Goal: Information Seeking & Learning: Learn about a topic

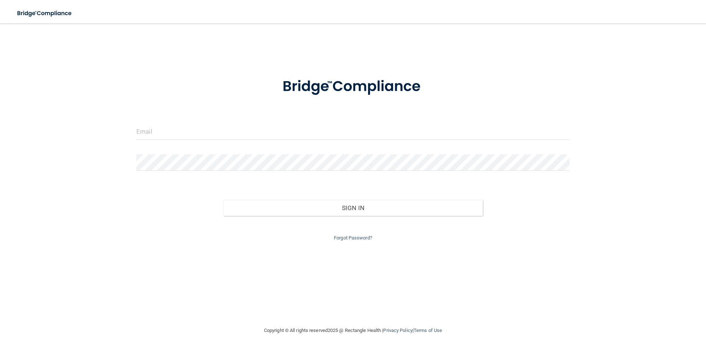
click at [184, 114] on form "Invalid email/password. You don't have permission to access that page. Sign In …" at bounding box center [352, 155] width 433 height 175
click at [185, 128] on input "email" at bounding box center [352, 132] width 433 height 17
click at [212, 132] on input "email" at bounding box center [352, 132] width 433 height 17
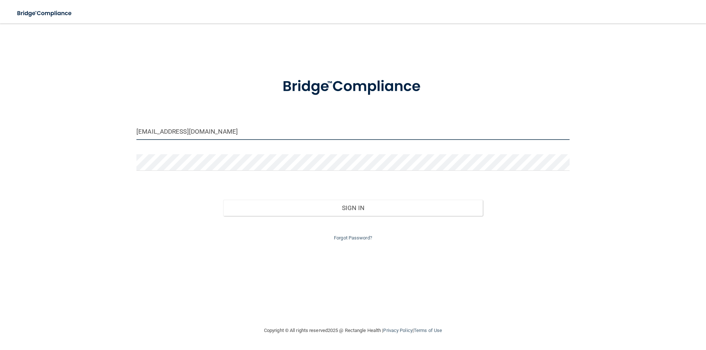
type input "billing@novaeyacare.com"
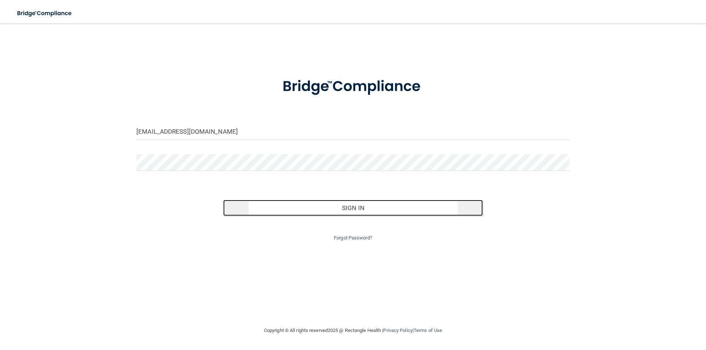
click at [359, 210] on button "Sign In" at bounding box center [353, 208] width 260 height 16
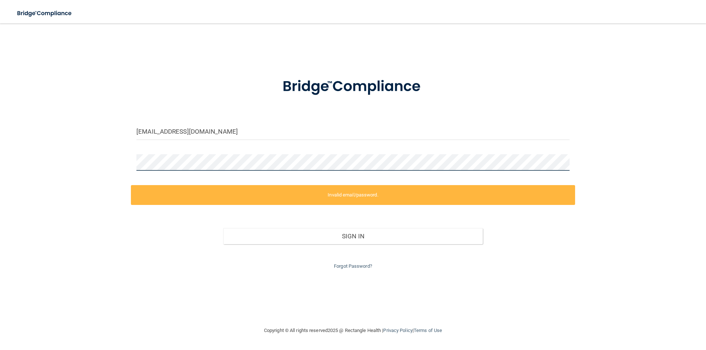
click at [0, 65] on html "Toggle navigation Manage My Enterprise Manage My Location billing@novaeyacare.c…" at bounding box center [353, 175] width 706 height 350
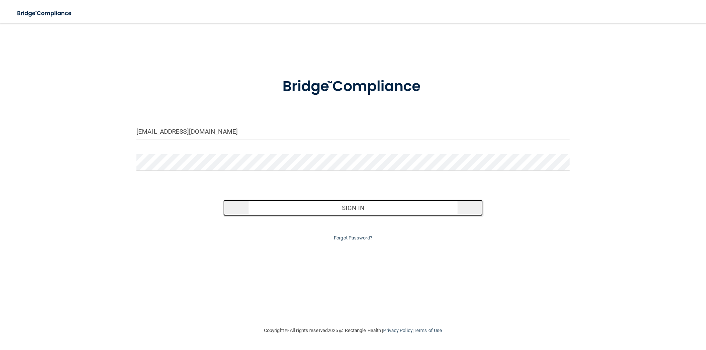
click at [382, 206] on button "Sign In" at bounding box center [353, 208] width 260 height 16
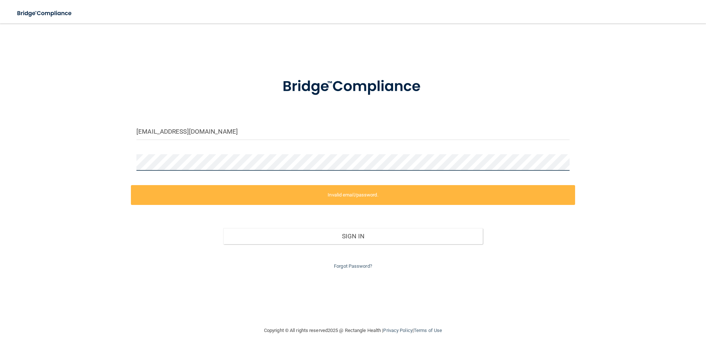
click at [0, 170] on html "Toggle navigation Manage My Enterprise Manage My Location billing@novaeyacare.c…" at bounding box center [353, 175] width 706 height 350
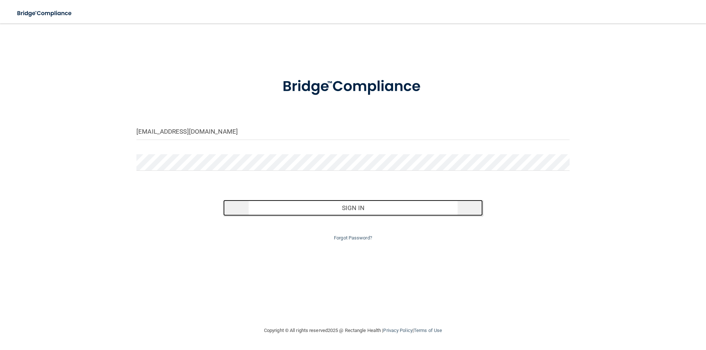
click at [370, 202] on button "Sign In" at bounding box center [353, 208] width 260 height 16
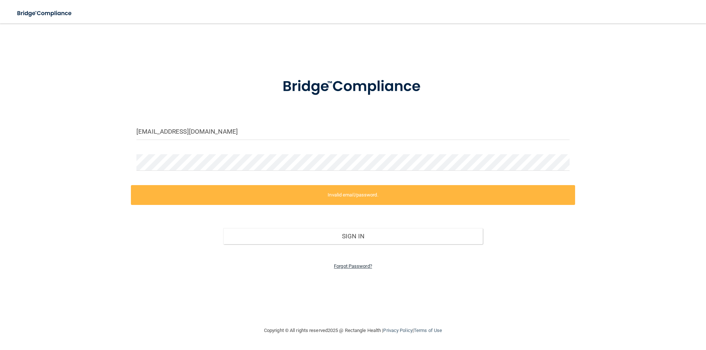
click at [362, 267] on link "Forgot Password?" at bounding box center [353, 267] width 38 height 6
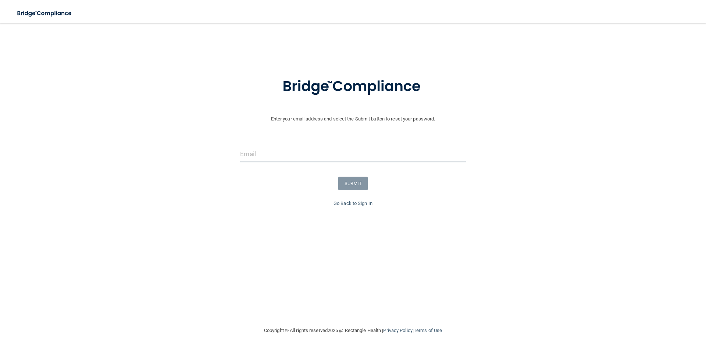
click at [311, 150] on input "email" at bounding box center [352, 154] width 225 height 17
type input "billing@novaeyacare.com"
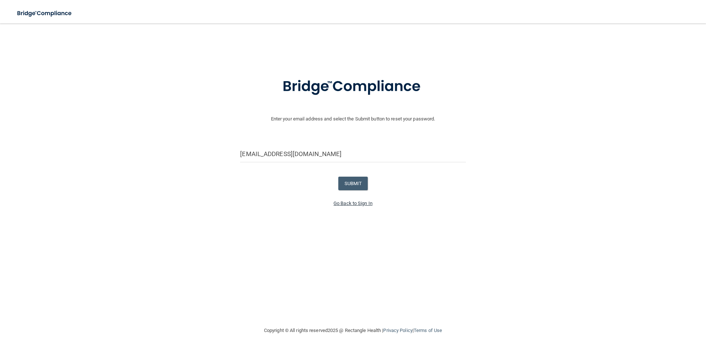
click at [364, 203] on link "Go Back to Sign In" at bounding box center [353, 204] width 39 height 6
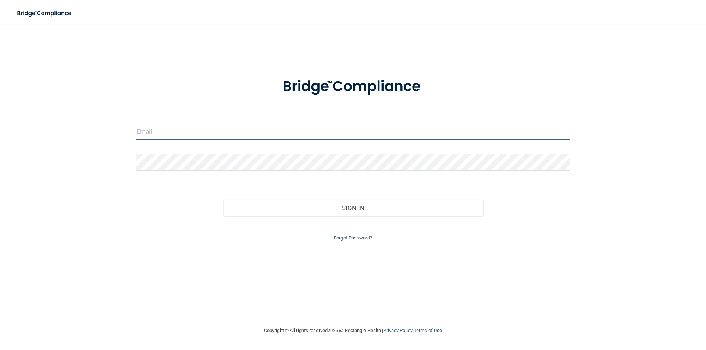
click at [182, 127] on input "email" at bounding box center [352, 132] width 433 height 17
click at [200, 131] on input "email" at bounding box center [352, 132] width 433 height 17
type input "[EMAIL_ADDRESS][DOMAIN_NAME]"
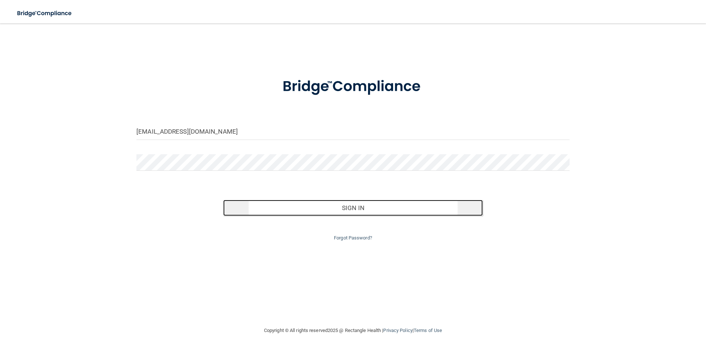
click at [375, 207] on button "Sign In" at bounding box center [353, 208] width 260 height 16
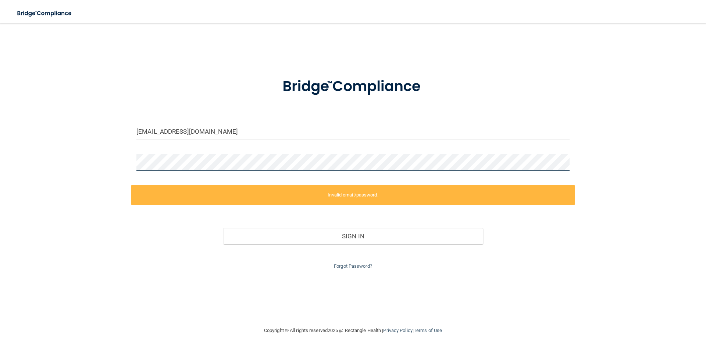
click at [0, 175] on html "Toggle navigation Manage My Enterprise Manage My Location billing@novaeyecare.c…" at bounding box center [353, 175] width 706 height 350
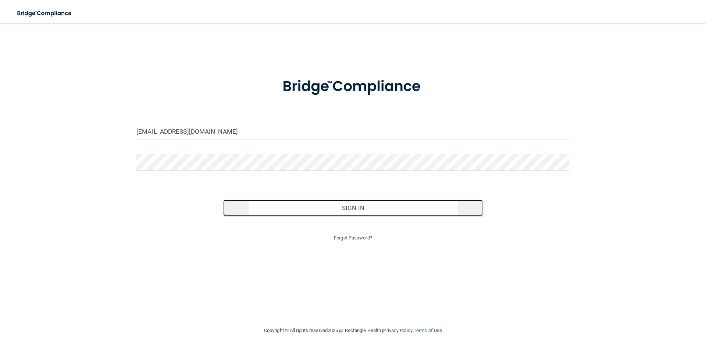
click at [375, 208] on button "Sign In" at bounding box center [353, 208] width 260 height 16
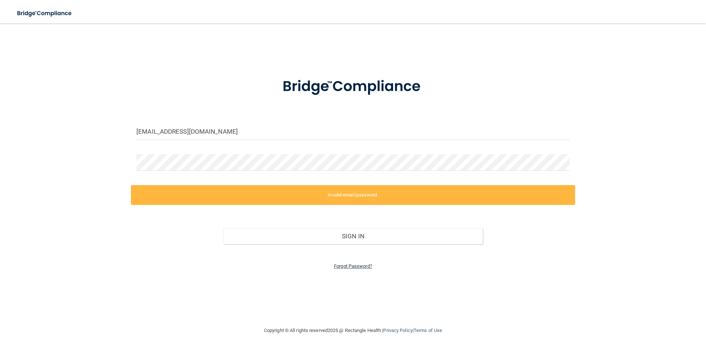
click at [348, 268] on link "Forgot Password?" at bounding box center [353, 267] width 38 height 6
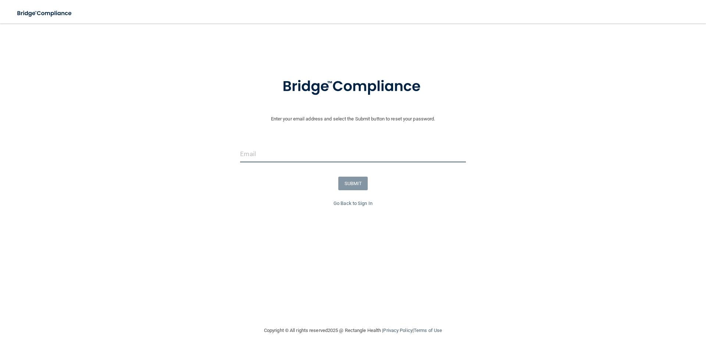
click at [282, 153] on input "email" at bounding box center [352, 154] width 225 height 17
type input "[EMAIL_ADDRESS][DOMAIN_NAME]"
click at [357, 185] on button "SUBMIT" at bounding box center [353, 184] width 30 height 14
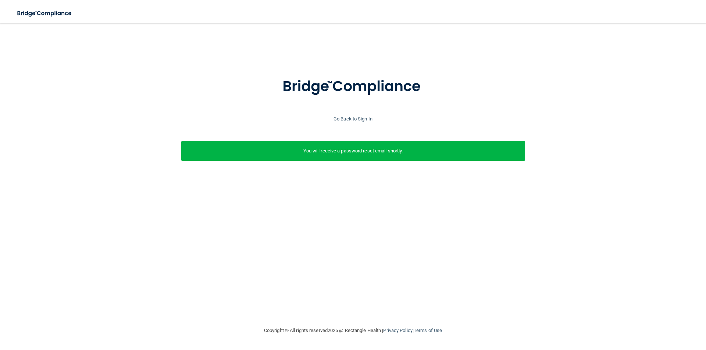
click at [350, 114] on div at bounding box center [353, 91] width 699 height 47
click at [354, 117] on link "Go Back to Sign In" at bounding box center [353, 119] width 39 height 6
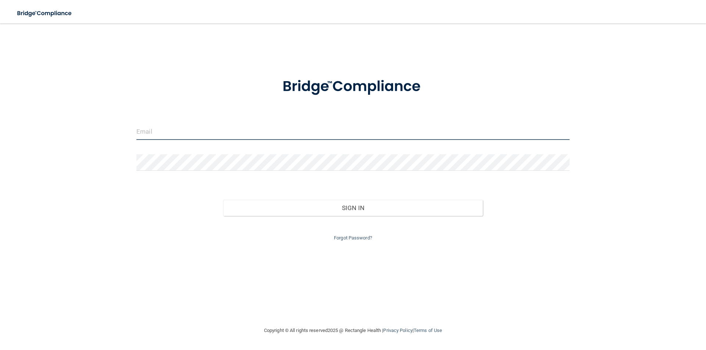
click at [209, 129] on input "email" at bounding box center [352, 132] width 433 height 17
type input "[EMAIL_ADDRESS][DOMAIN_NAME]"
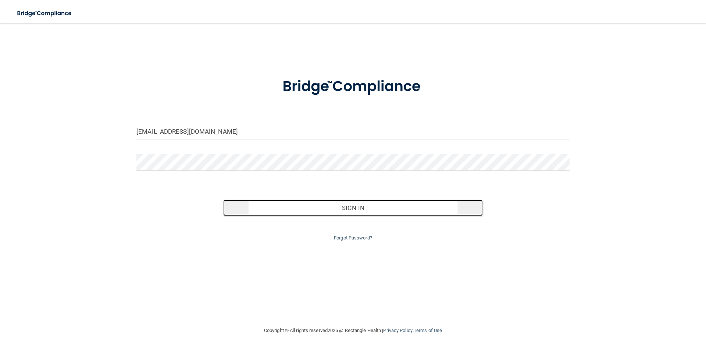
click at [380, 213] on button "Sign In" at bounding box center [353, 208] width 260 height 16
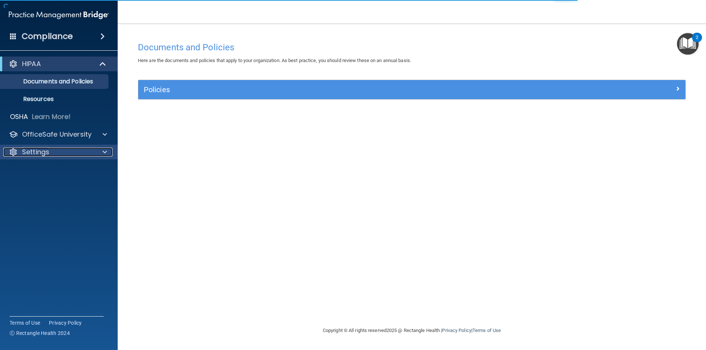
click at [108, 151] on div at bounding box center [104, 152] width 18 height 9
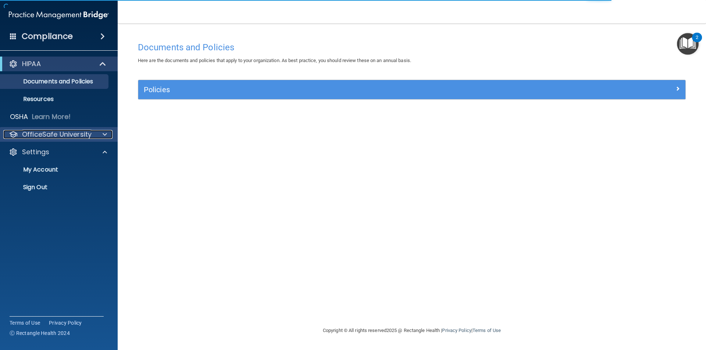
click at [98, 135] on div at bounding box center [104, 134] width 18 height 9
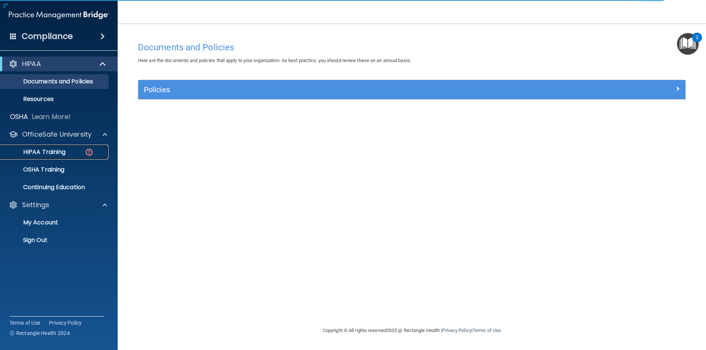
click at [48, 155] on p "HIPAA Training" at bounding box center [35, 152] width 61 height 7
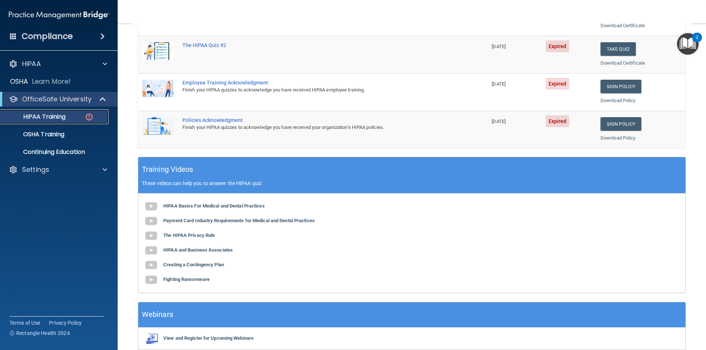
scroll to position [203, 0]
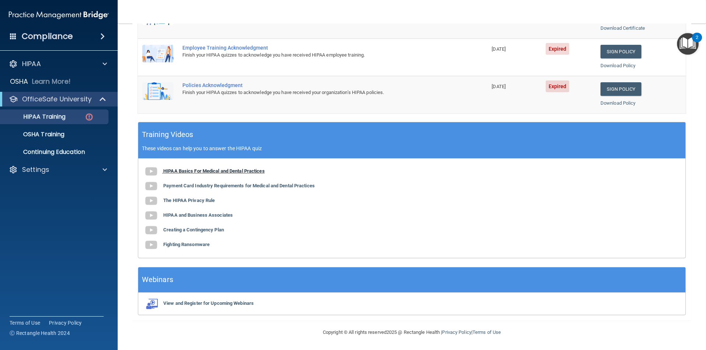
click at [169, 170] on b "HIPAA Basics For Medical and Dental Practices" at bounding box center [213, 171] width 101 height 6
click at [194, 186] on b "Payment Card Industry Requirements for Medical and Dental Practices" at bounding box center [239, 186] width 152 height 6
click at [199, 202] on b "The HIPAA Privacy Rule" at bounding box center [188, 201] width 51 height 6
click at [198, 228] on b "Creating a Contingency Plan" at bounding box center [193, 230] width 61 height 6
click at [192, 242] on div "HIPAA Basics For Medical and Dental Practices Payment Card Industry Requirement…" at bounding box center [411, 208] width 547 height 99
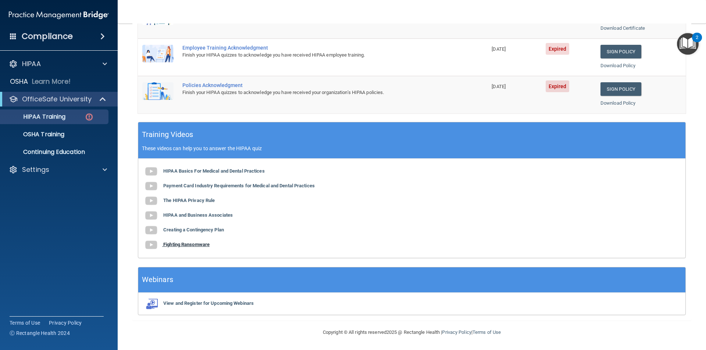
click at [190, 245] on b "Fighting Ransomware" at bounding box center [186, 245] width 46 height 6
click at [190, 247] on b "Fighting Ransomware" at bounding box center [186, 245] width 46 height 6
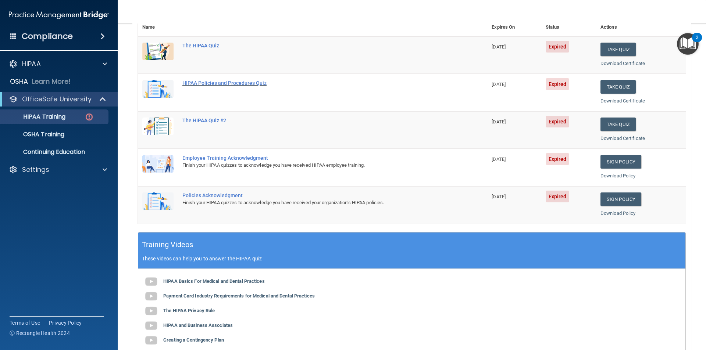
scroll to position [0, 0]
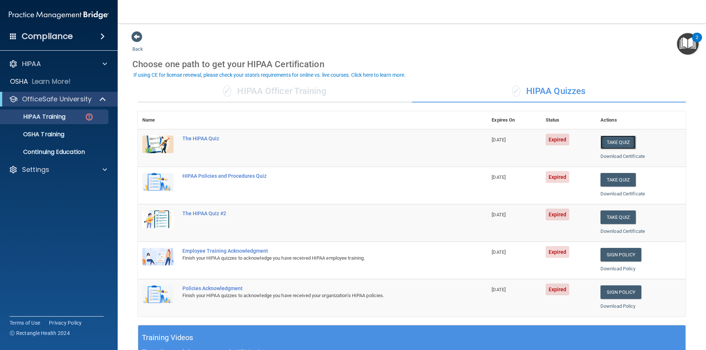
click at [615, 141] on button "Take Quiz" at bounding box center [618, 143] width 35 height 14
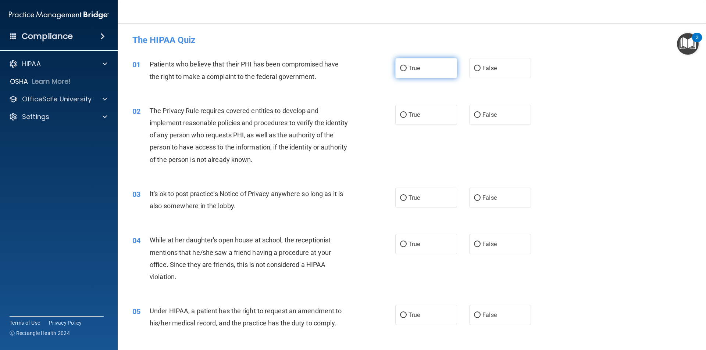
click at [409, 70] on span "True" at bounding box center [414, 68] width 11 height 7
click at [407, 70] on input "True" at bounding box center [403, 69] width 7 height 6
radio input "true"
click at [409, 115] on span "True" at bounding box center [414, 114] width 11 height 7
click at [406, 115] on input "True" at bounding box center [403, 116] width 7 height 6
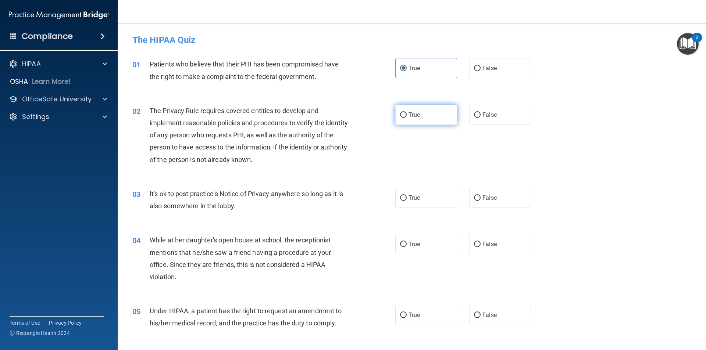
radio input "true"
click at [403, 196] on input "True" at bounding box center [403, 199] width 7 height 6
radio input "true"
click at [403, 196] on input "True" at bounding box center [403, 199] width 7 height 6
click at [491, 200] on span "False" at bounding box center [489, 198] width 14 height 7
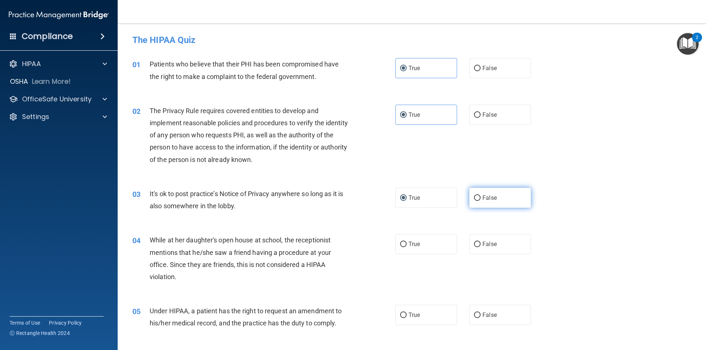
click at [481, 200] on input "False" at bounding box center [477, 199] width 7 height 6
radio input "true"
radio input "false"
click at [478, 246] on label "False" at bounding box center [500, 244] width 62 height 20
click at [478, 246] on input "False" at bounding box center [477, 245] width 7 height 6
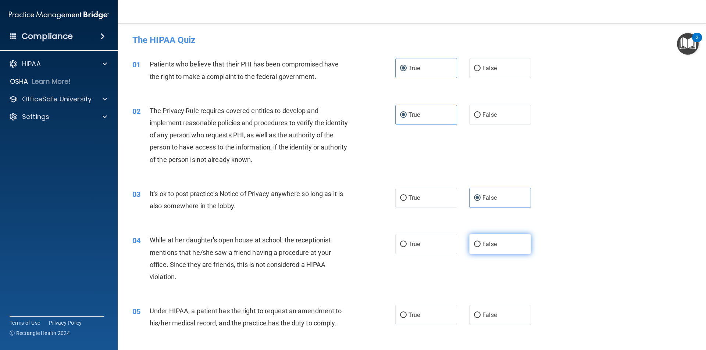
radio input "true"
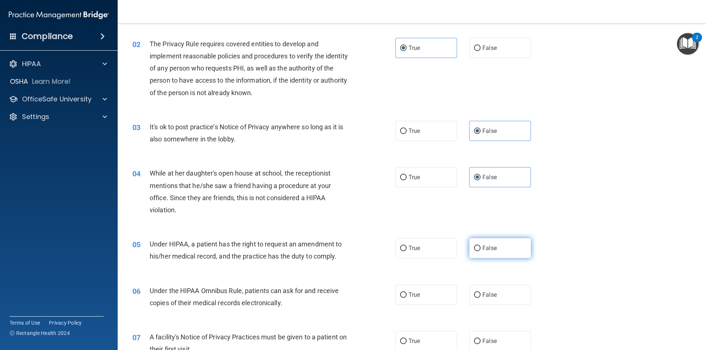
scroll to position [74, 0]
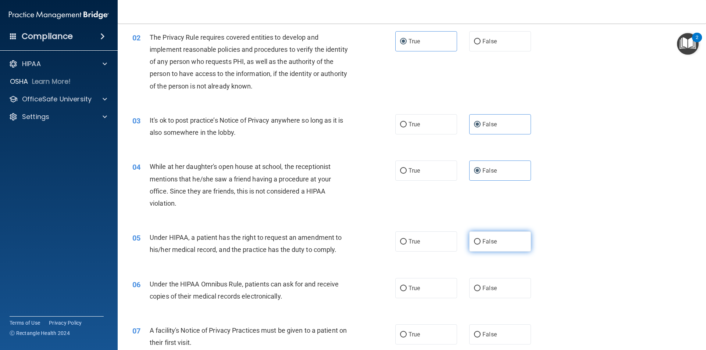
click at [482, 244] on span "False" at bounding box center [489, 241] width 14 height 7
click at [480, 244] on input "False" at bounding box center [477, 242] width 7 height 6
radio input "true"
click at [480, 295] on label "False" at bounding box center [500, 288] width 62 height 20
click at [480, 292] on input "False" at bounding box center [477, 289] width 7 height 6
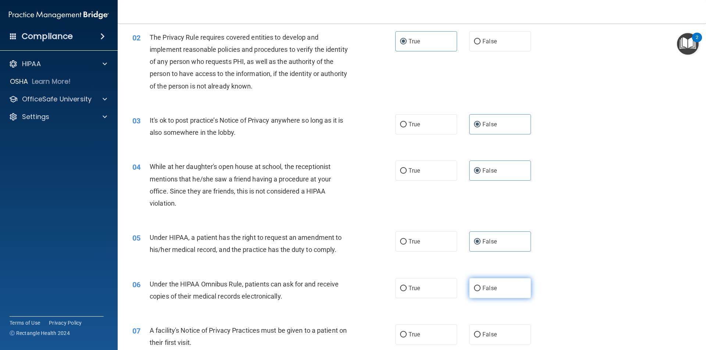
radio input "true"
click at [412, 289] on span "True" at bounding box center [414, 288] width 11 height 7
click at [407, 289] on input "True" at bounding box center [403, 289] width 7 height 6
radio input "true"
click at [476, 287] on input "False" at bounding box center [477, 289] width 7 height 6
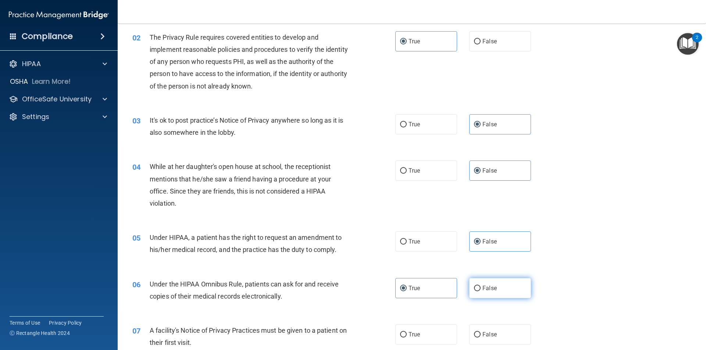
radio input "true"
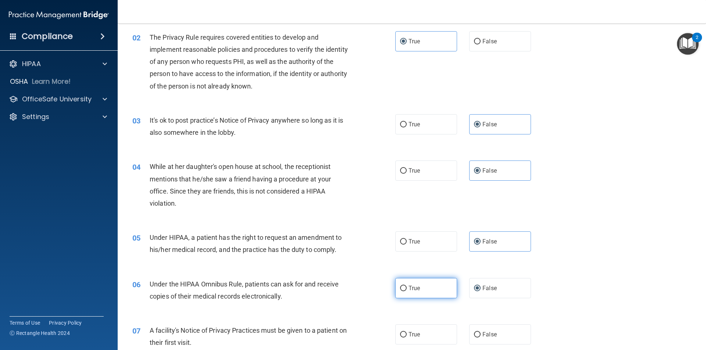
click at [411, 286] on span "True" at bounding box center [414, 288] width 11 height 7
click at [407, 286] on input "True" at bounding box center [403, 289] width 7 height 6
radio input "true"
radio input "false"
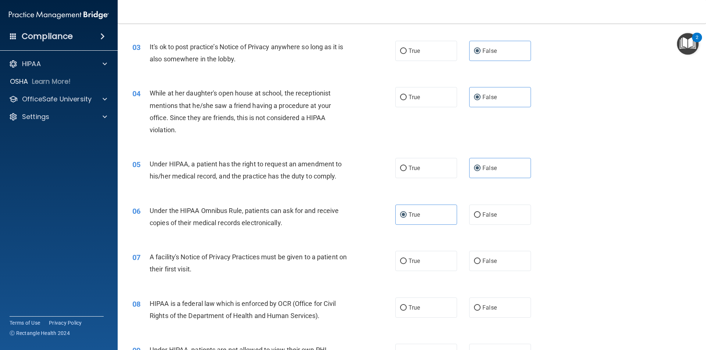
scroll to position [221, 0]
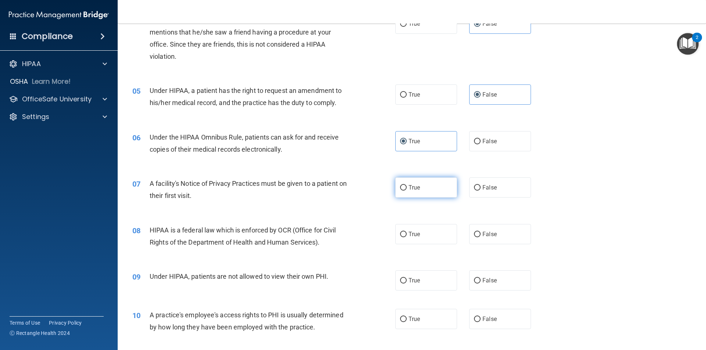
click at [409, 190] on span "True" at bounding box center [414, 187] width 11 height 7
click at [407, 190] on input "True" at bounding box center [403, 188] width 7 height 6
radio input "true"
click at [403, 236] on input "True" at bounding box center [403, 235] width 7 height 6
radio input "true"
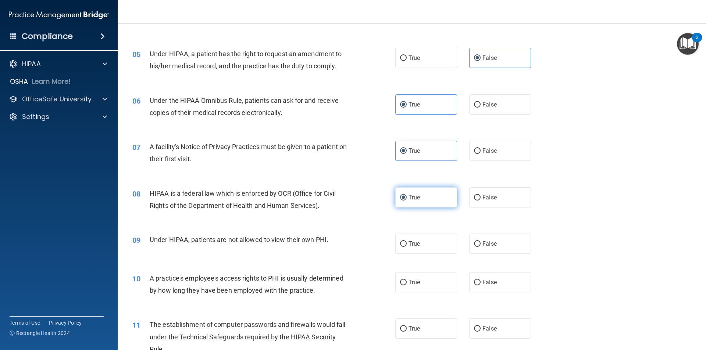
scroll to position [294, 0]
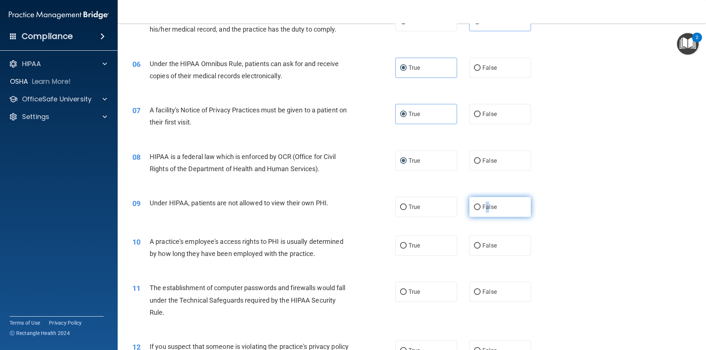
click at [484, 213] on label "False" at bounding box center [500, 207] width 62 height 20
click at [476, 210] on label "False" at bounding box center [500, 207] width 62 height 20
click at [474, 210] on label "False" at bounding box center [500, 207] width 62 height 20
click at [474, 210] on input "False" at bounding box center [477, 208] width 7 height 6
radio input "true"
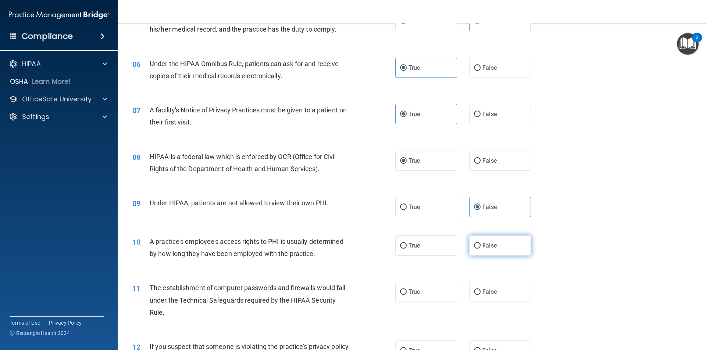
click at [474, 245] on input "False" at bounding box center [477, 246] width 7 height 6
radio input "true"
click at [400, 293] on input "True" at bounding box center [403, 293] width 7 height 6
radio input "true"
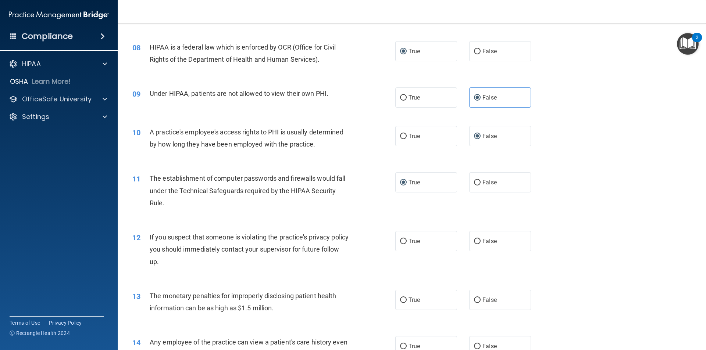
scroll to position [405, 0]
click at [402, 242] on input "True" at bounding box center [403, 241] width 7 height 6
radio input "true"
click at [477, 300] on label "False" at bounding box center [500, 299] width 62 height 20
click at [477, 300] on input "False" at bounding box center [477, 300] width 7 height 6
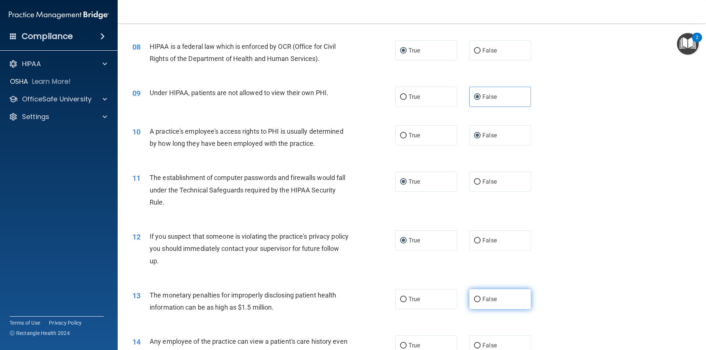
radio input "true"
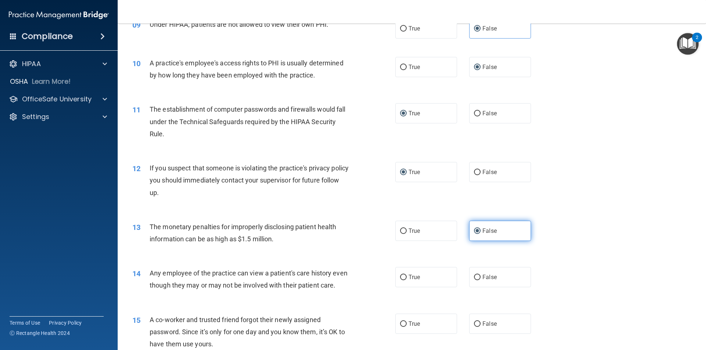
scroll to position [478, 0]
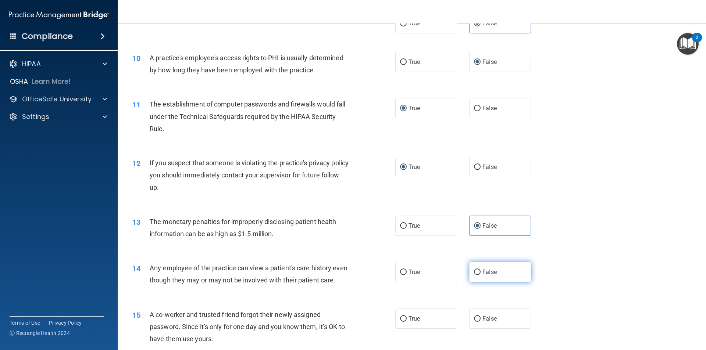
click at [484, 275] on span "False" at bounding box center [489, 272] width 14 height 7
click at [481, 275] on input "False" at bounding box center [477, 273] width 7 height 6
radio input "true"
click at [475, 322] on input "False" at bounding box center [477, 320] width 7 height 6
radio input "true"
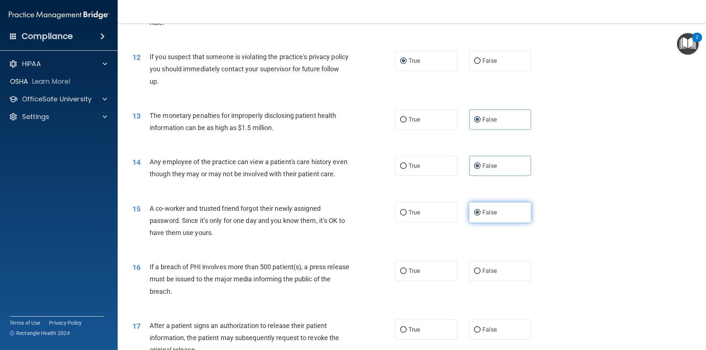
scroll to position [588, 0]
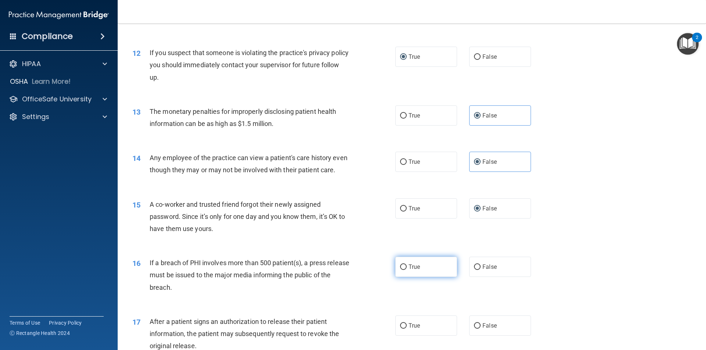
click at [415, 271] on span "True" at bounding box center [414, 267] width 11 height 7
click at [407, 270] on input "True" at bounding box center [403, 268] width 7 height 6
radio input "true"
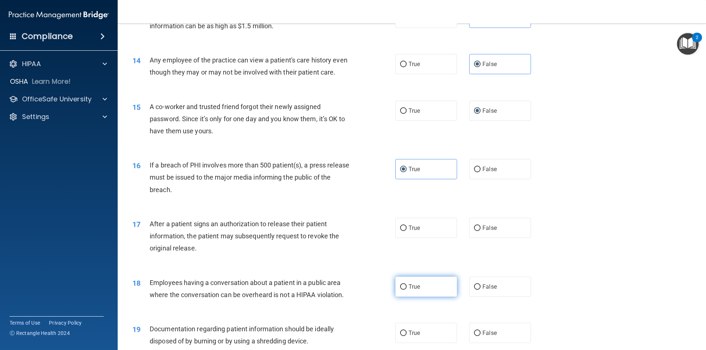
scroll to position [699, 0]
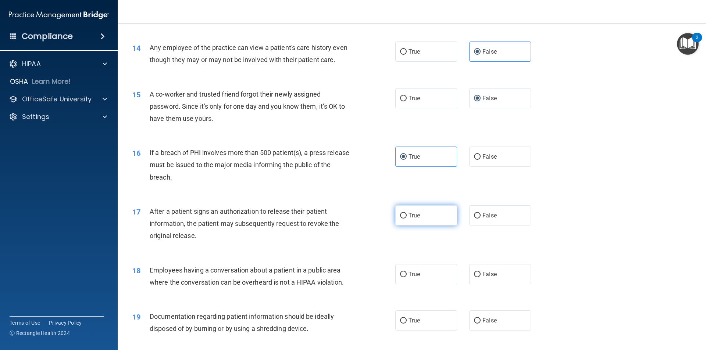
click at [409, 226] on label "True" at bounding box center [426, 216] width 62 height 20
click at [407, 219] on input "True" at bounding box center [403, 216] width 7 height 6
radio input "true"
click at [480, 285] on label "False" at bounding box center [500, 274] width 62 height 20
click at [480, 278] on input "False" at bounding box center [477, 275] width 7 height 6
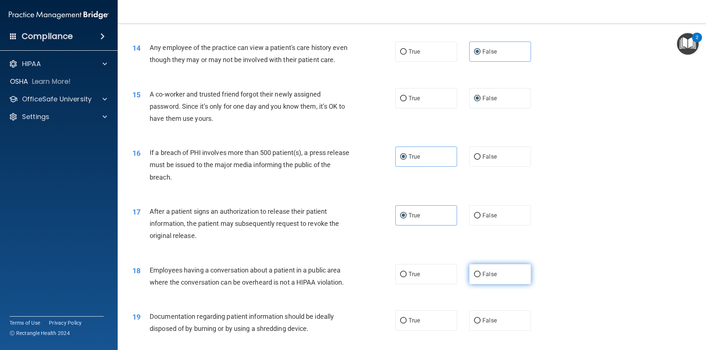
radio input "true"
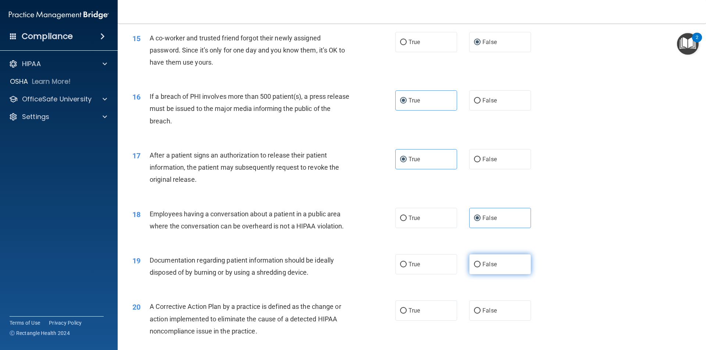
scroll to position [772, 0]
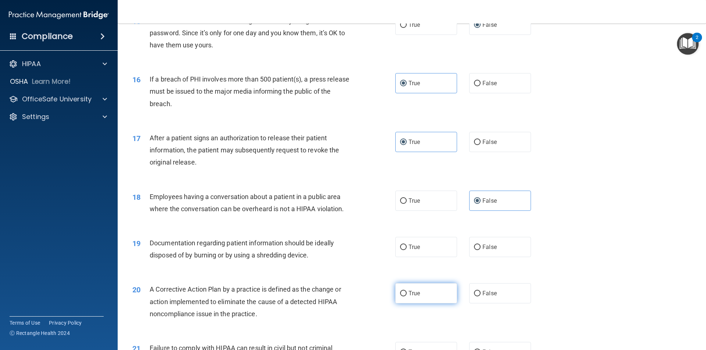
click at [412, 297] on span "True" at bounding box center [414, 293] width 11 height 7
click at [407, 297] on input "True" at bounding box center [403, 294] width 7 height 6
radio input "true"
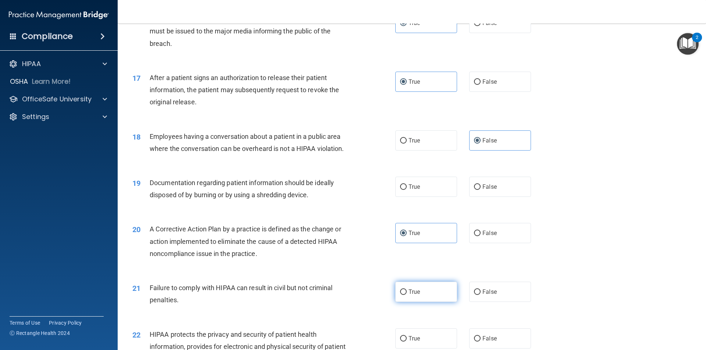
scroll to position [919, 0]
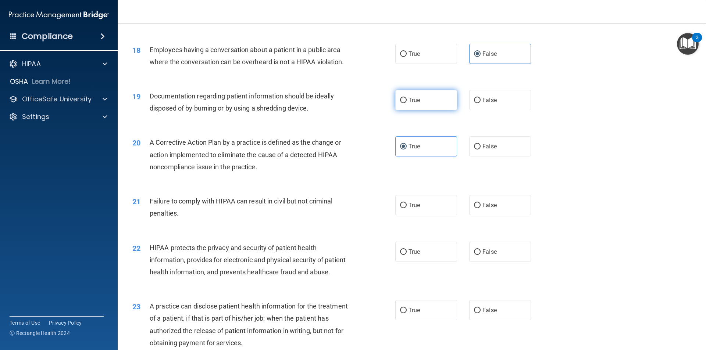
click at [421, 110] on label "True" at bounding box center [426, 100] width 62 height 20
click at [407, 103] on input "True" at bounding box center [403, 101] width 7 height 6
radio input "true"
click at [495, 216] on label "False" at bounding box center [500, 205] width 62 height 20
click at [481, 209] on input "False" at bounding box center [477, 206] width 7 height 6
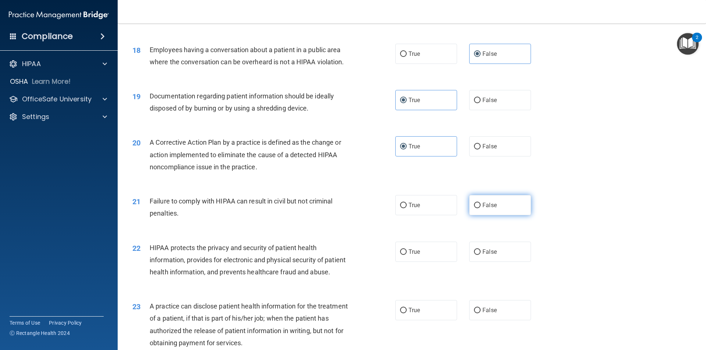
radio input "true"
click at [413, 256] on span "True" at bounding box center [414, 252] width 11 height 7
click at [407, 255] on input "True" at bounding box center [403, 253] width 7 height 6
radio input "true"
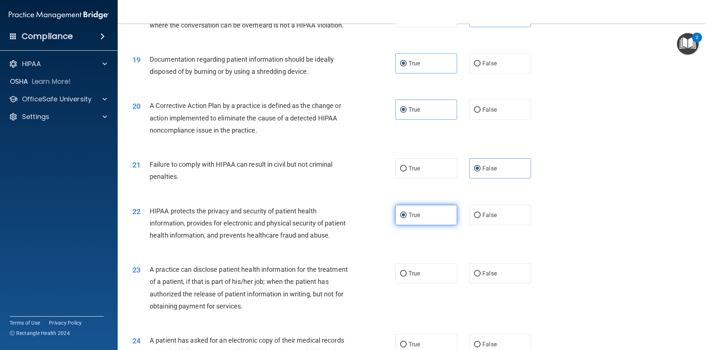
scroll to position [993, 0]
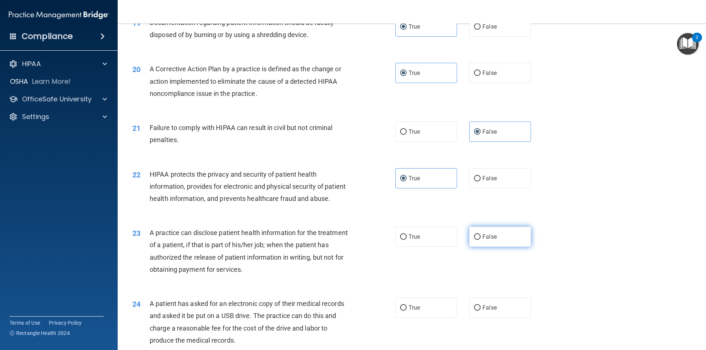
click at [491, 241] on span "False" at bounding box center [489, 237] width 14 height 7
click at [481, 240] on input "False" at bounding box center [477, 238] width 7 height 6
radio input "true"
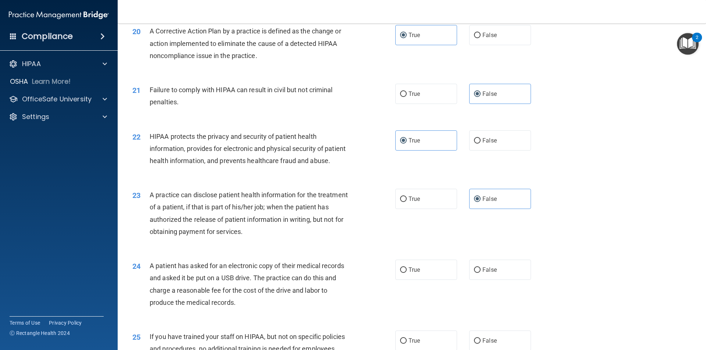
scroll to position [1066, 0]
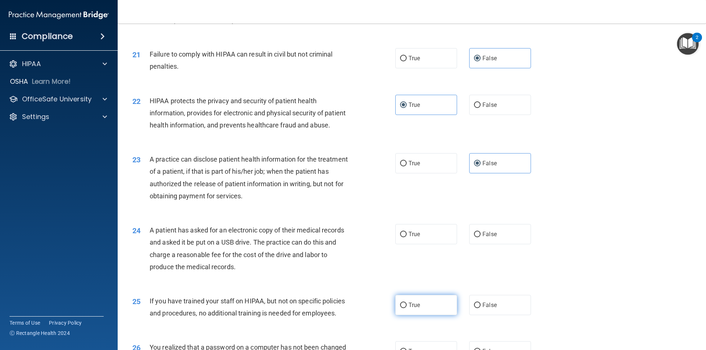
click at [413, 316] on label "True" at bounding box center [426, 305] width 62 height 20
click at [407, 309] on input "True" at bounding box center [403, 306] width 7 height 6
radio input "true"
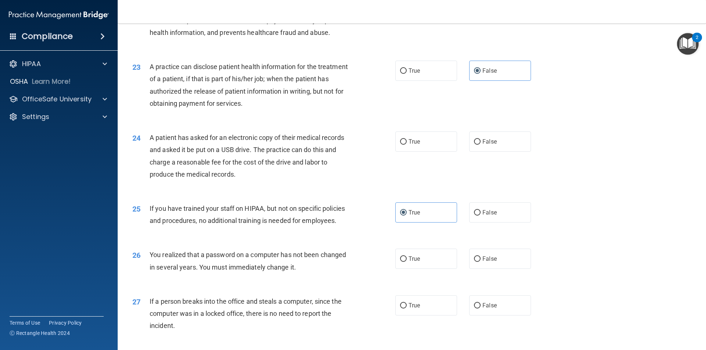
scroll to position [1177, 0]
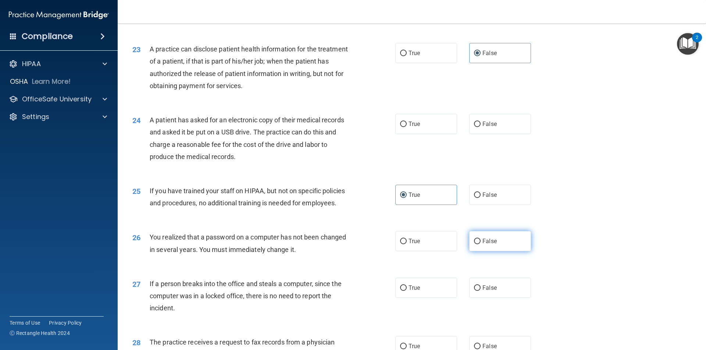
click at [475, 252] on label "False" at bounding box center [500, 241] width 62 height 20
click at [475, 245] on input "False" at bounding box center [477, 242] width 7 height 6
radio input "true"
click at [476, 291] on input "False" at bounding box center [477, 289] width 7 height 6
radio input "true"
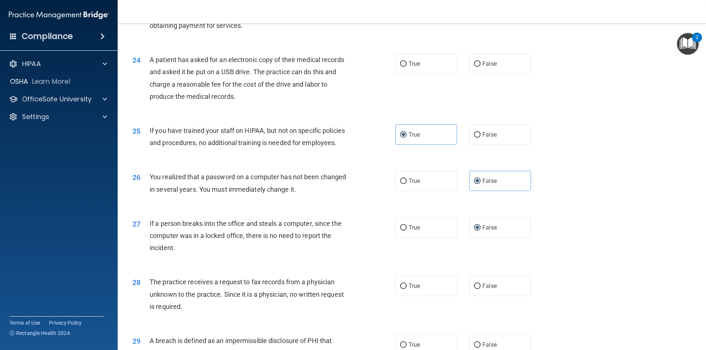
scroll to position [1250, 0]
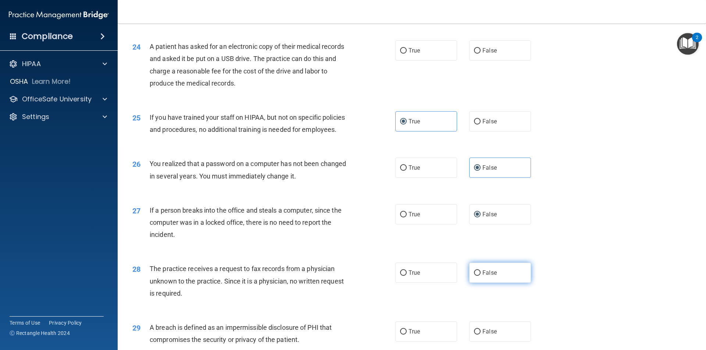
click at [482, 277] on span "False" at bounding box center [489, 273] width 14 height 7
click at [481, 276] on input "False" at bounding box center [477, 274] width 7 height 6
radio input "true"
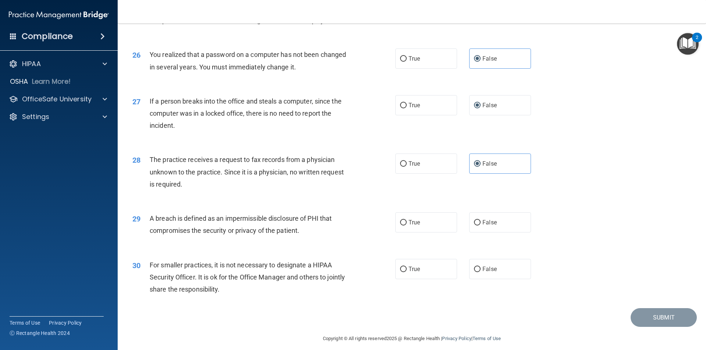
scroll to position [1390, 0]
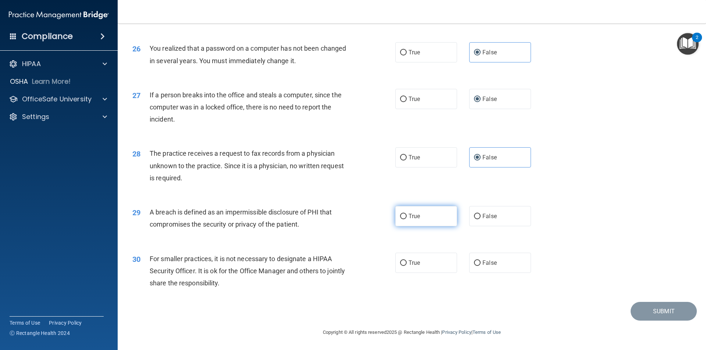
click at [402, 218] on input "True" at bounding box center [403, 217] width 7 height 6
radio input "true"
click at [484, 267] on label "False" at bounding box center [500, 263] width 62 height 20
click at [481, 266] on input "False" at bounding box center [477, 264] width 7 height 6
radio input "true"
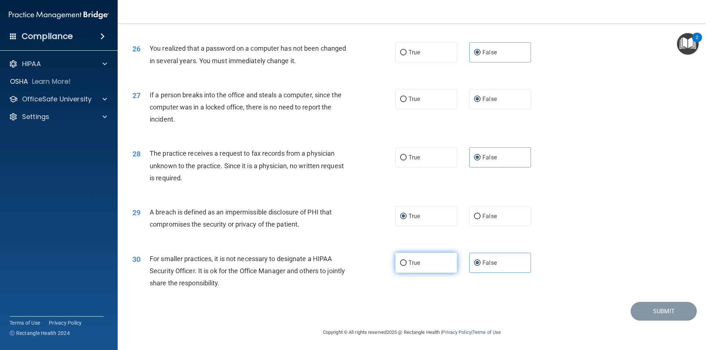
click at [430, 266] on label "True" at bounding box center [426, 263] width 62 height 20
click at [407, 266] on input "True" at bounding box center [403, 264] width 7 height 6
radio input "true"
click at [476, 264] on input "False" at bounding box center [477, 264] width 7 height 6
radio input "true"
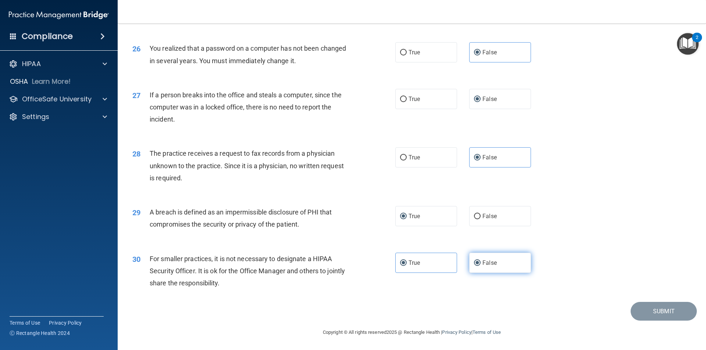
radio input "false"
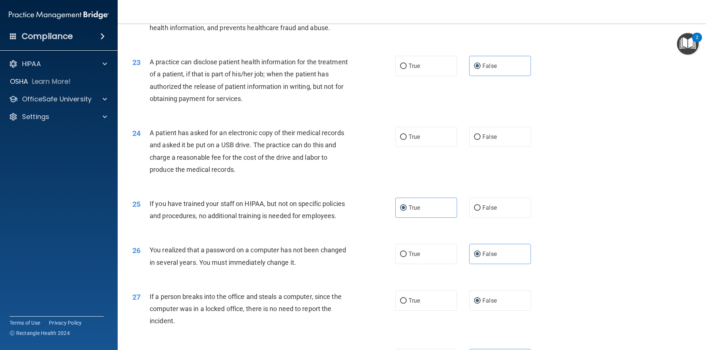
scroll to position [1177, 0]
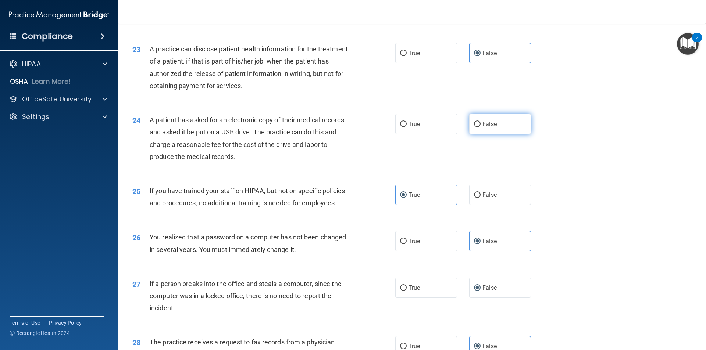
click at [474, 127] on input "False" at bounding box center [477, 125] width 7 height 6
radio input "true"
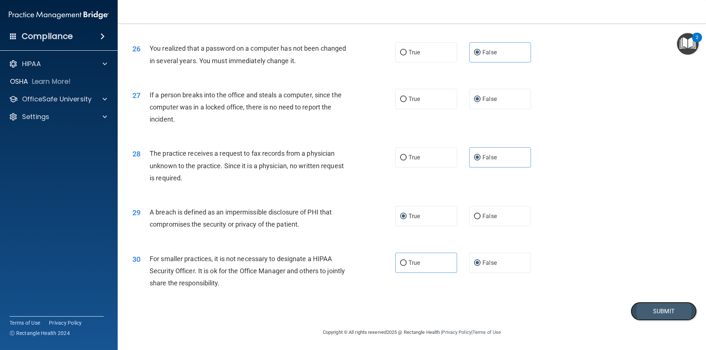
click at [646, 310] on button "Submit" at bounding box center [664, 311] width 66 height 19
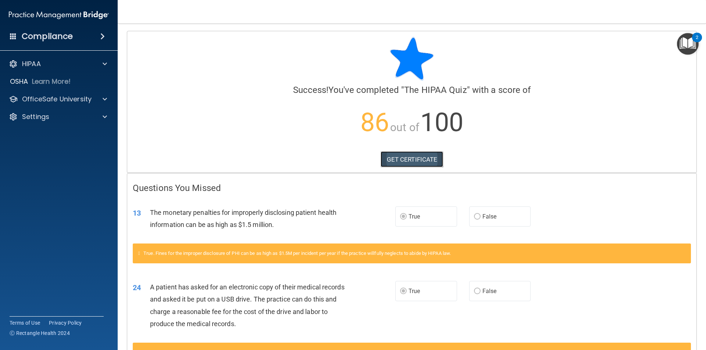
click at [400, 157] on link "GET CERTIFICATE" at bounding box center [412, 160] width 63 height 16
click at [35, 69] on div "HIPAA" at bounding box center [59, 64] width 118 height 15
drag, startPoint x: 48, startPoint y: 61, endPoint x: 55, endPoint y: 62, distance: 7.0
click at [48, 61] on div "HIPAA" at bounding box center [48, 64] width 91 height 9
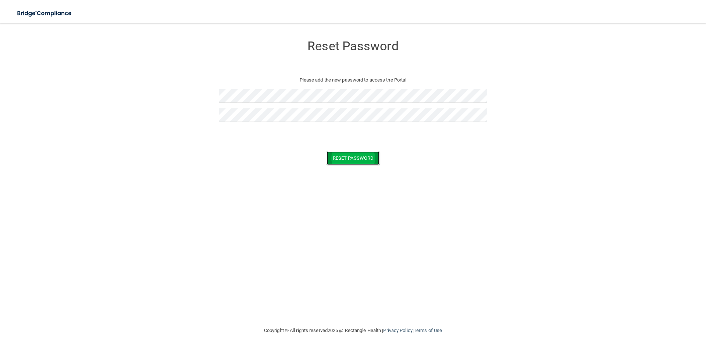
click at [343, 159] on button "Reset Password" at bounding box center [353, 159] width 53 height 14
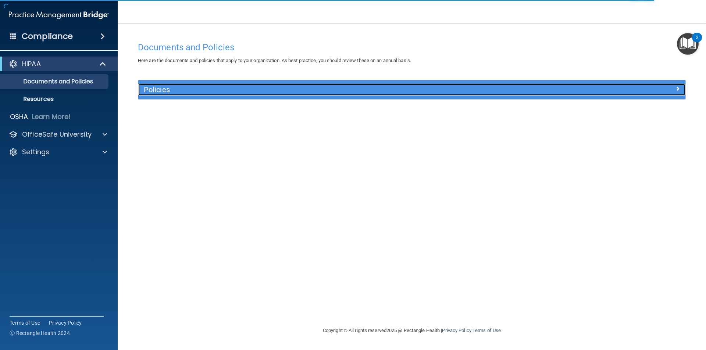
click at [671, 86] on div at bounding box center [617, 88] width 137 height 9
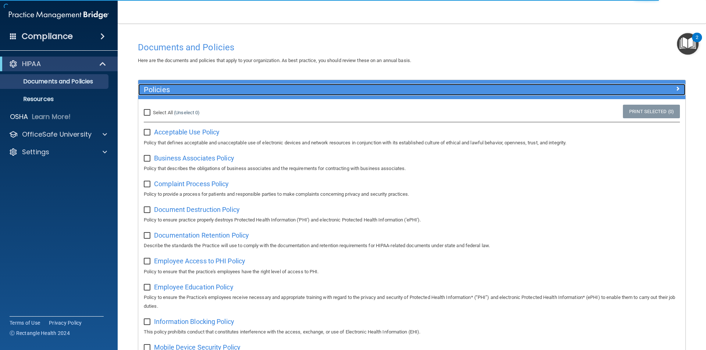
click at [676, 87] on span at bounding box center [678, 88] width 4 height 9
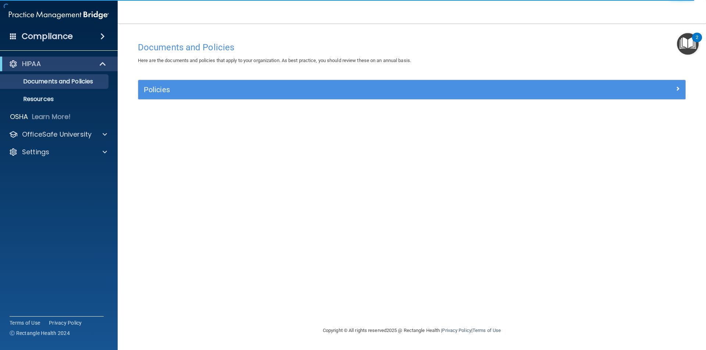
click at [40, 70] on div "HIPAA" at bounding box center [59, 64] width 118 height 15
click at [100, 34] on span at bounding box center [102, 36] width 4 height 9
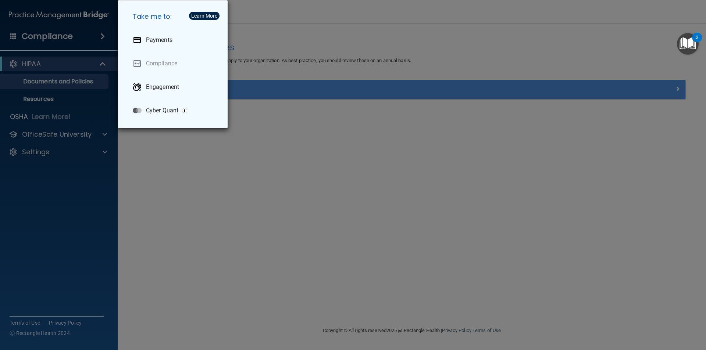
click at [39, 42] on div "Take me to: Payments Compliance Engagement Cyber Quant" at bounding box center [353, 175] width 706 height 350
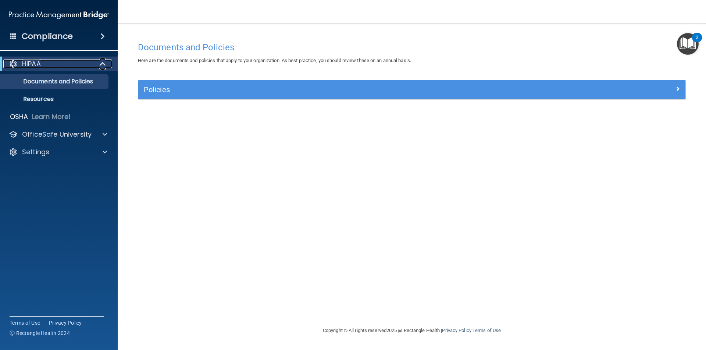
click at [7, 66] on div "HIPAA" at bounding box center [48, 64] width 91 height 9
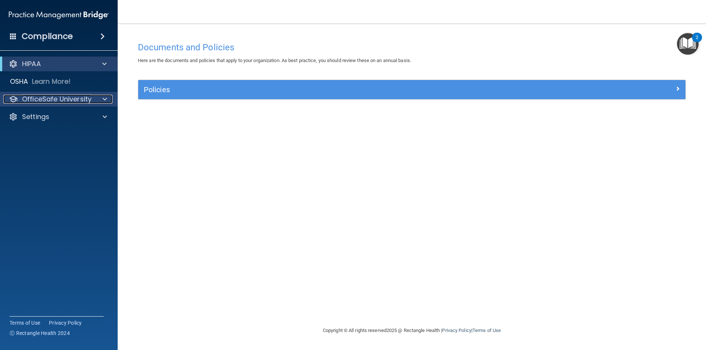
click at [95, 100] on div at bounding box center [104, 99] width 18 height 9
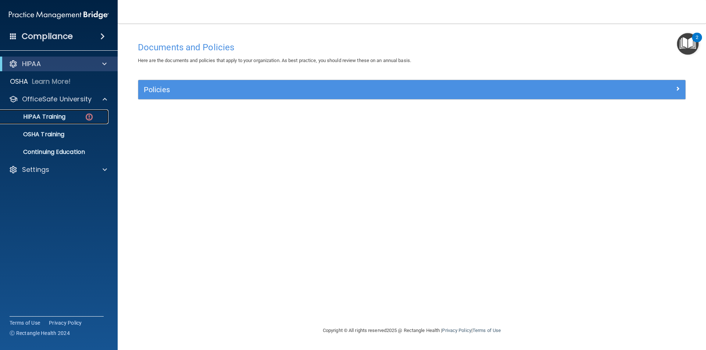
click at [33, 117] on p "HIPAA Training" at bounding box center [35, 116] width 61 height 7
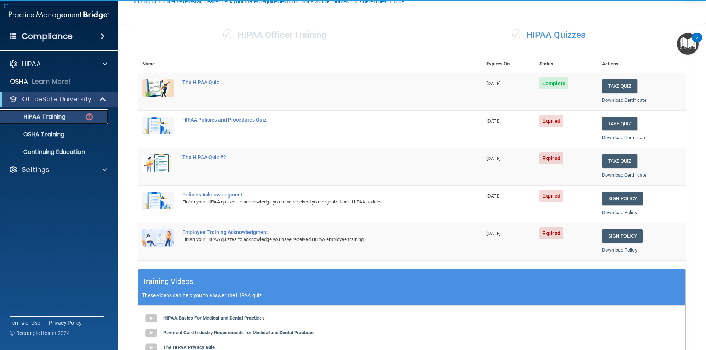
scroll to position [74, 0]
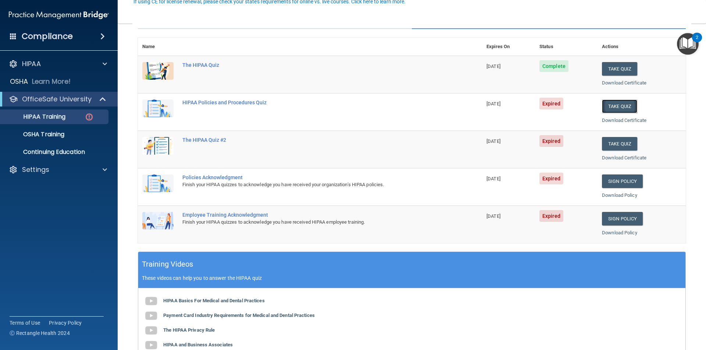
click at [613, 104] on button "Take Quiz" at bounding box center [619, 107] width 35 height 14
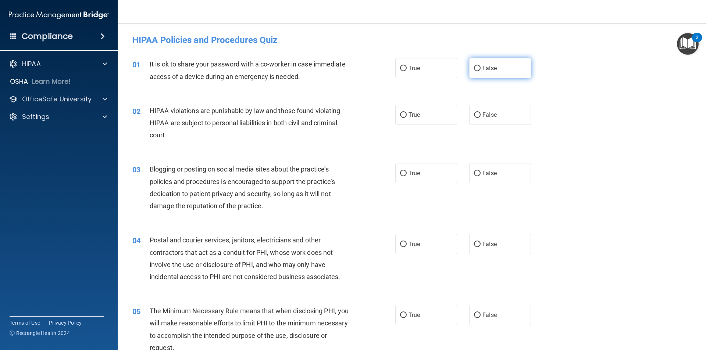
click at [474, 67] on input "False" at bounding box center [477, 69] width 7 height 6
radio input "true"
click at [418, 114] on label "True" at bounding box center [426, 115] width 62 height 20
click at [407, 114] on input "True" at bounding box center [403, 116] width 7 height 6
radio input "true"
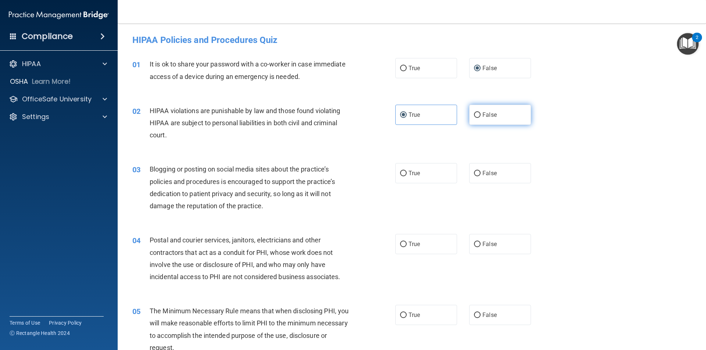
click at [480, 119] on label "False" at bounding box center [500, 115] width 62 height 20
click at [480, 118] on input "False" at bounding box center [477, 116] width 7 height 6
radio input "true"
radio input "false"
click at [409, 173] on span "True" at bounding box center [414, 173] width 11 height 7
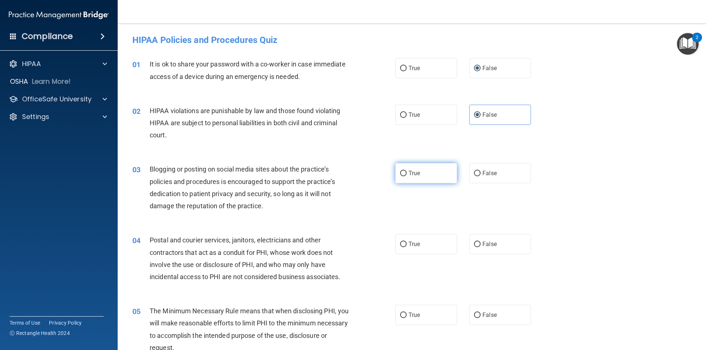
click at [407, 173] on input "True" at bounding box center [403, 174] width 7 height 6
radio input "true"
click at [409, 244] on span "True" at bounding box center [414, 244] width 11 height 7
click at [406, 244] on input "True" at bounding box center [403, 245] width 7 height 6
radio input "true"
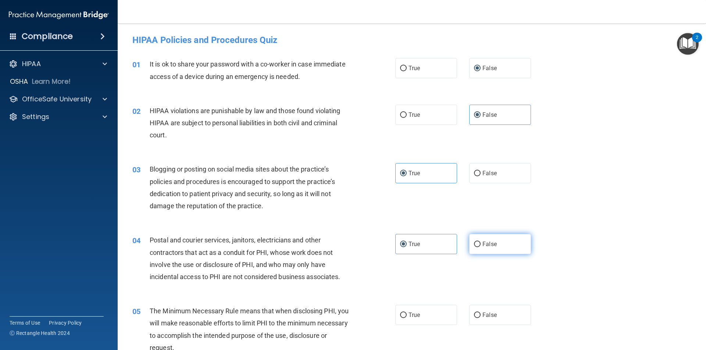
click at [478, 245] on label "False" at bounding box center [500, 244] width 62 height 20
click at [478, 245] on input "False" at bounding box center [477, 245] width 7 height 6
radio input "true"
radio input "false"
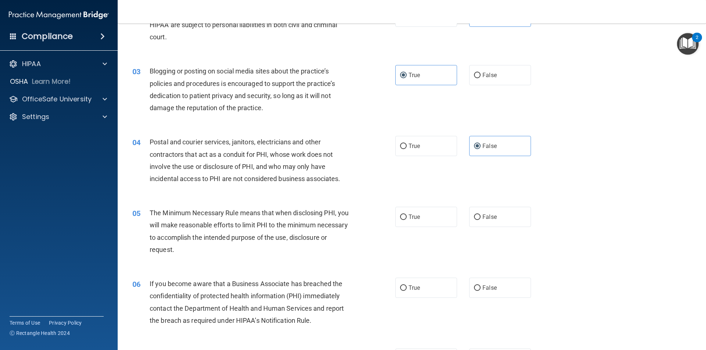
scroll to position [110, 0]
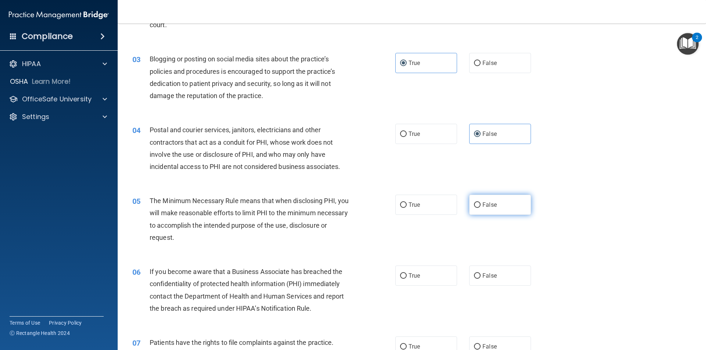
click at [482, 206] on span "False" at bounding box center [489, 205] width 14 height 7
click at [480, 206] on input "False" at bounding box center [477, 206] width 7 height 6
radio input "true"
click at [475, 274] on input "False" at bounding box center [477, 277] width 7 height 6
radio input "true"
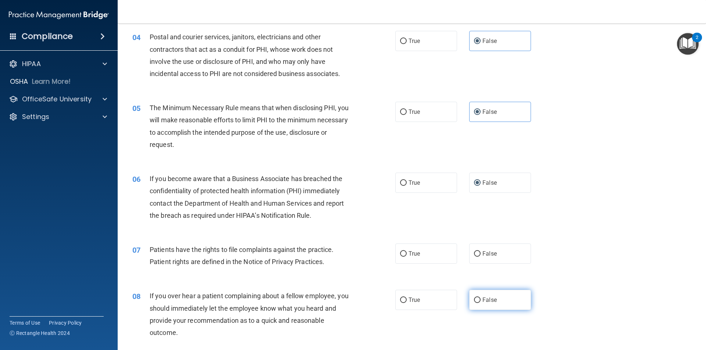
scroll to position [221, 0]
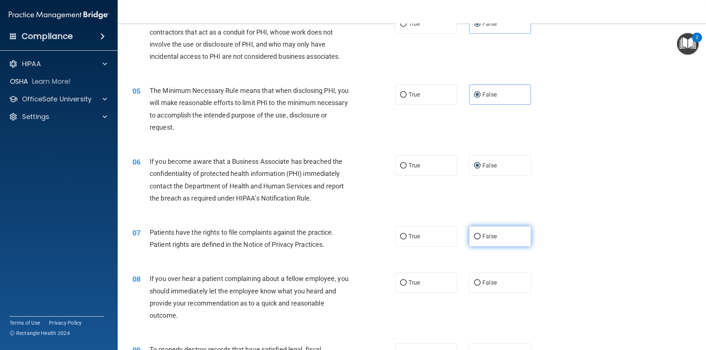
click at [480, 241] on label "False" at bounding box center [500, 237] width 62 height 20
click at [480, 240] on input "False" at bounding box center [477, 237] width 7 height 6
radio input "true"
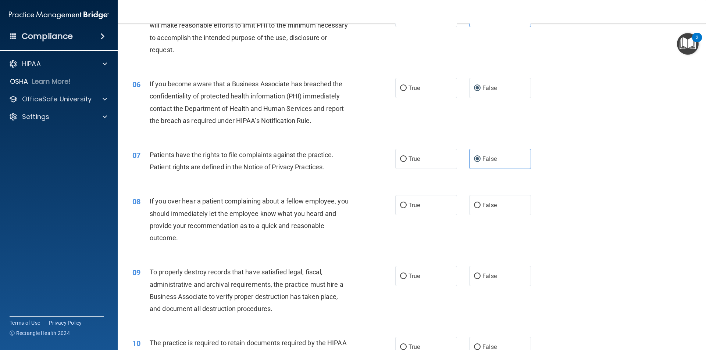
scroll to position [368, 0]
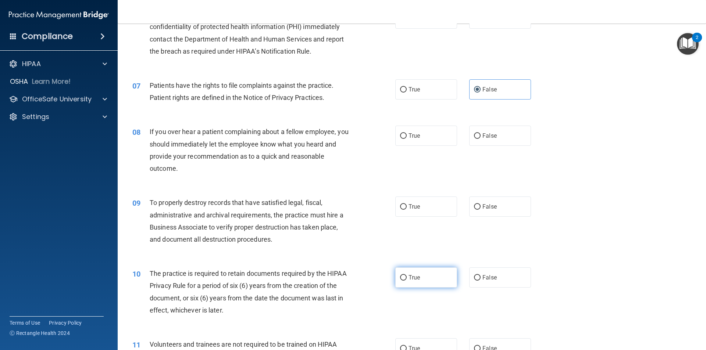
click at [418, 279] on label "True" at bounding box center [426, 278] width 62 height 20
click at [407, 279] on input "True" at bounding box center [403, 278] width 7 height 6
radio input "true"
click at [475, 208] on input "False" at bounding box center [477, 207] width 7 height 6
radio input "true"
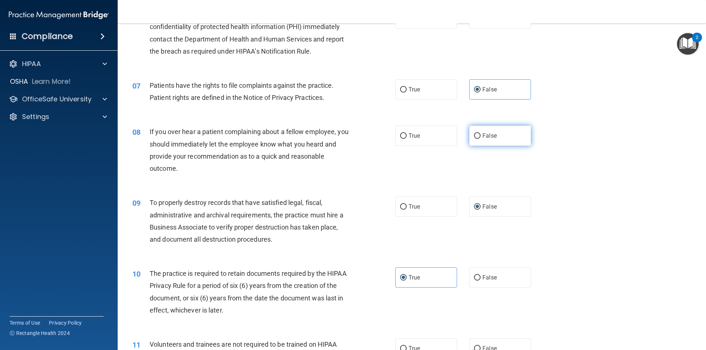
click at [475, 135] on input "False" at bounding box center [477, 136] width 7 height 6
radio input "true"
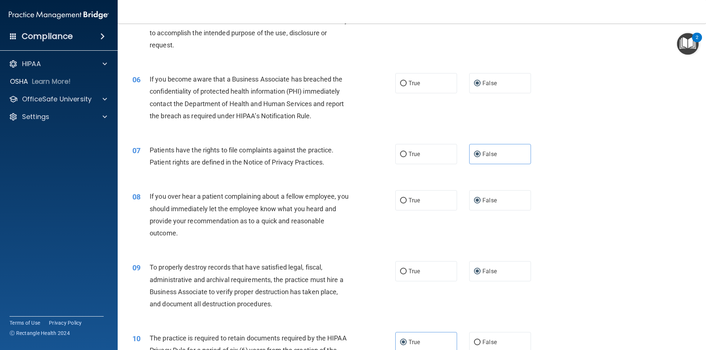
scroll to position [294, 0]
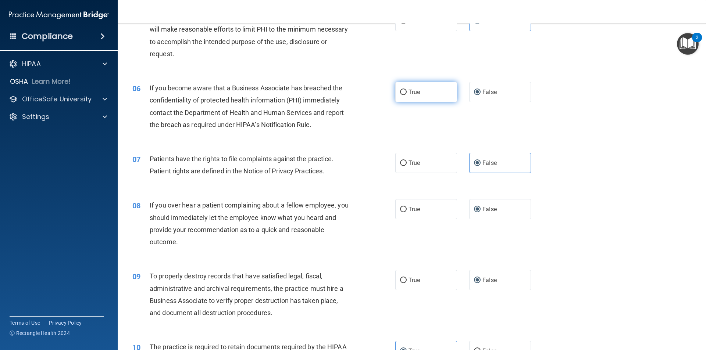
click at [418, 95] on label "True" at bounding box center [426, 92] width 62 height 20
click at [407, 95] on input "True" at bounding box center [403, 93] width 7 height 6
radio input "true"
radio input "false"
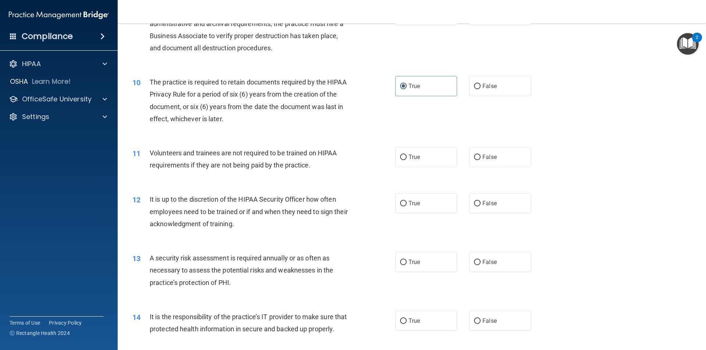
scroll to position [588, 0]
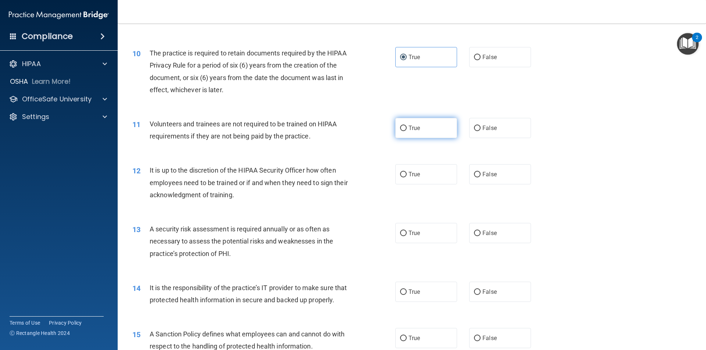
click at [413, 128] on span "True" at bounding box center [414, 128] width 11 height 7
click at [407, 128] on input "True" at bounding box center [403, 129] width 7 height 6
radio input "true"
click at [411, 179] on label "True" at bounding box center [426, 174] width 62 height 20
click at [407, 178] on input "True" at bounding box center [403, 175] width 7 height 6
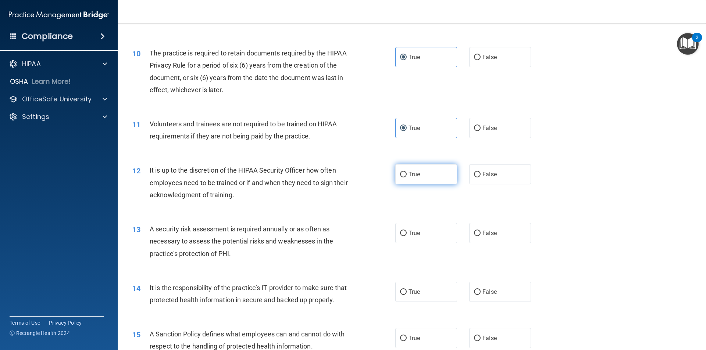
radio input "true"
click at [486, 235] on span "False" at bounding box center [489, 233] width 14 height 7
click at [481, 235] on input "False" at bounding box center [477, 234] width 7 height 6
radio input "true"
click at [476, 292] on input "False" at bounding box center [477, 293] width 7 height 6
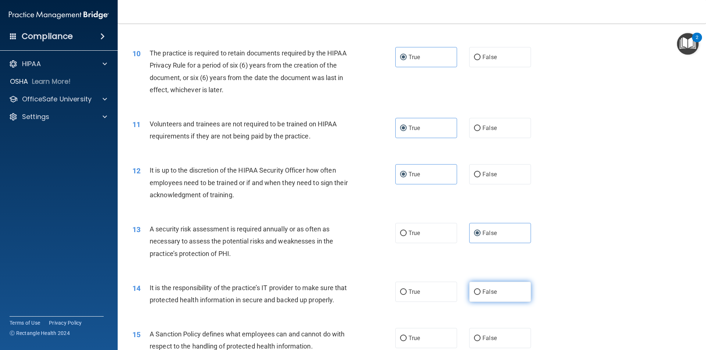
radio input "true"
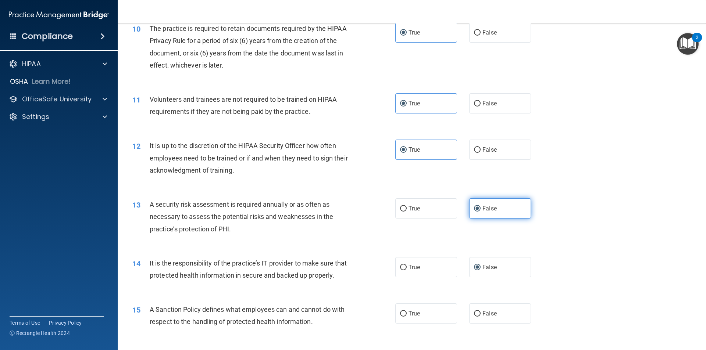
scroll to position [625, 0]
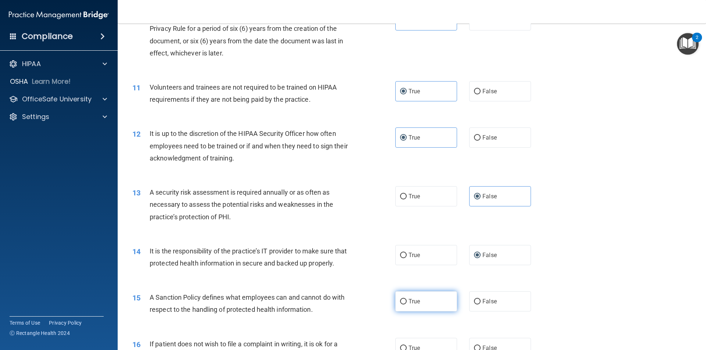
click at [414, 305] on span "True" at bounding box center [414, 301] width 11 height 7
click at [407, 305] on input "True" at bounding box center [403, 302] width 7 height 6
radio input "true"
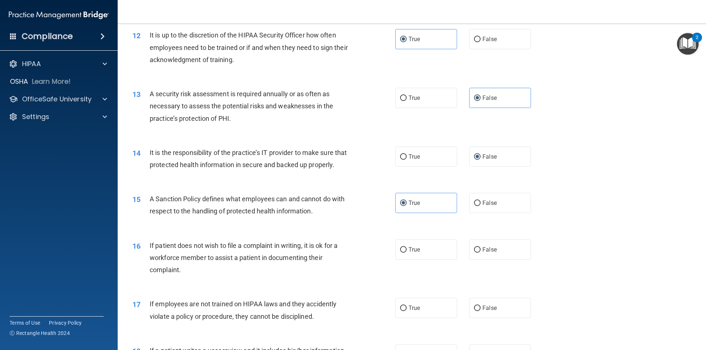
scroll to position [735, 0]
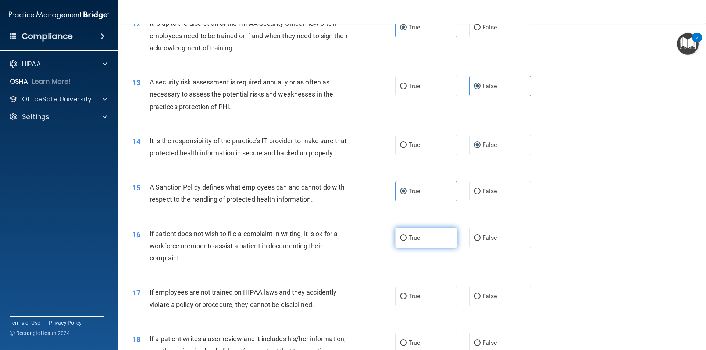
click at [425, 248] on label "True" at bounding box center [426, 238] width 62 height 20
click at [407, 241] on input "True" at bounding box center [403, 239] width 7 height 6
radio input "true"
click at [425, 307] on label "True" at bounding box center [426, 296] width 62 height 20
click at [407, 300] on input "True" at bounding box center [403, 297] width 7 height 6
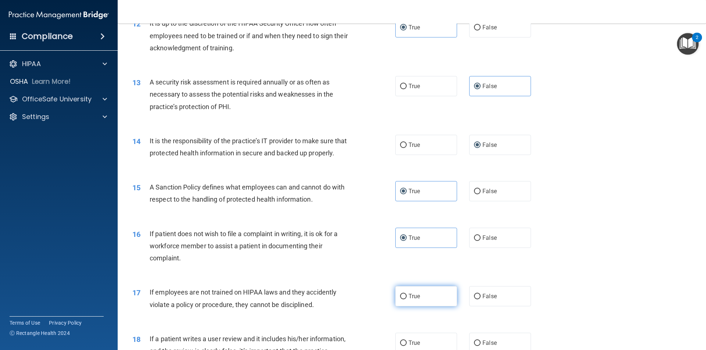
radio input "true"
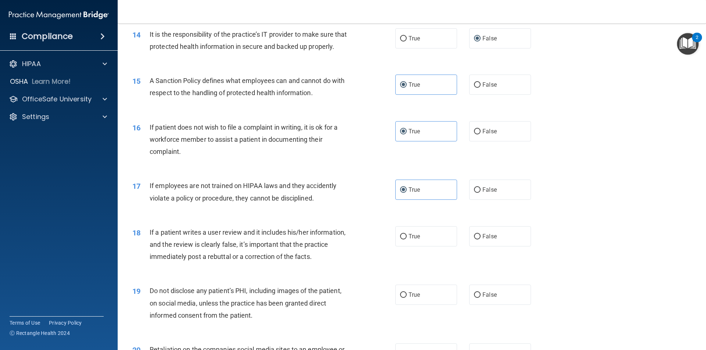
scroll to position [846, 0]
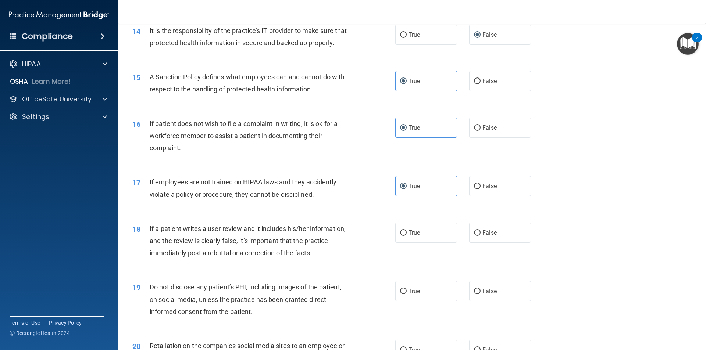
drag, startPoint x: 480, startPoint y: 243, endPoint x: 487, endPoint y: 277, distance: 33.9
click at [482, 236] on span "False" at bounding box center [489, 232] width 14 height 7
click at [480, 236] on input "False" at bounding box center [477, 234] width 7 height 6
radio input "true"
click at [484, 302] on label "False" at bounding box center [500, 291] width 62 height 20
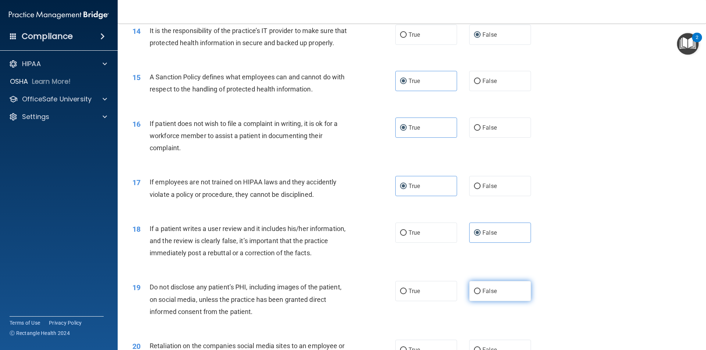
click at [481, 295] on input "False" at bounding box center [477, 292] width 7 height 6
radio input "true"
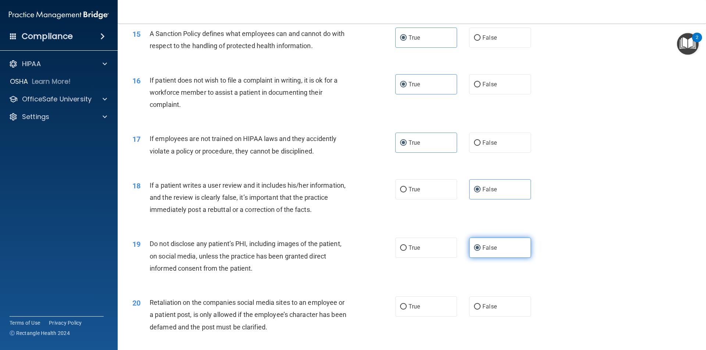
scroll to position [956, 0]
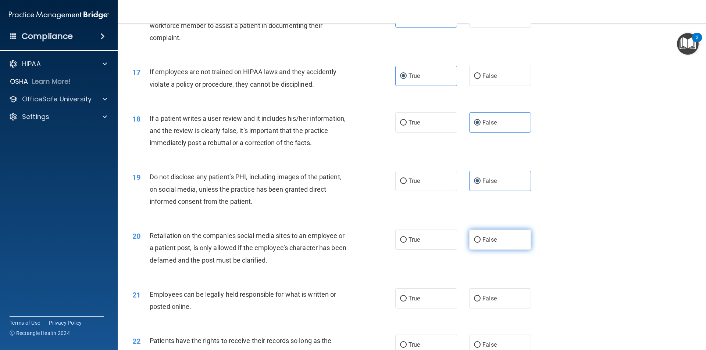
click at [477, 250] on label "False" at bounding box center [500, 240] width 62 height 20
click at [477, 243] on input "False" at bounding box center [477, 241] width 7 height 6
radio input "true"
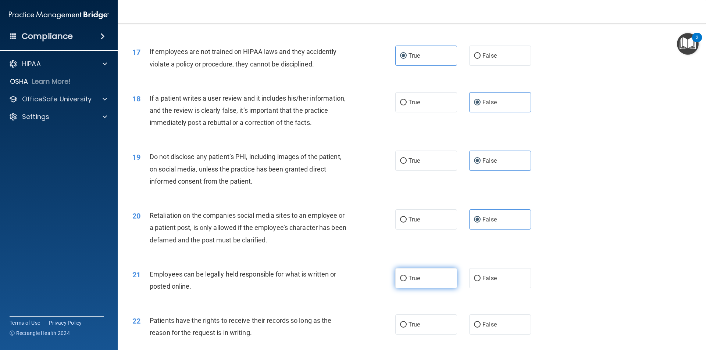
scroll to position [993, 0]
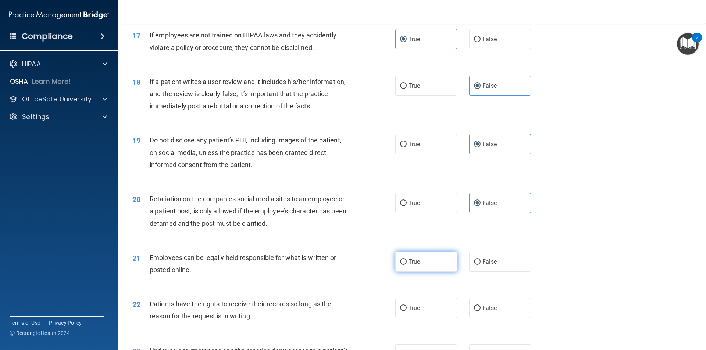
click at [438, 272] on label "True" at bounding box center [426, 262] width 62 height 20
click at [407, 265] on input "True" at bounding box center [403, 263] width 7 height 6
radio input "true"
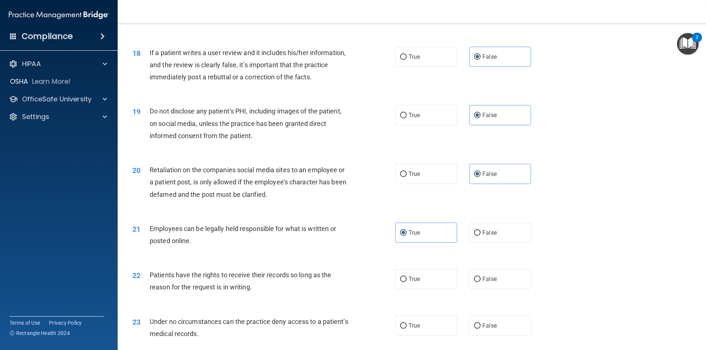
scroll to position [1066, 0]
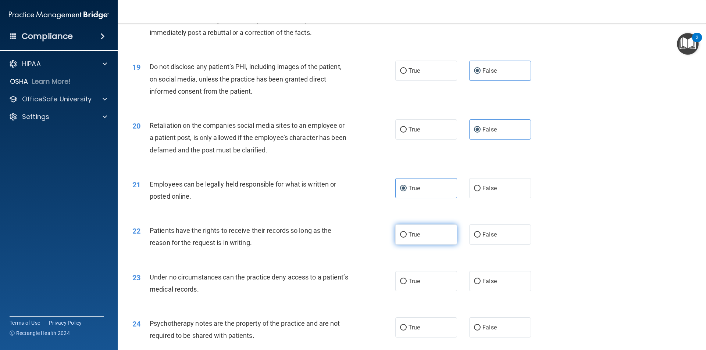
click at [418, 245] on label "True" at bounding box center [426, 235] width 62 height 20
click at [407, 238] on input "True" at bounding box center [403, 235] width 7 height 6
radio input "true"
click at [478, 292] on label "False" at bounding box center [500, 281] width 62 height 20
click at [478, 285] on input "False" at bounding box center [477, 282] width 7 height 6
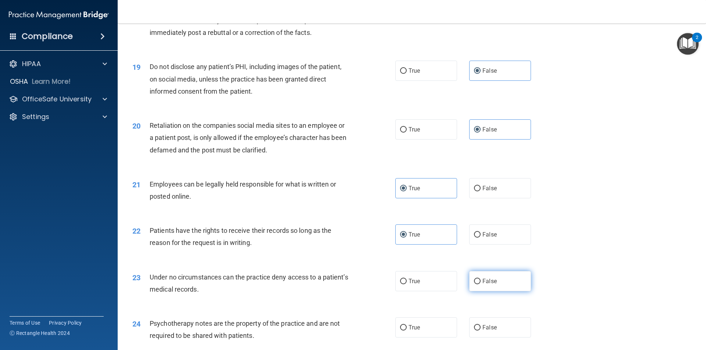
radio input "true"
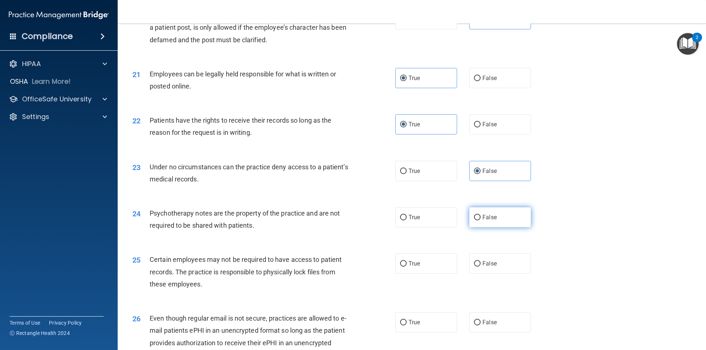
click at [482, 221] on span "False" at bounding box center [489, 217] width 14 height 7
click at [481, 221] on input "False" at bounding box center [477, 218] width 7 height 6
radio input "true"
click at [420, 274] on label "True" at bounding box center [426, 264] width 62 height 20
click at [407, 267] on input "True" at bounding box center [403, 264] width 7 height 6
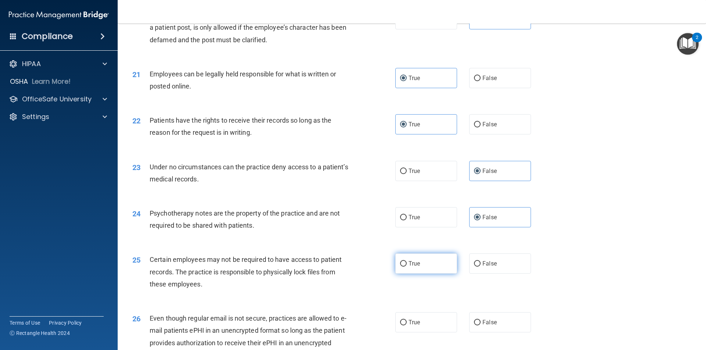
radio input "true"
click at [496, 333] on label "False" at bounding box center [500, 323] width 62 height 20
click at [481, 326] on input "False" at bounding box center [477, 323] width 7 height 6
radio input "true"
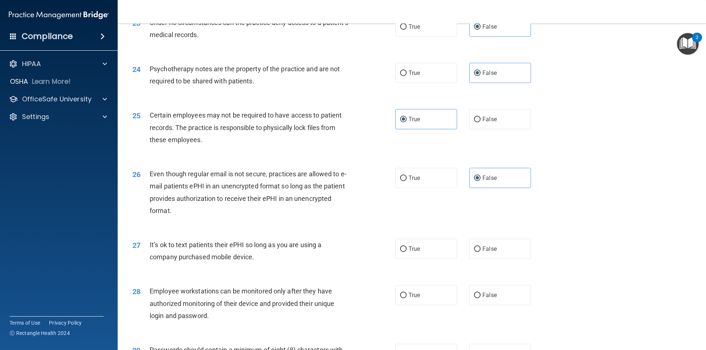
scroll to position [1324, 0]
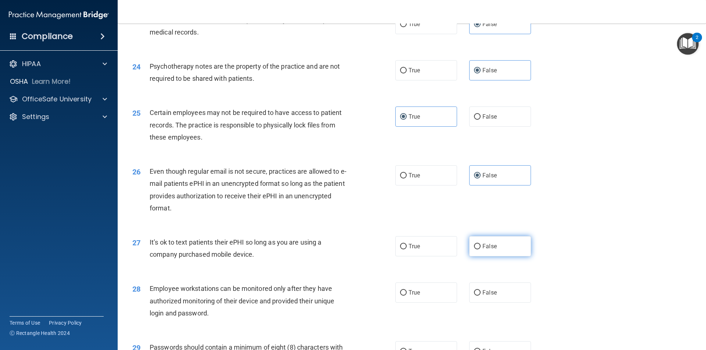
click at [482, 250] on span "False" at bounding box center [489, 246] width 14 height 7
click at [481, 250] on input "False" at bounding box center [477, 247] width 7 height 6
radio input "true"
click at [431, 303] on label "True" at bounding box center [426, 293] width 62 height 20
click at [407, 296] on input "True" at bounding box center [403, 294] width 7 height 6
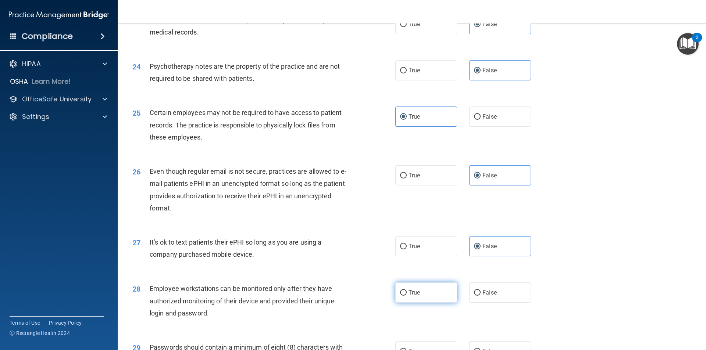
radio input "true"
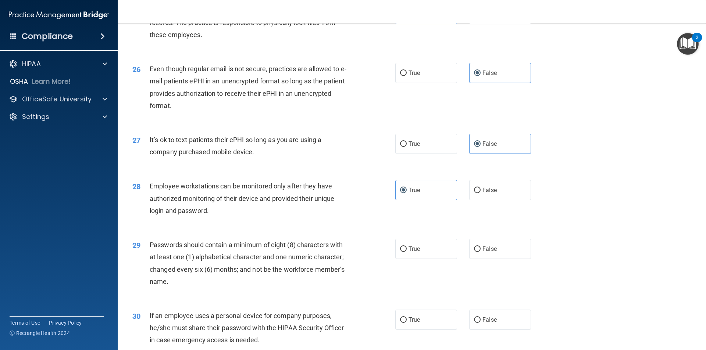
scroll to position [1434, 0]
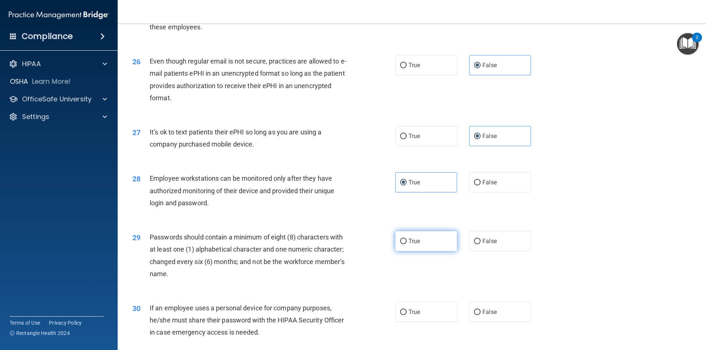
click at [414, 252] on label "True" at bounding box center [426, 241] width 62 height 20
click at [407, 245] on input "True" at bounding box center [403, 242] width 7 height 6
radio input "true"
click at [427, 323] on label "True" at bounding box center [426, 312] width 62 height 20
click at [407, 316] on input "True" at bounding box center [403, 313] width 7 height 6
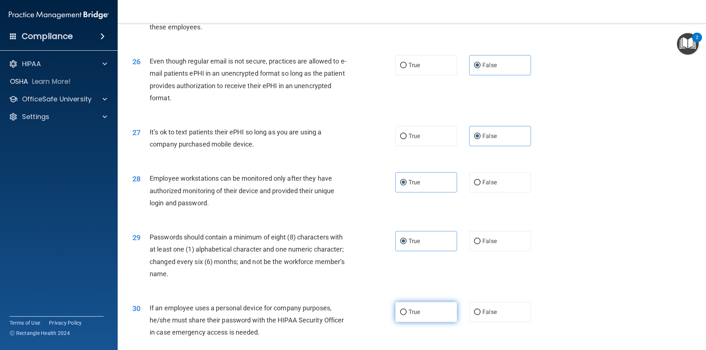
radio input "true"
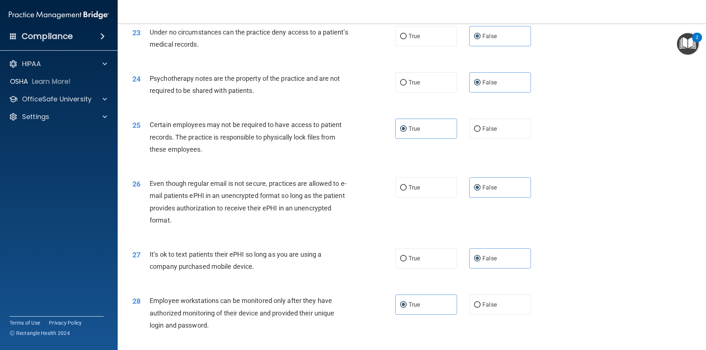
scroll to position [1496, 0]
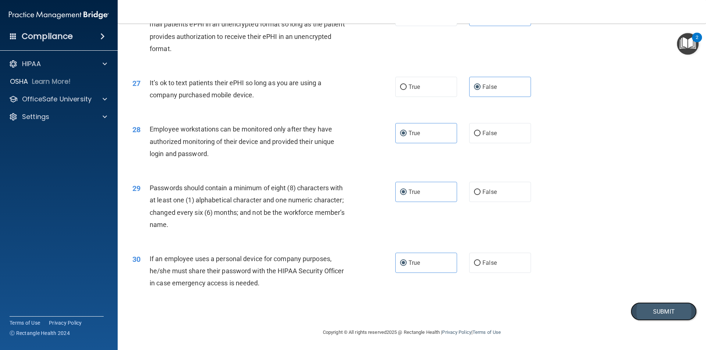
click at [637, 315] on button "Submit" at bounding box center [664, 312] width 66 height 19
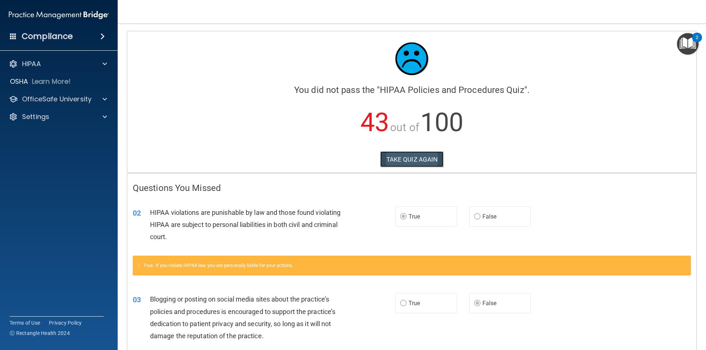
click at [418, 161] on button "TAKE QUIZ AGAIN" at bounding box center [412, 160] width 64 height 16
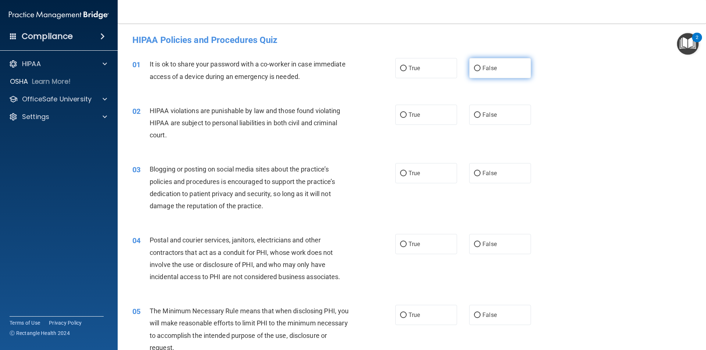
click at [482, 70] on span "False" at bounding box center [489, 68] width 14 height 7
click at [480, 70] on input "False" at bounding box center [477, 69] width 7 height 6
radio input "true"
click at [421, 115] on label "True" at bounding box center [426, 115] width 62 height 20
click at [407, 115] on input "True" at bounding box center [403, 116] width 7 height 6
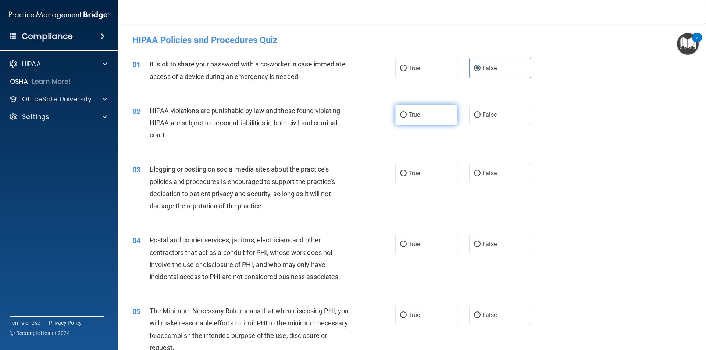
radio input "true"
click at [477, 175] on input "False" at bounding box center [477, 174] width 7 height 6
radio input "true"
click at [416, 244] on span "True" at bounding box center [414, 244] width 11 height 7
click at [407, 244] on input "True" at bounding box center [403, 245] width 7 height 6
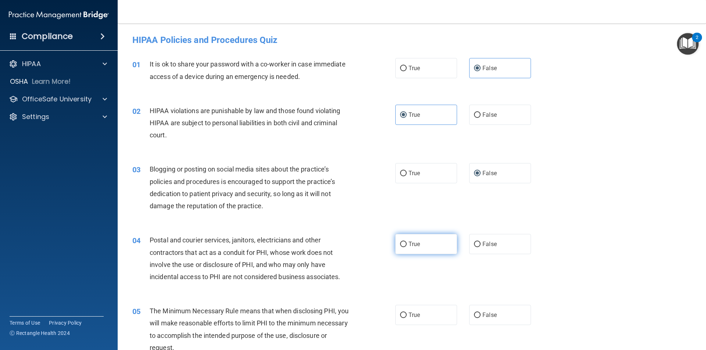
radio input "true"
click at [423, 312] on label "True" at bounding box center [426, 315] width 62 height 20
click at [407, 313] on input "True" at bounding box center [403, 316] width 7 height 6
radio input "true"
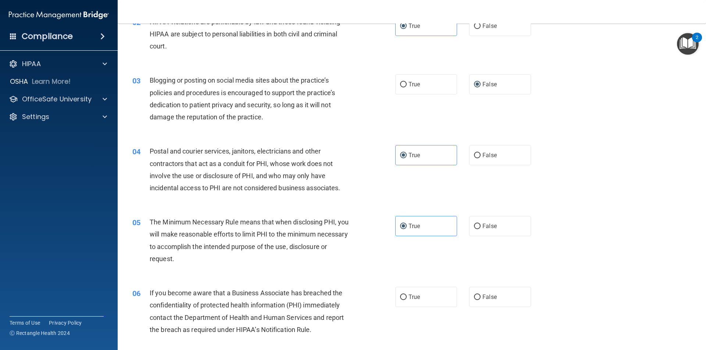
scroll to position [110, 0]
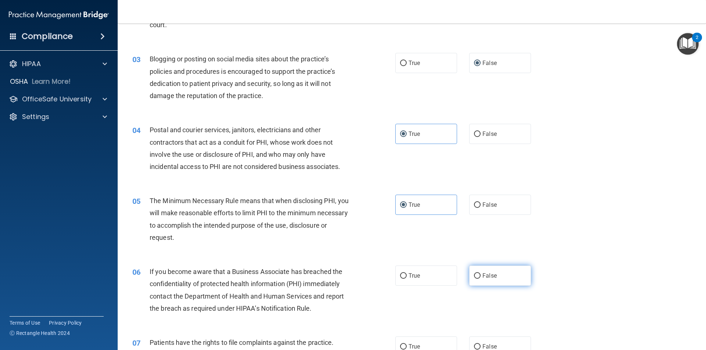
click at [476, 275] on input "False" at bounding box center [477, 277] width 7 height 6
radio input "true"
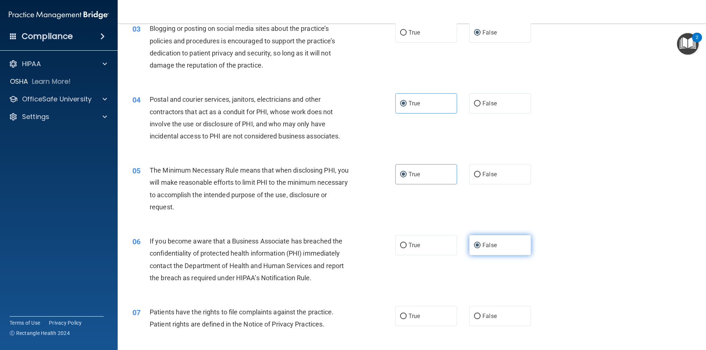
scroll to position [184, 0]
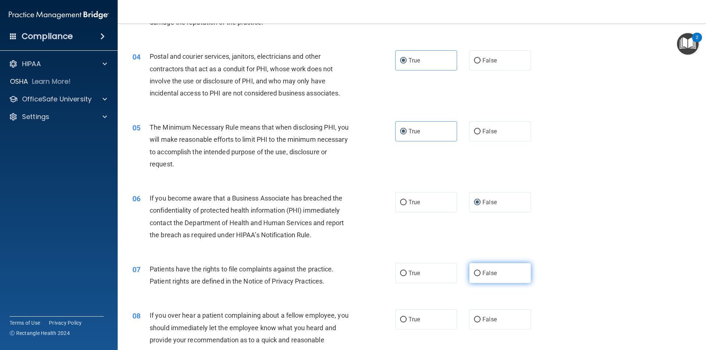
click at [474, 272] on input "False" at bounding box center [477, 274] width 7 height 6
radio input "true"
click at [480, 324] on label "False" at bounding box center [500, 320] width 62 height 20
click at [480, 323] on input "False" at bounding box center [477, 320] width 7 height 6
radio input "true"
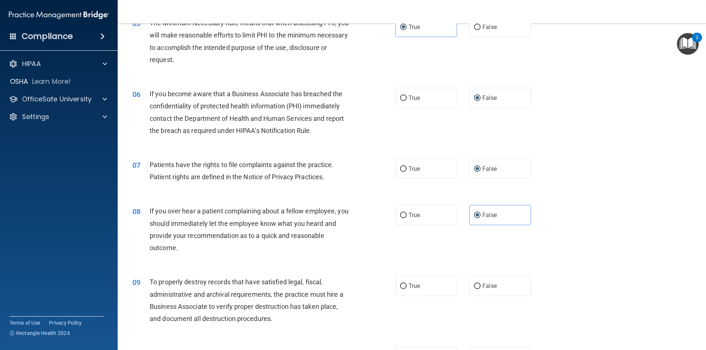
scroll to position [294, 0]
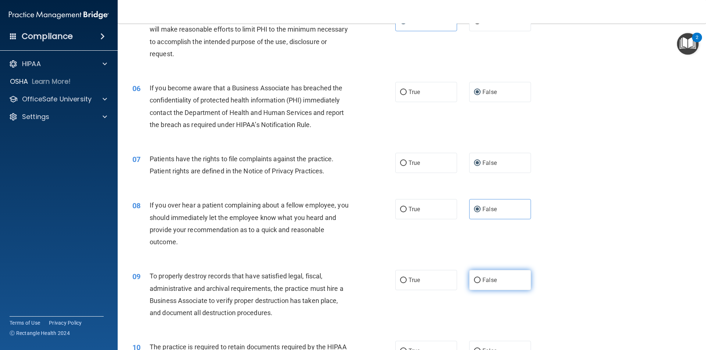
click at [482, 281] on span "False" at bounding box center [489, 280] width 14 height 7
click at [479, 281] on input "False" at bounding box center [477, 281] width 7 height 6
radio input "true"
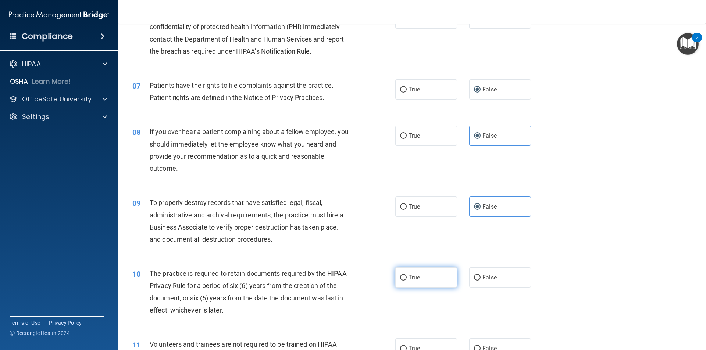
click at [402, 272] on label "True" at bounding box center [426, 278] width 62 height 20
click at [402, 275] on input "True" at bounding box center [403, 278] width 7 height 6
radio input "true"
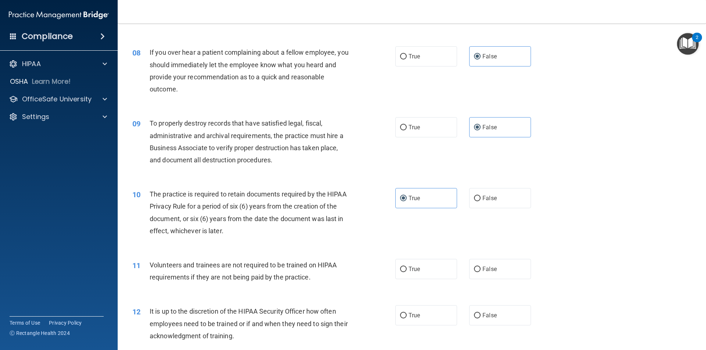
scroll to position [478, 0]
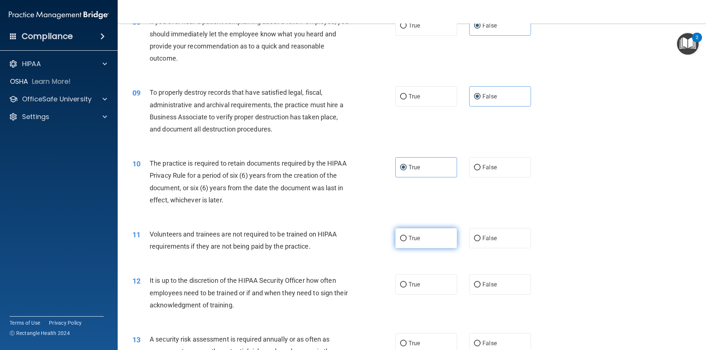
click at [411, 242] on span "True" at bounding box center [414, 238] width 11 height 7
click at [407, 242] on input "True" at bounding box center [403, 239] width 7 height 6
radio input "true"
click at [415, 286] on span "True" at bounding box center [414, 284] width 11 height 7
click at [407, 286] on input "True" at bounding box center [403, 285] width 7 height 6
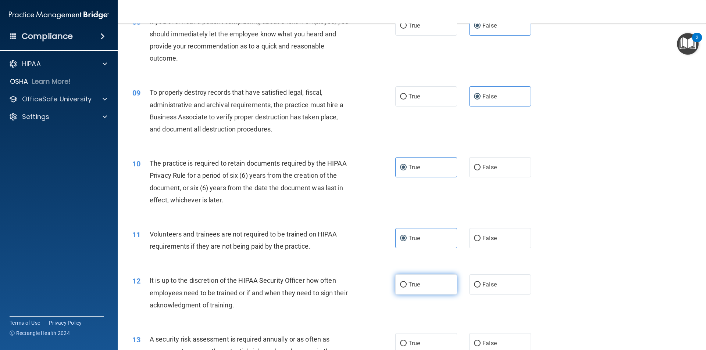
radio input "true"
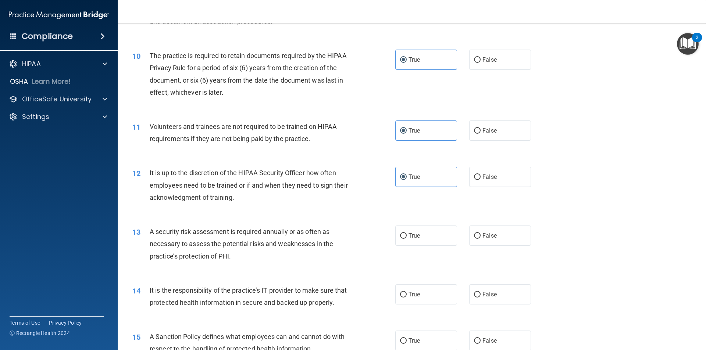
scroll to position [588, 0]
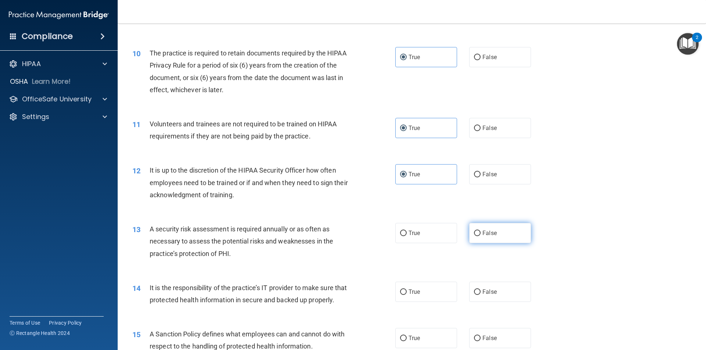
click at [482, 236] on span "False" at bounding box center [489, 233] width 14 height 7
click at [480, 236] on input "False" at bounding box center [477, 234] width 7 height 6
radio input "true"
click at [482, 292] on span "False" at bounding box center [489, 292] width 14 height 7
click at [481, 292] on input "False" at bounding box center [477, 293] width 7 height 6
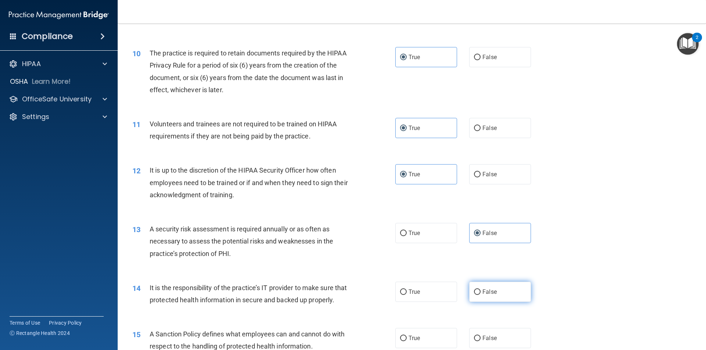
radio input "true"
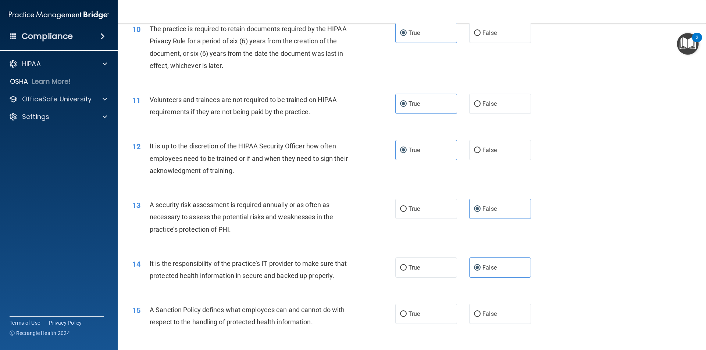
scroll to position [662, 0]
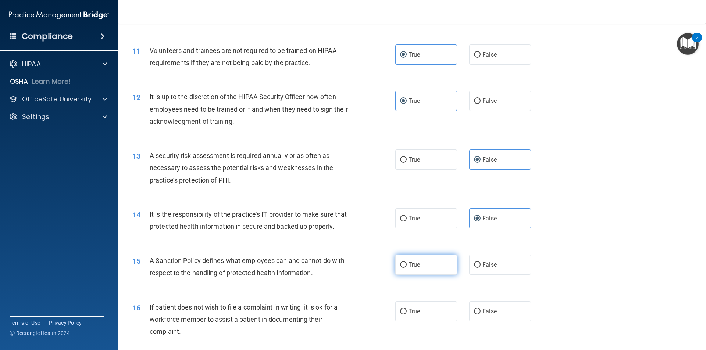
click at [432, 275] on label "True" at bounding box center [426, 265] width 62 height 20
click at [407, 268] on input "True" at bounding box center [403, 266] width 7 height 6
radio input "true"
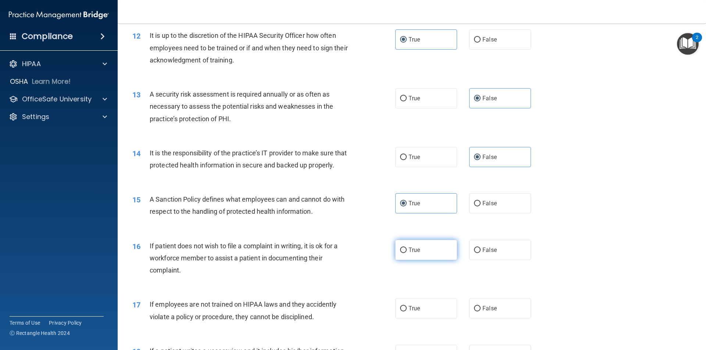
scroll to position [772, 0]
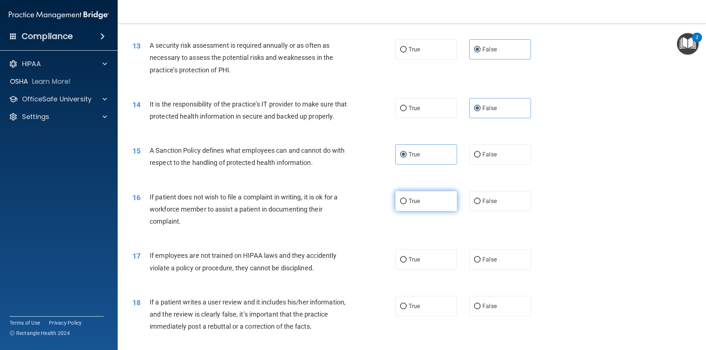
click at [425, 211] on label "True" at bounding box center [426, 201] width 62 height 20
click at [407, 204] on input "True" at bounding box center [403, 202] width 7 height 6
radio input "true"
click at [428, 270] on label "True" at bounding box center [426, 260] width 62 height 20
click at [407, 263] on input "True" at bounding box center [403, 260] width 7 height 6
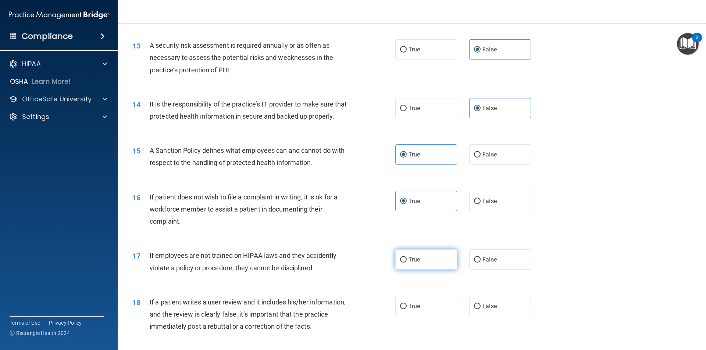
radio input "true"
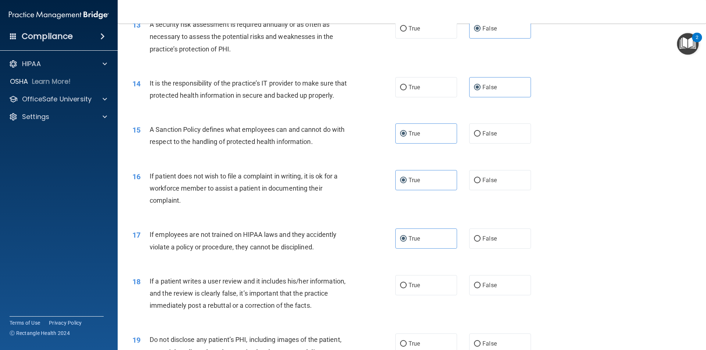
scroll to position [846, 0]
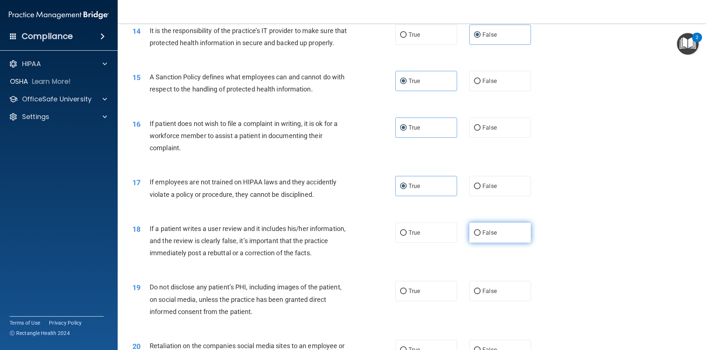
click at [497, 243] on label "False" at bounding box center [500, 233] width 62 height 20
click at [481, 236] on input "False" at bounding box center [477, 234] width 7 height 6
radio input "true"
click at [488, 302] on label "False" at bounding box center [500, 291] width 62 height 20
click at [481, 295] on input "False" at bounding box center [477, 292] width 7 height 6
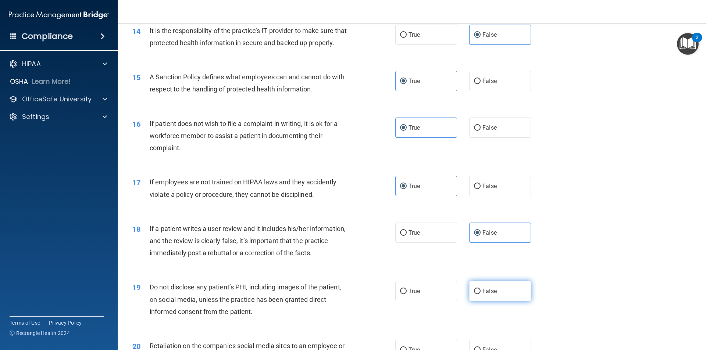
radio input "true"
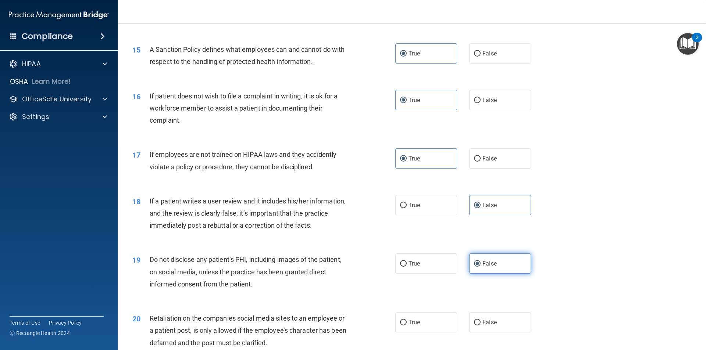
scroll to position [919, 0]
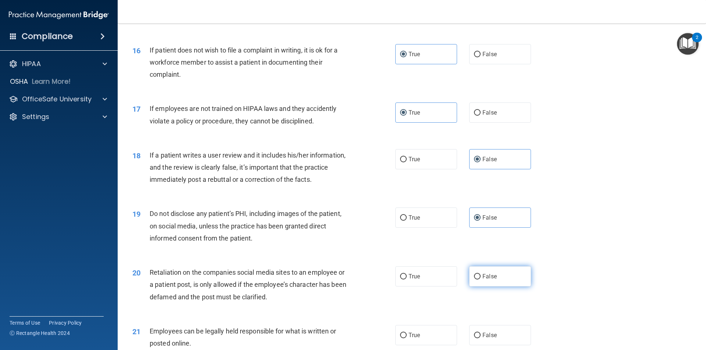
click at [491, 280] on span "False" at bounding box center [489, 276] width 14 height 7
click at [481, 280] on input "False" at bounding box center [477, 277] width 7 height 6
radio input "true"
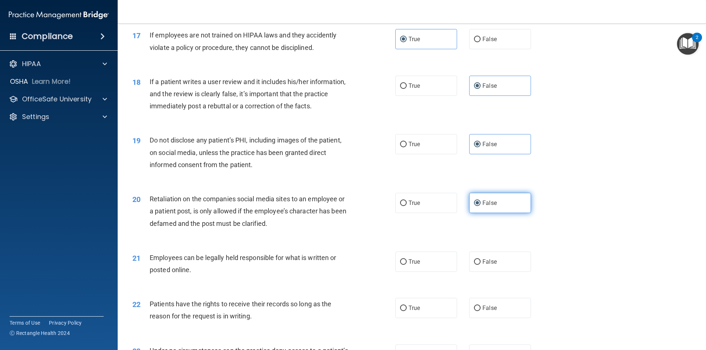
scroll to position [1066, 0]
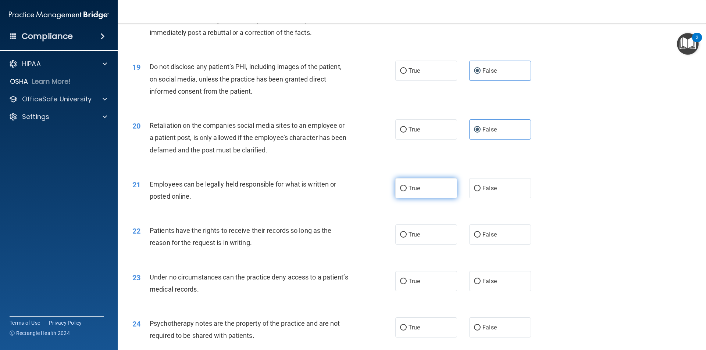
click at [417, 196] on label "True" at bounding box center [426, 188] width 62 height 20
click at [407, 192] on input "True" at bounding box center [403, 189] width 7 height 6
radio input "true"
click at [418, 245] on label "True" at bounding box center [426, 235] width 62 height 20
click at [407, 238] on input "True" at bounding box center [403, 235] width 7 height 6
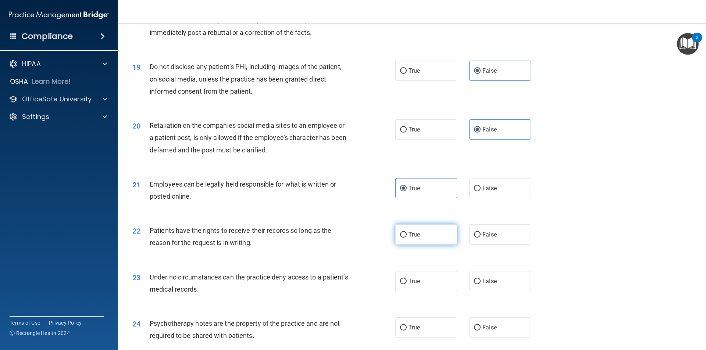
radio input "true"
click at [486, 285] on span "False" at bounding box center [489, 281] width 14 height 7
click at [481, 285] on input "False" at bounding box center [477, 282] width 7 height 6
radio input "true"
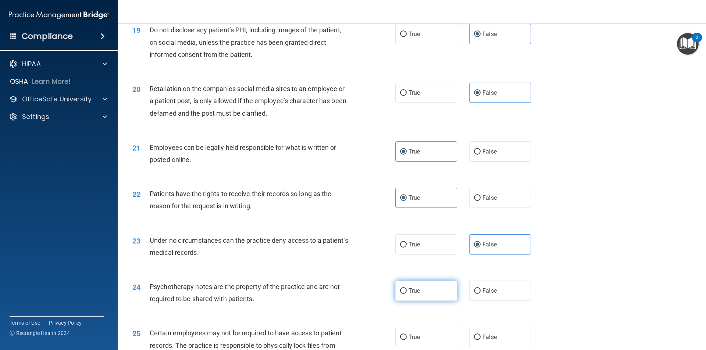
click at [422, 301] on label "True" at bounding box center [426, 291] width 62 height 20
click at [407, 294] on input "True" at bounding box center [403, 292] width 7 height 6
radio input "true"
click at [597, 178] on div "21 Employees can be legally held responsible for what is written or posted onli…" at bounding box center [412, 155] width 570 height 46
click at [473, 301] on label "False" at bounding box center [500, 291] width 62 height 20
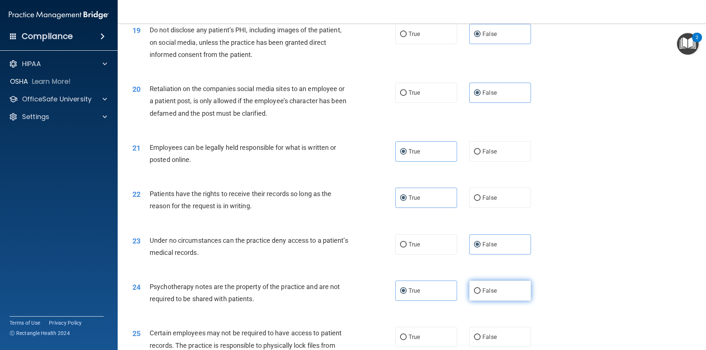
click at [474, 294] on input "False" at bounding box center [477, 292] width 7 height 6
radio input "true"
radio input "false"
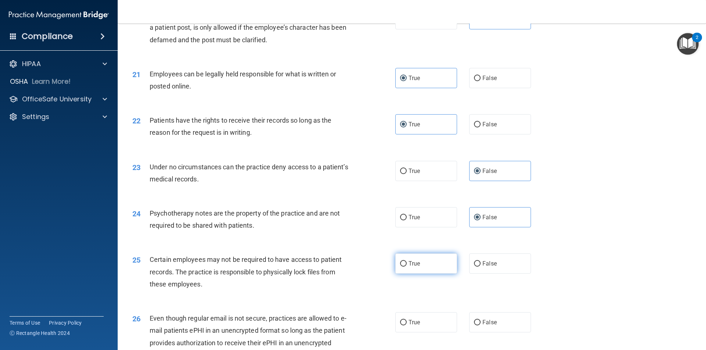
click at [412, 272] on label "True" at bounding box center [426, 264] width 62 height 20
click at [407, 267] on input "True" at bounding box center [403, 264] width 7 height 6
radio input "true"
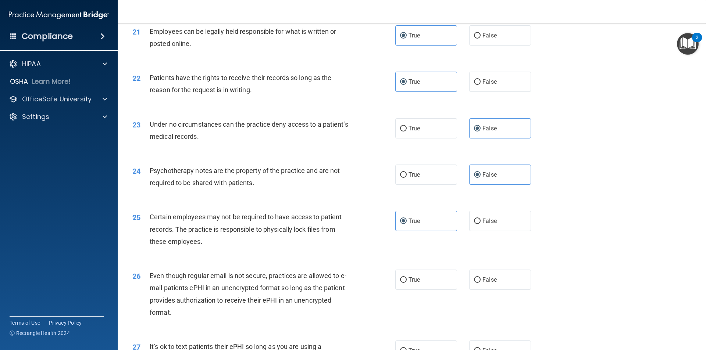
scroll to position [1287, 0]
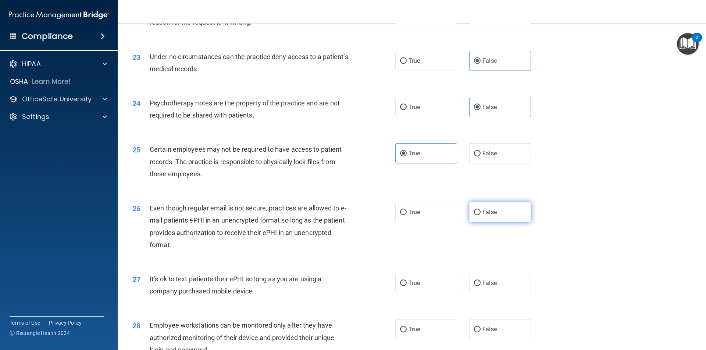
click at [482, 222] on label "False" at bounding box center [500, 212] width 62 height 20
click at [481, 216] on input "False" at bounding box center [477, 213] width 7 height 6
radio input "true"
click at [485, 293] on label "False" at bounding box center [500, 283] width 62 height 20
click at [481, 286] on input "False" at bounding box center [477, 284] width 7 height 6
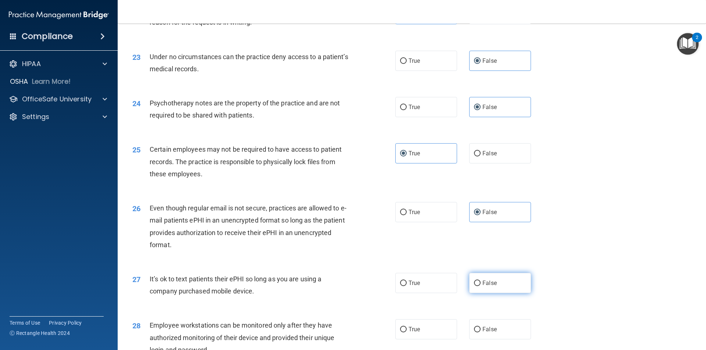
radio input "true"
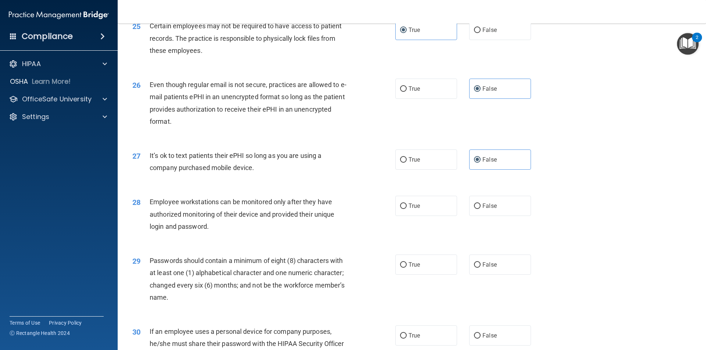
scroll to position [1434, 0]
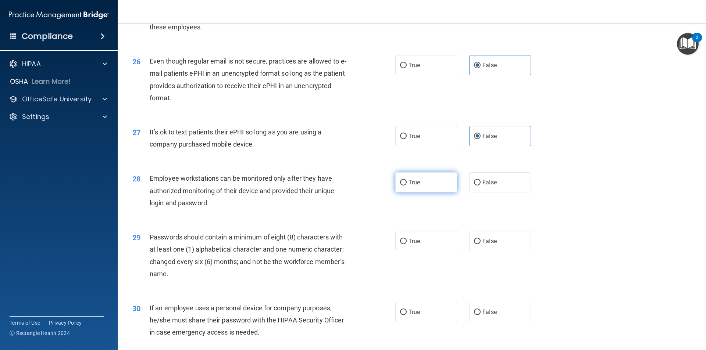
click at [423, 193] on label "True" at bounding box center [426, 182] width 62 height 20
click at [407, 186] on input "True" at bounding box center [403, 183] width 7 height 6
radio input "true"
click at [417, 252] on label "True" at bounding box center [426, 241] width 62 height 20
click at [407, 245] on input "True" at bounding box center [403, 242] width 7 height 6
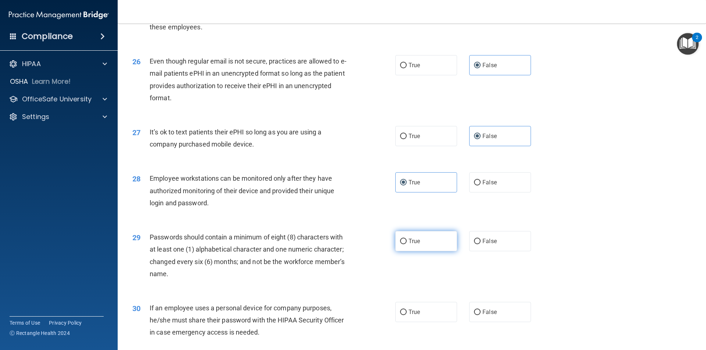
radio input "true"
click at [413, 323] on label "True" at bounding box center [426, 312] width 62 height 20
click at [407, 316] on input "True" at bounding box center [403, 313] width 7 height 6
radio input "true"
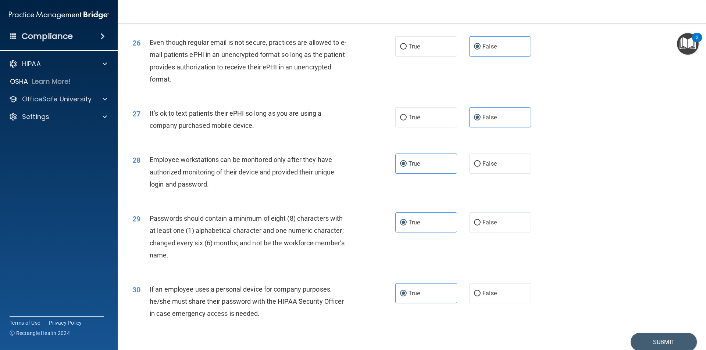
scroll to position [1496, 0]
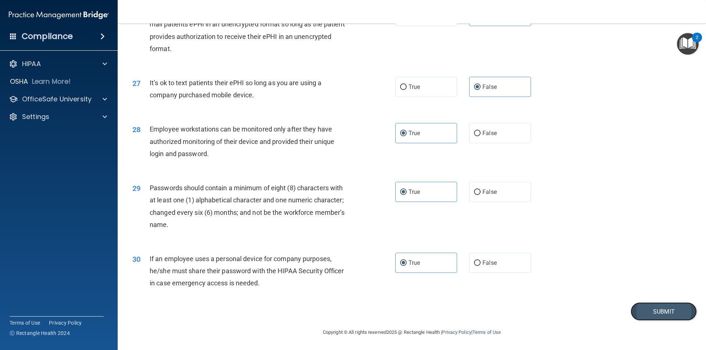
click at [648, 313] on button "Submit" at bounding box center [664, 312] width 66 height 19
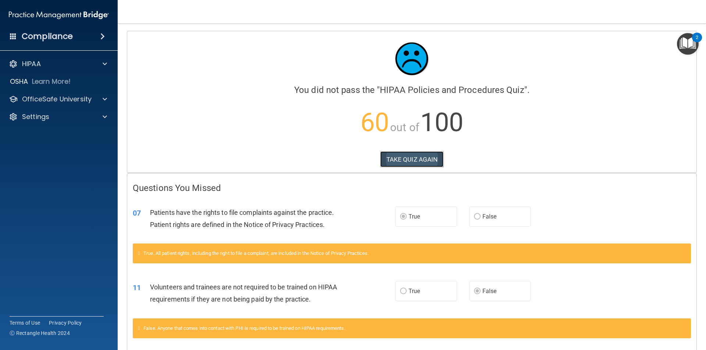
click at [415, 156] on button "TAKE QUIZ AGAIN" at bounding box center [412, 160] width 64 height 16
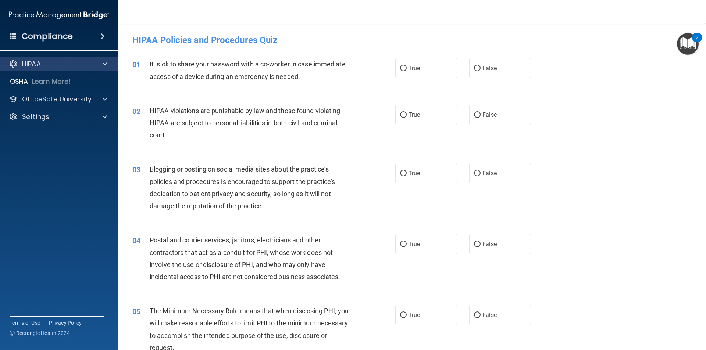
click at [105, 58] on div "HIPAA" at bounding box center [59, 64] width 118 height 15
click at [103, 63] on span at bounding box center [105, 64] width 4 height 9
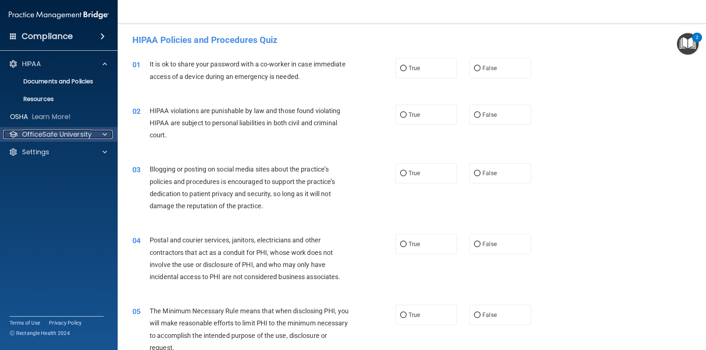
click at [86, 131] on p "OfficeSafe University" at bounding box center [57, 134] width 70 height 9
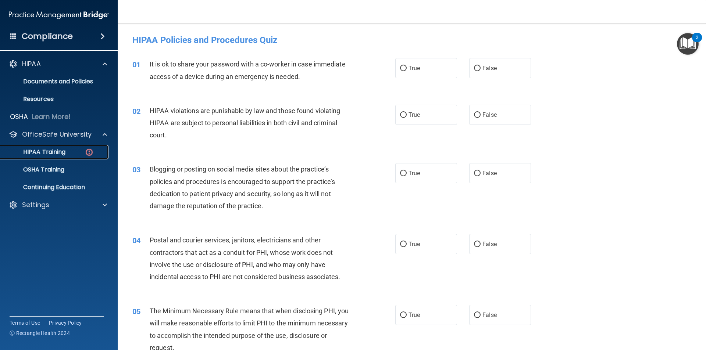
click at [50, 152] on p "HIPAA Training" at bounding box center [35, 152] width 61 height 7
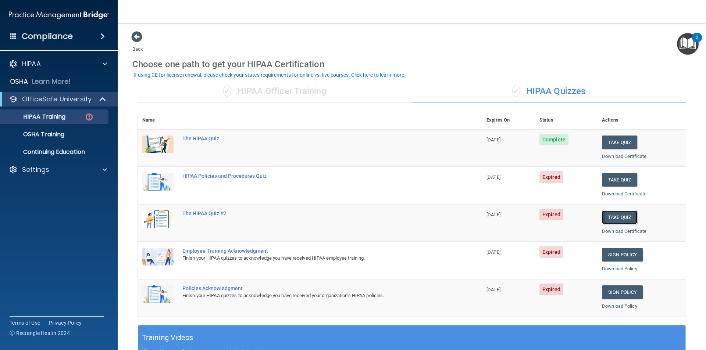
click at [611, 217] on button "Take Quiz" at bounding box center [619, 218] width 35 height 14
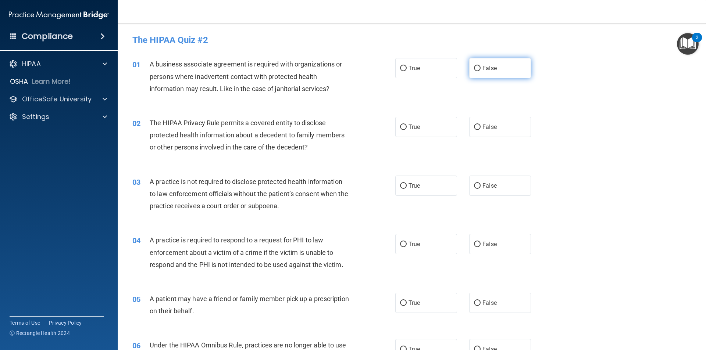
click at [475, 75] on label "False" at bounding box center [500, 68] width 62 height 20
click at [475, 71] on input "False" at bounding box center [477, 69] width 7 height 6
radio input "true"
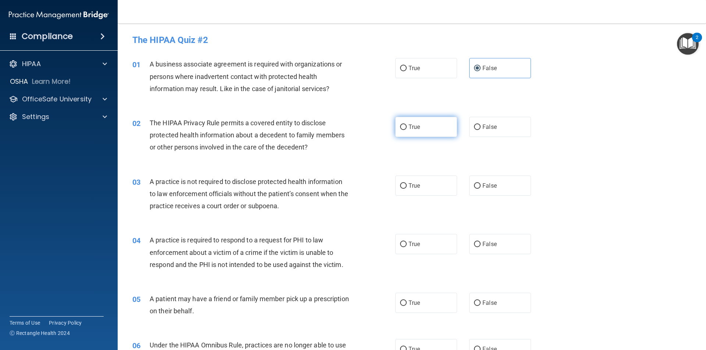
click at [411, 131] on label "True" at bounding box center [426, 127] width 62 height 20
click at [407, 130] on input "True" at bounding box center [403, 128] width 7 height 6
radio input "true"
click at [487, 185] on span "False" at bounding box center [489, 185] width 14 height 7
click at [481, 185] on input "False" at bounding box center [477, 187] width 7 height 6
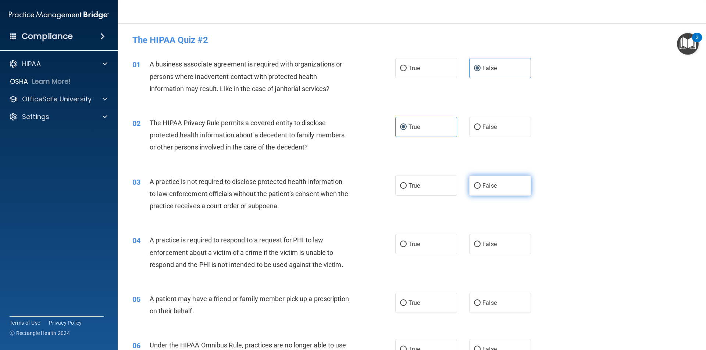
radio input "true"
click at [421, 243] on label "True" at bounding box center [426, 244] width 62 height 20
click at [407, 243] on input "True" at bounding box center [403, 245] width 7 height 6
radio input "true"
click at [430, 315] on div "05 A patient may have a friend or family member pick up a prescription on their…" at bounding box center [412, 307] width 570 height 46
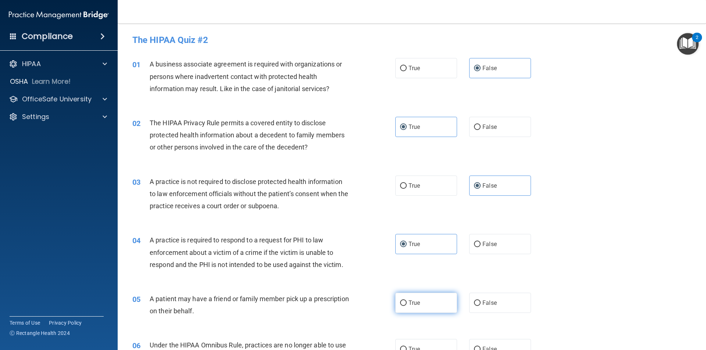
click at [431, 307] on label "True" at bounding box center [426, 303] width 62 height 20
click at [407, 306] on input "True" at bounding box center [403, 304] width 7 height 6
radio input "true"
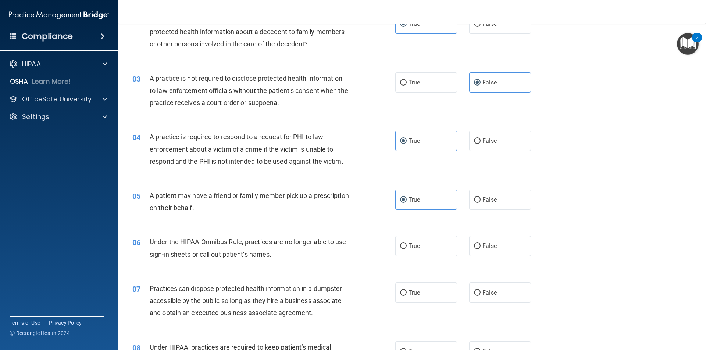
scroll to position [147, 0]
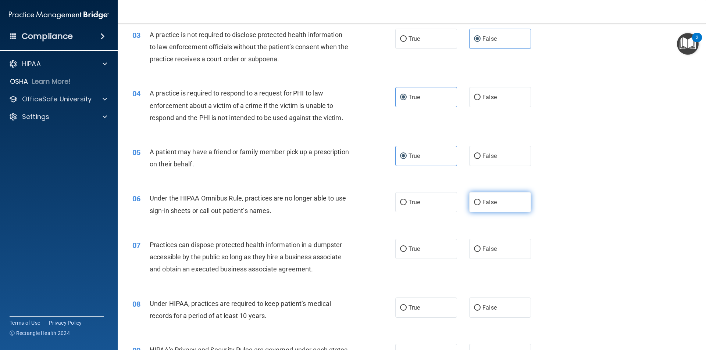
click at [504, 204] on label "False" at bounding box center [500, 202] width 62 height 20
click at [481, 204] on input "False" at bounding box center [477, 203] width 7 height 6
radio input "true"
click at [488, 248] on span "False" at bounding box center [489, 249] width 14 height 7
click at [481, 248] on input "False" at bounding box center [477, 250] width 7 height 6
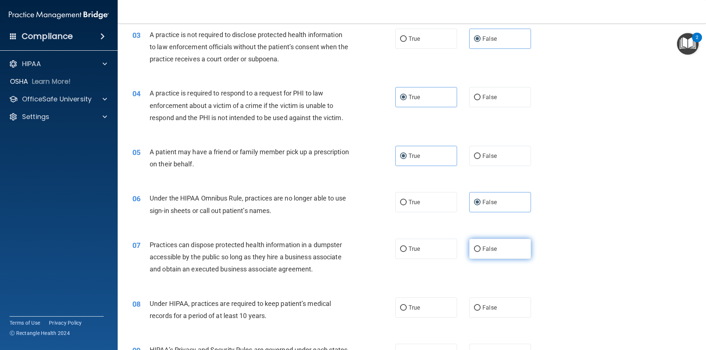
radio input "true"
click at [490, 306] on span "False" at bounding box center [489, 307] width 14 height 7
click at [481, 306] on input "False" at bounding box center [477, 309] width 7 height 6
radio input "true"
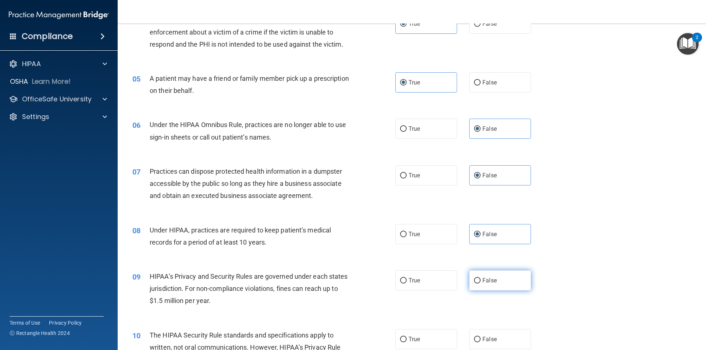
click at [482, 284] on span "False" at bounding box center [489, 280] width 14 height 7
click at [481, 284] on input "False" at bounding box center [477, 281] width 7 height 6
radio input "true"
click at [435, 337] on label "True" at bounding box center [426, 340] width 62 height 20
click at [407, 337] on input "True" at bounding box center [403, 340] width 7 height 6
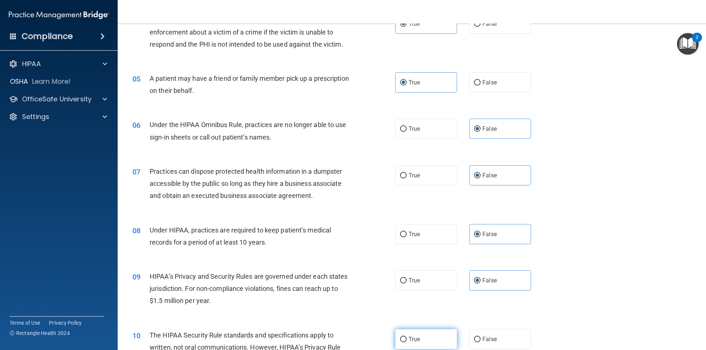
radio input "true"
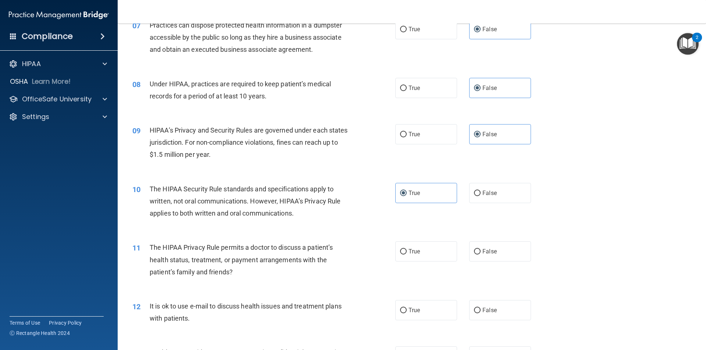
scroll to position [368, 0]
click at [420, 258] on label "True" at bounding box center [426, 251] width 62 height 20
click at [407, 254] on input "True" at bounding box center [403, 252] width 7 height 6
radio input "true"
click at [433, 313] on label "True" at bounding box center [426, 310] width 62 height 20
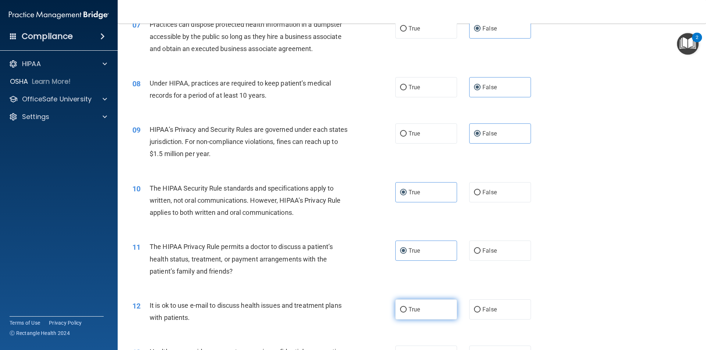
click at [407, 313] on input "True" at bounding box center [403, 310] width 7 height 6
radio input "true"
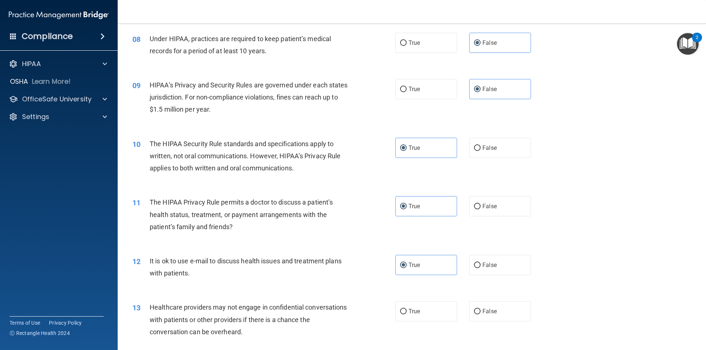
scroll to position [478, 0]
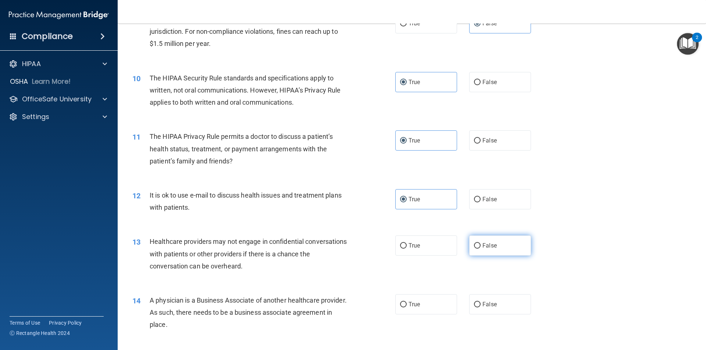
click at [491, 249] on span "False" at bounding box center [489, 245] width 14 height 7
click at [481, 249] on input "False" at bounding box center [477, 246] width 7 height 6
radio input "true"
click at [490, 307] on span "False" at bounding box center [489, 304] width 14 height 7
click at [481, 307] on input "False" at bounding box center [477, 305] width 7 height 6
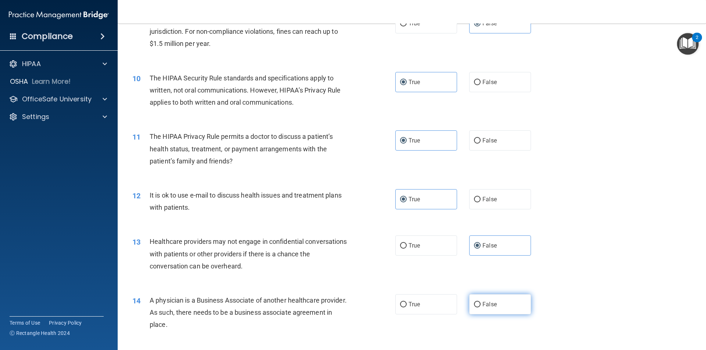
radio input "true"
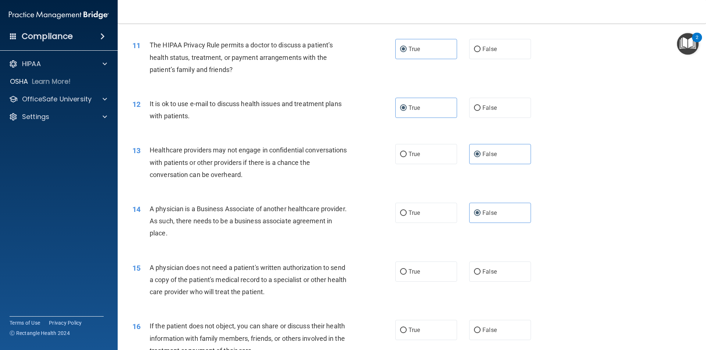
scroll to position [588, 0]
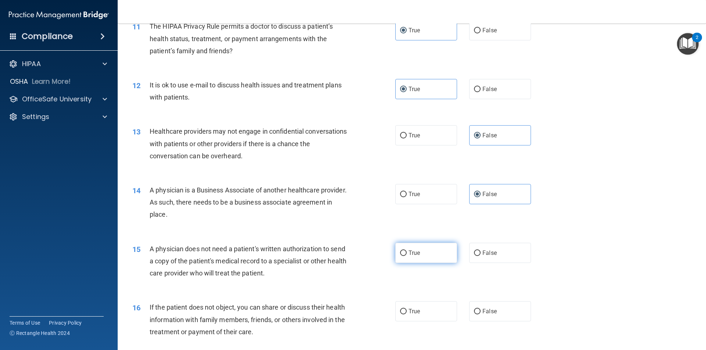
click at [431, 259] on label "True" at bounding box center [426, 253] width 62 height 20
click at [407, 256] on input "True" at bounding box center [403, 254] width 7 height 6
radio input "true"
click at [417, 317] on label "True" at bounding box center [426, 312] width 62 height 20
click at [407, 315] on input "True" at bounding box center [403, 312] width 7 height 6
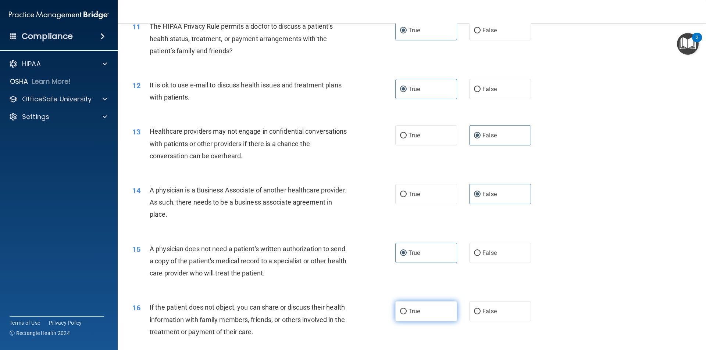
radio input "true"
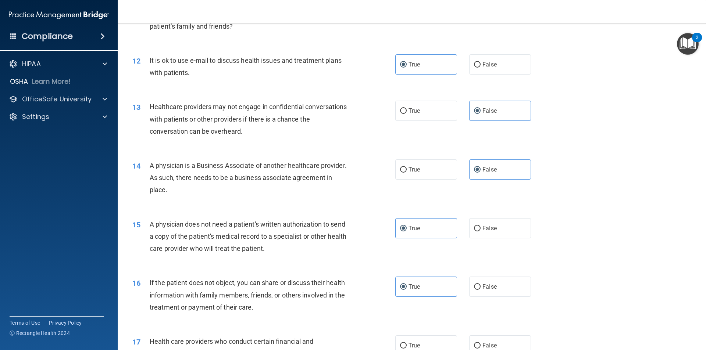
scroll to position [662, 0]
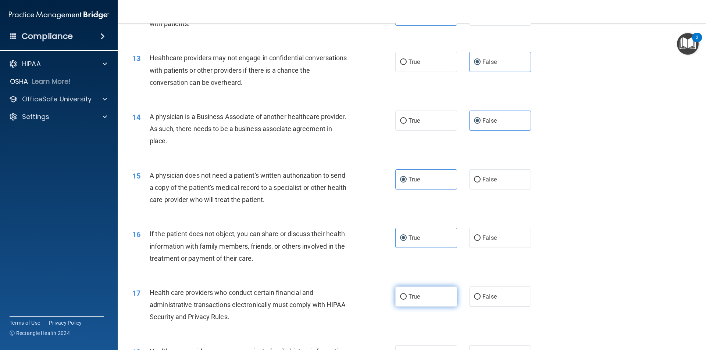
click at [420, 300] on label "True" at bounding box center [426, 297] width 62 height 20
click at [407, 300] on input "True" at bounding box center [403, 298] width 7 height 6
radio input "true"
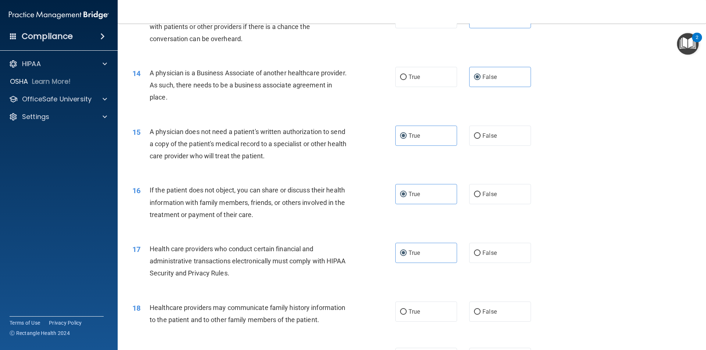
scroll to position [809, 0]
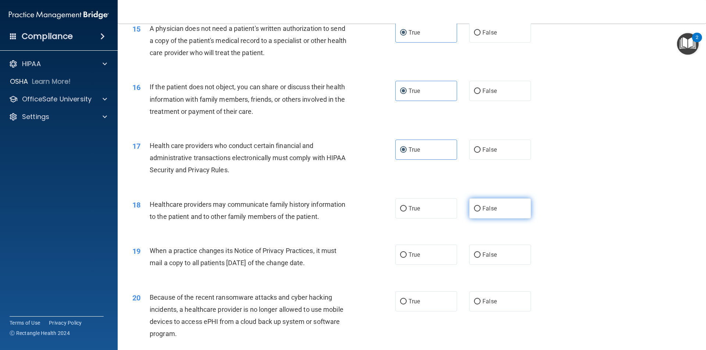
click at [485, 210] on span "False" at bounding box center [489, 208] width 14 height 7
click at [481, 210] on input "False" at bounding box center [477, 209] width 7 height 6
radio input "true"
click at [482, 258] on span "False" at bounding box center [489, 255] width 14 height 7
click at [481, 258] on input "False" at bounding box center [477, 256] width 7 height 6
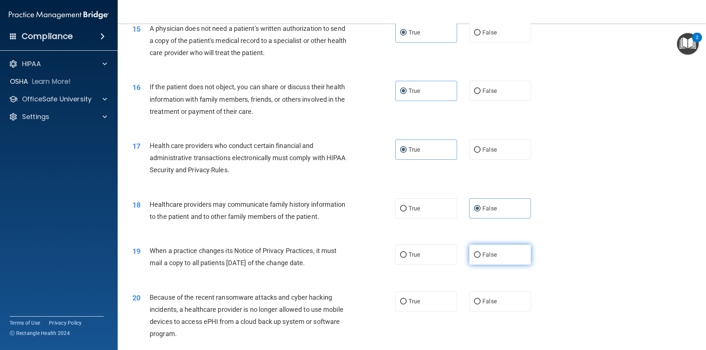
radio input "true"
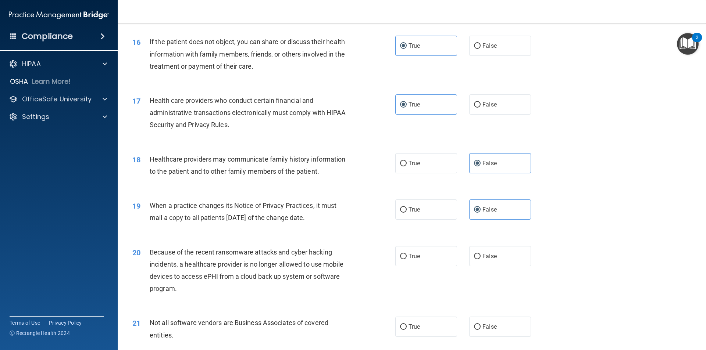
scroll to position [919, 0]
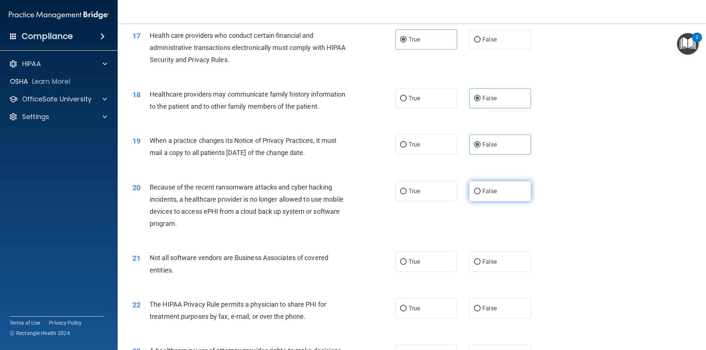
click at [493, 188] on label "False" at bounding box center [500, 191] width 62 height 20
click at [481, 189] on input "False" at bounding box center [477, 192] width 7 height 6
radio input "true"
click at [427, 266] on label "True" at bounding box center [426, 262] width 62 height 20
click at [407, 265] on input "True" at bounding box center [403, 263] width 7 height 6
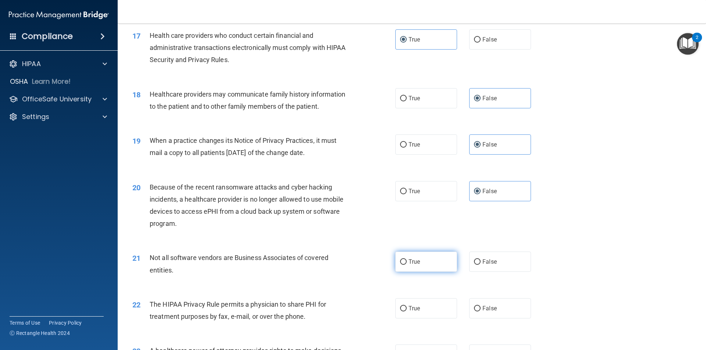
radio input "true"
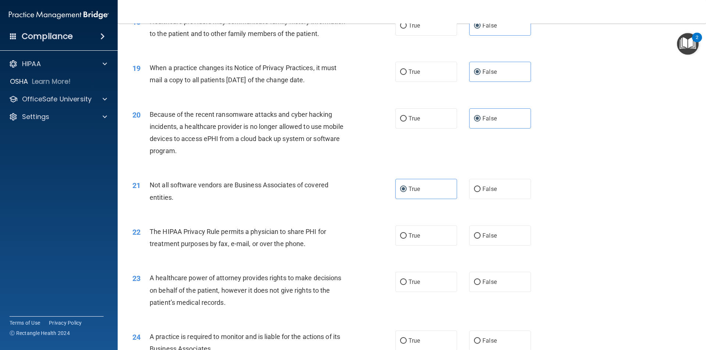
scroll to position [993, 0]
click at [423, 245] on label "True" at bounding box center [426, 235] width 62 height 20
click at [407, 238] on input "True" at bounding box center [403, 236] width 7 height 6
radio input "true"
click at [494, 282] on label "False" at bounding box center [500, 281] width 62 height 20
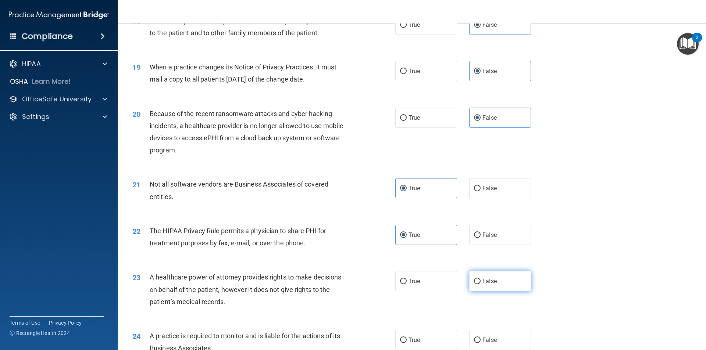
click at [481, 282] on input "False" at bounding box center [477, 282] width 7 height 6
radio input "true"
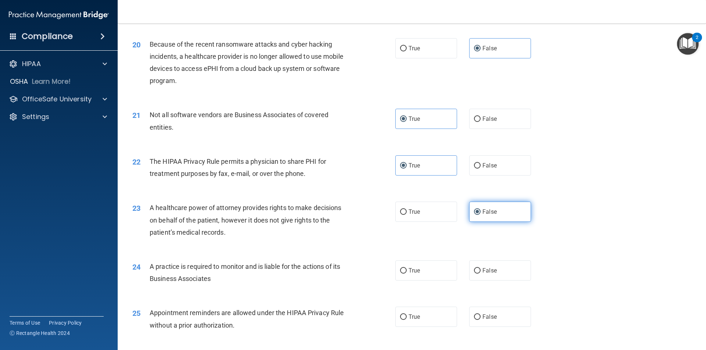
scroll to position [1066, 0]
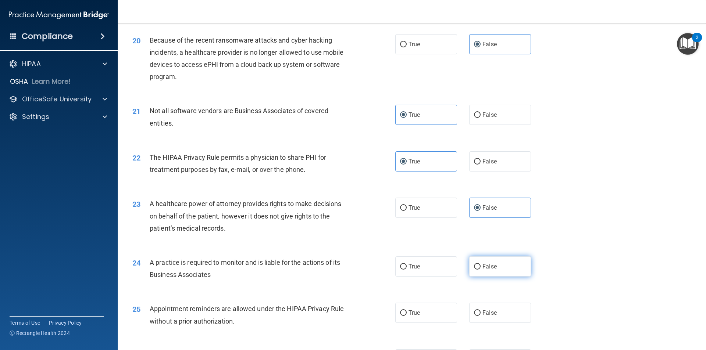
click at [488, 267] on span "False" at bounding box center [489, 266] width 14 height 7
click at [481, 267] on input "False" at bounding box center [477, 267] width 7 height 6
radio input "true"
click at [423, 315] on label "True" at bounding box center [426, 313] width 62 height 20
click at [407, 315] on input "True" at bounding box center [403, 314] width 7 height 6
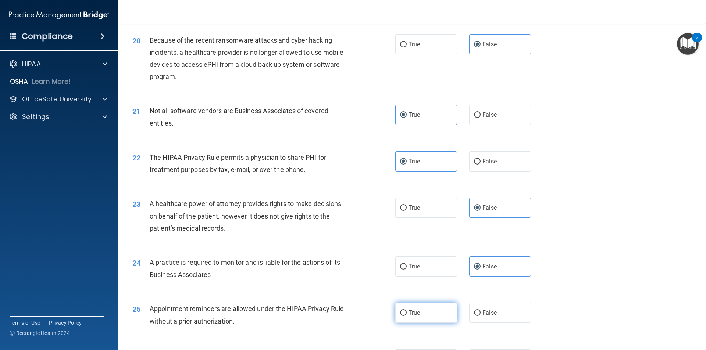
radio input "true"
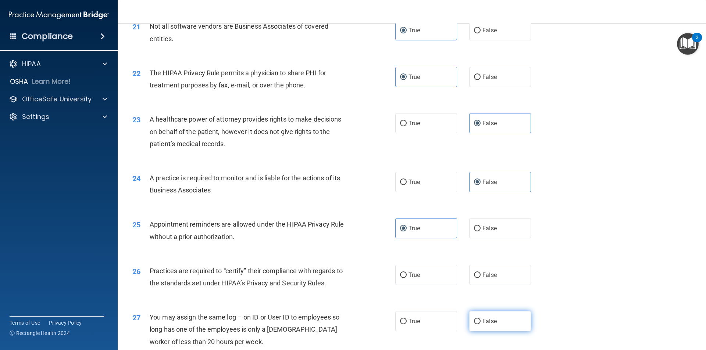
scroll to position [1177, 0]
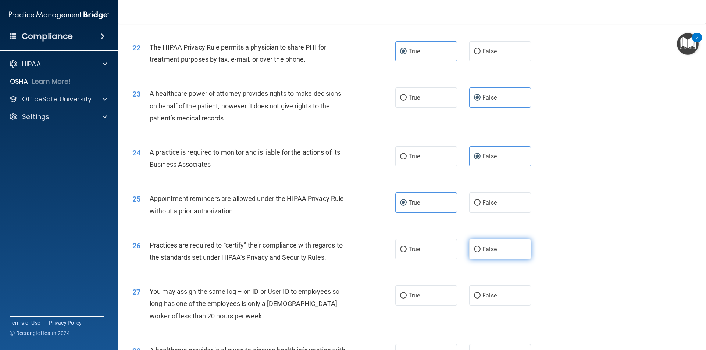
click at [482, 253] on span "False" at bounding box center [489, 249] width 14 height 7
click at [481, 253] on input "False" at bounding box center [477, 250] width 7 height 6
radio input "true"
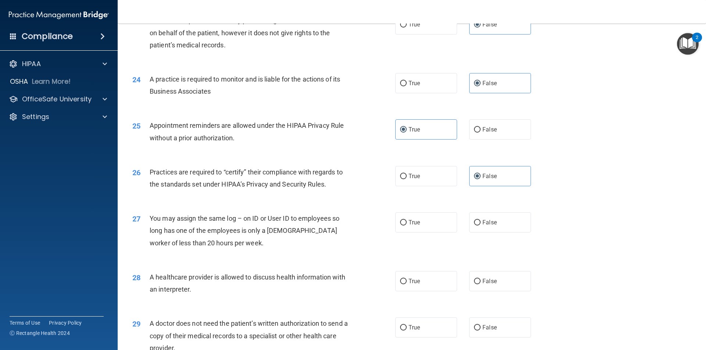
scroll to position [1250, 0]
click at [487, 224] on span "False" at bounding box center [489, 222] width 14 height 7
click at [481, 224] on input "False" at bounding box center [477, 223] width 7 height 6
radio input "true"
click at [418, 284] on label "True" at bounding box center [426, 281] width 62 height 20
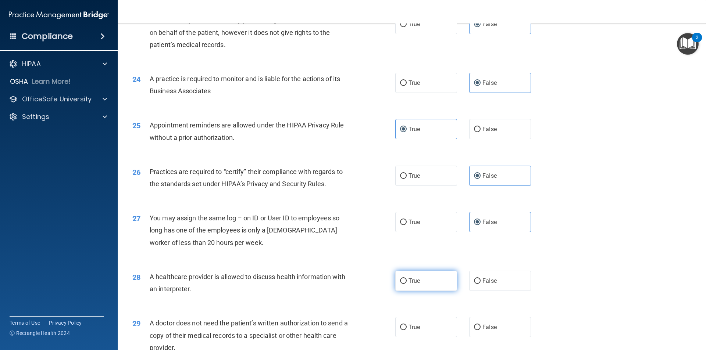
click at [407, 284] on input "True" at bounding box center [403, 282] width 7 height 6
radio input "true"
click at [423, 326] on label "True" at bounding box center [426, 327] width 62 height 20
click at [407, 326] on input "True" at bounding box center [403, 328] width 7 height 6
radio input "true"
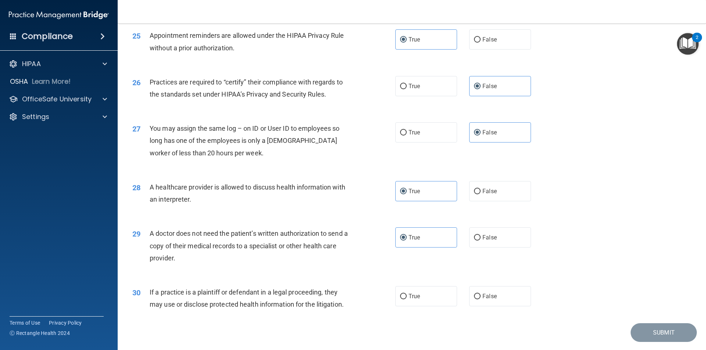
scroll to position [1361, 0]
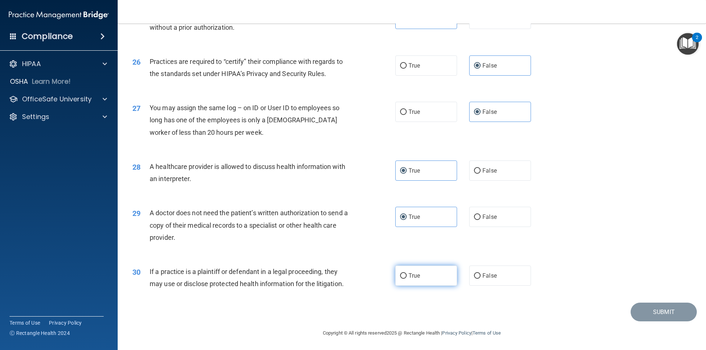
click at [421, 282] on label "True" at bounding box center [426, 276] width 62 height 20
click at [407, 279] on input "True" at bounding box center [403, 277] width 7 height 6
radio input "true"
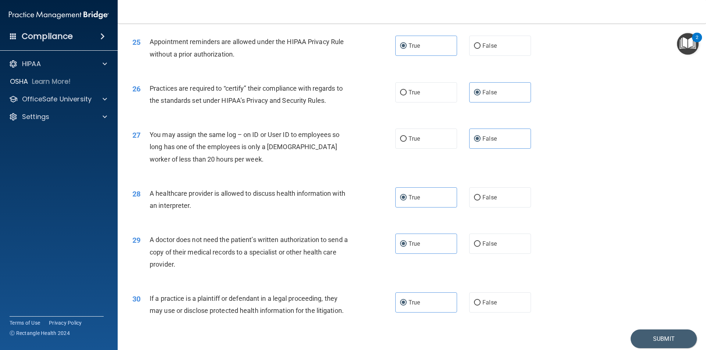
scroll to position [1361, 0]
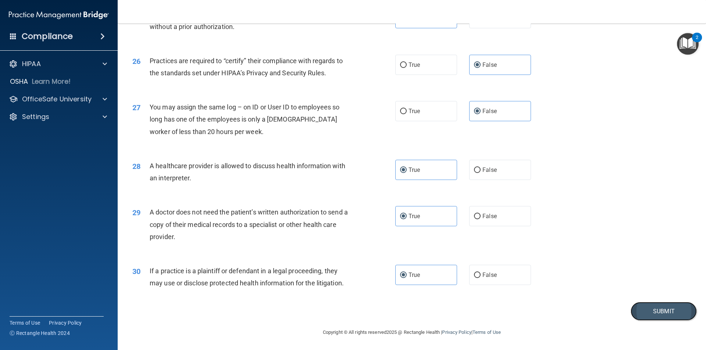
click at [643, 304] on button "Submit" at bounding box center [664, 311] width 66 height 19
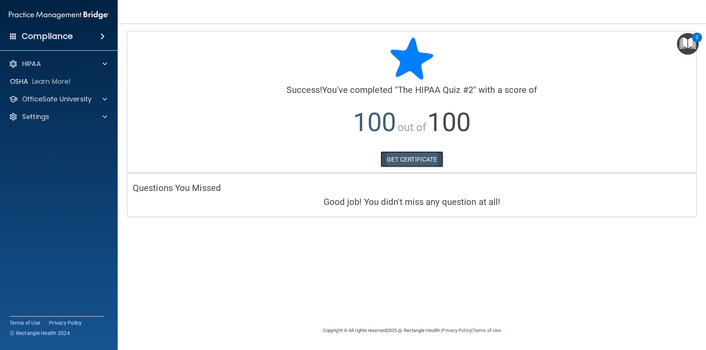
click at [417, 161] on link "GET CERTIFICATE" at bounding box center [412, 160] width 63 height 16
click at [95, 97] on div at bounding box center [104, 99] width 18 height 9
click at [65, 117] on p "HIPAA Training" at bounding box center [35, 116] width 61 height 7
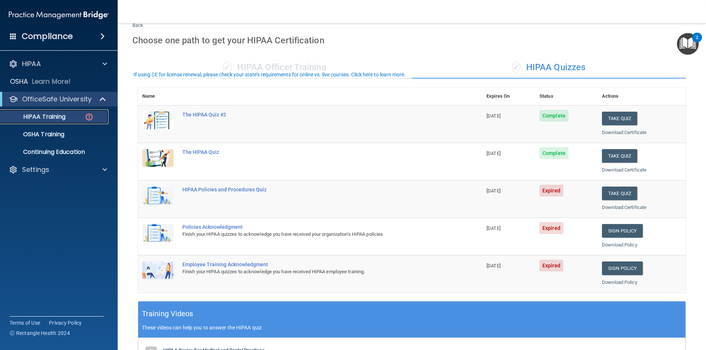
scroll to position [37, 0]
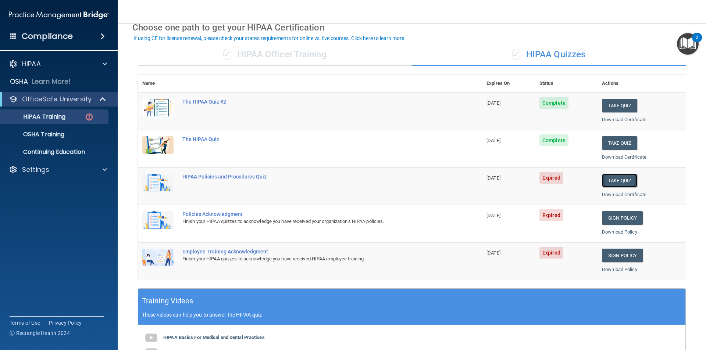
click at [609, 181] on button "Take Quiz" at bounding box center [619, 181] width 35 height 14
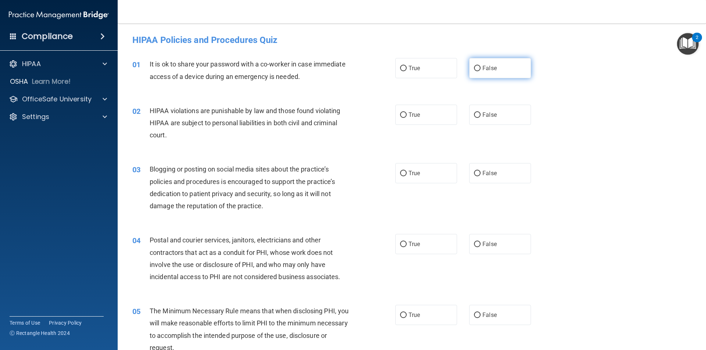
drag, startPoint x: 470, startPoint y: 68, endPoint x: 479, endPoint y: 70, distance: 9.3
click at [472, 68] on label "False" at bounding box center [500, 68] width 62 height 20
click at [417, 113] on span "True" at bounding box center [414, 114] width 11 height 7
click at [407, 113] on input "True" at bounding box center [403, 116] width 7 height 6
radio input "true"
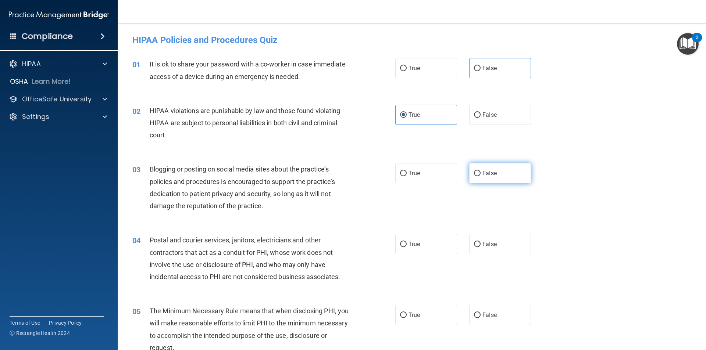
click at [488, 170] on span "False" at bounding box center [489, 173] width 14 height 7
click at [481, 171] on input "False" at bounding box center [477, 174] width 7 height 6
radio input "true"
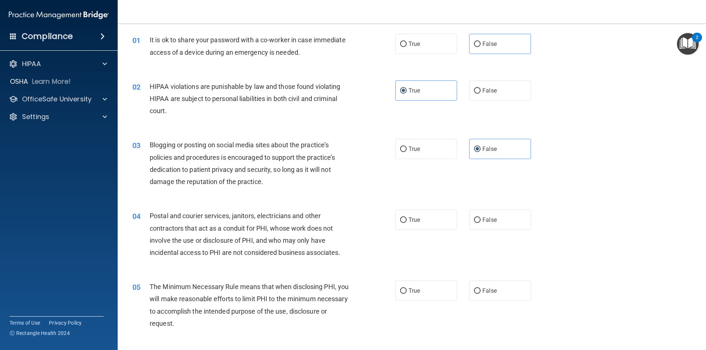
scroll to position [37, 0]
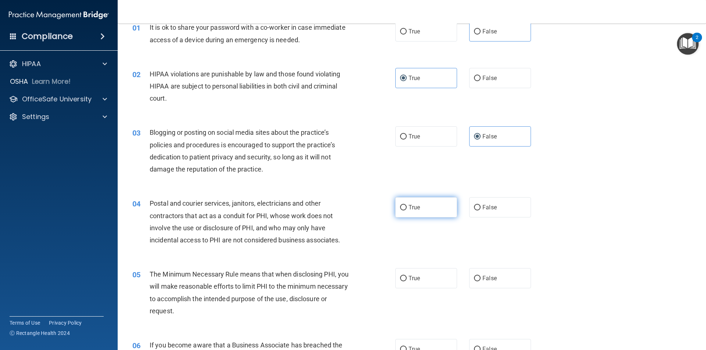
click at [424, 204] on label "True" at bounding box center [426, 207] width 62 height 20
click at [407, 205] on input "True" at bounding box center [403, 208] width 7 height 6
radio input "true"
click at [414, 282] on label "True" at bounding box center [426, 278] width 62 height 20
click at [407, 282] on input "True" at bounding box center [403, 279] width 7 height 6
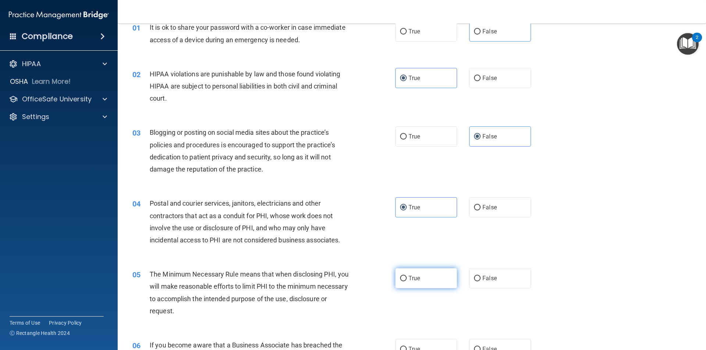
radio input "true"
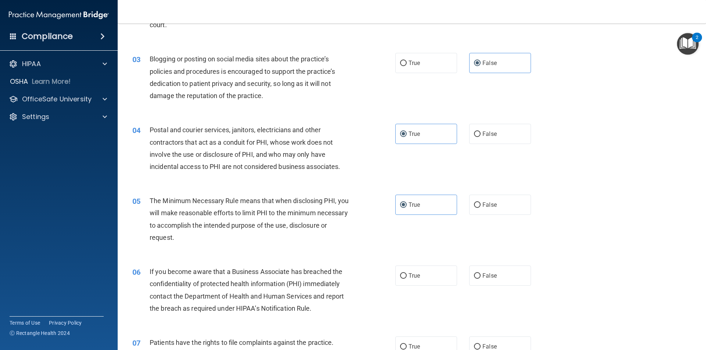
scroll to position [147, 0]
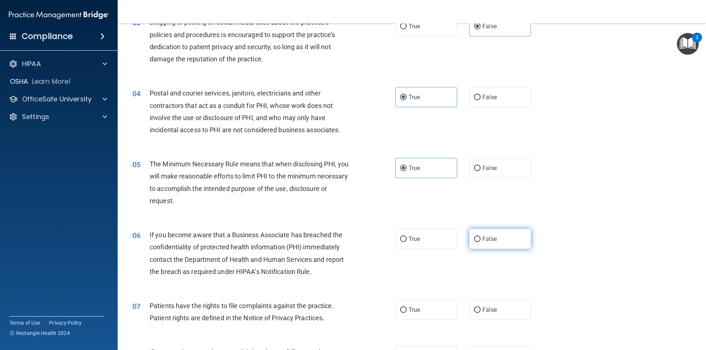
click at [491, 244] on label "False" at bounding box center [500, 239] width 62 height 20
click at [481, 242] on input "False" at bounding box center [477, 240] width 7 height 6
radio input "true"
click at [422, 310] on label "True" at bounding box center [426, 310] width 62 height 20
click at [407, 310] on input "True" at bounding box center [403, 311] width 7 height 6
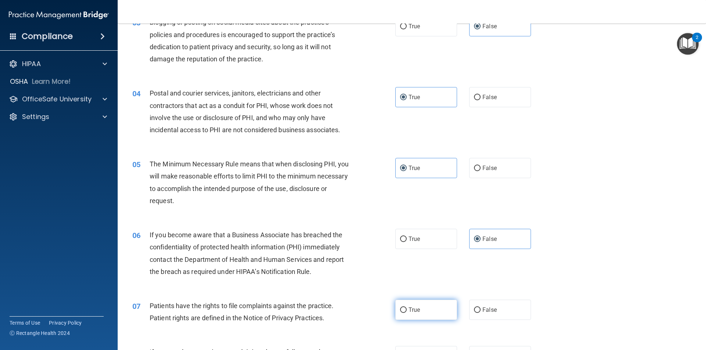
radio input "true"
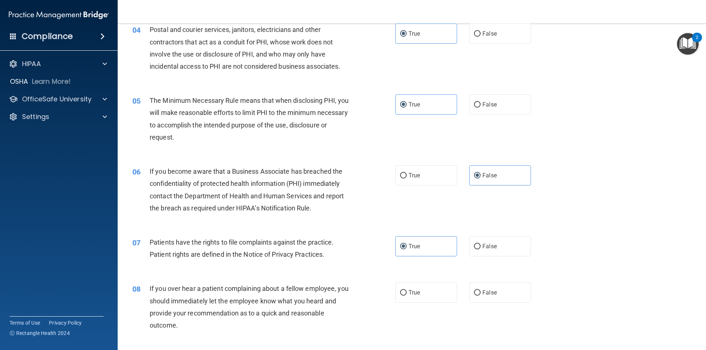
scroll to position [294, 0]
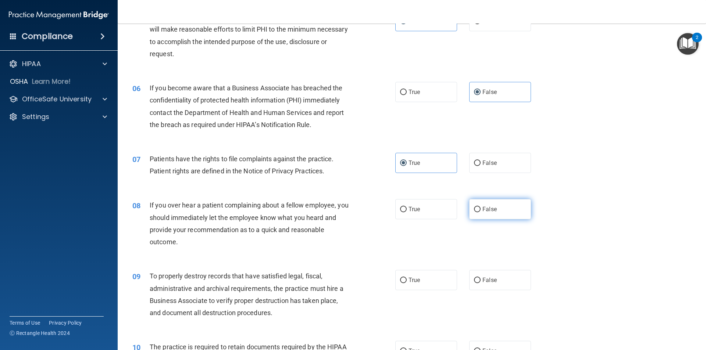
click at [482, 212] on span "False" at bounding box center [489, 209] width 14 height 7
click at [479, 212] on input "False" at bounding box center [477, 210] width 7 height 6
radio input "true"
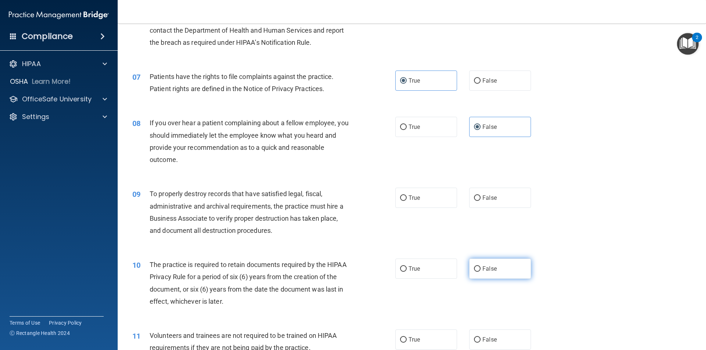
scroll to position [405, 0]
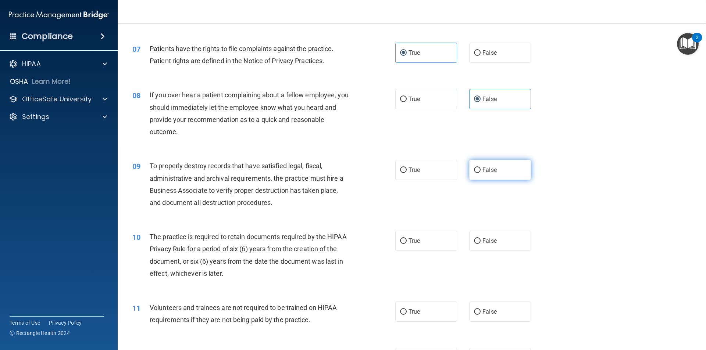
click at [486, 175] on label "False" at bounding box center [500, 170] width 62 height 20
click at [481, 173] on input "False" at bounding box center [477, 171] width 7 height 6
radio input "true"
click at [430, 245] on label "True" at bounding box center [426, 241] width 62 height 20
click at [407, 244] on input "True" at bounding box center [403, 242] width 7 height 6
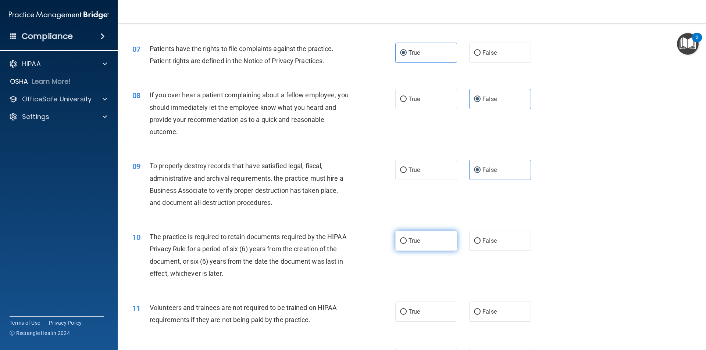
radio input "true"
click at [485, 316] on label "False" at bounding box center [500, 312] width 62 height 20
click at [481, 315] on input "False" at bounding box center [477, 313] width 7 height 6
radio input "true"
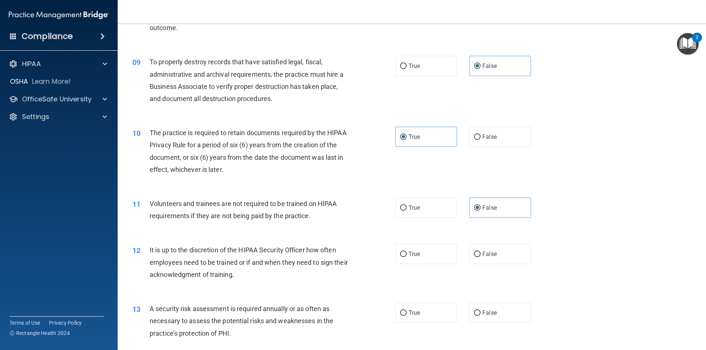
scroll to position [515, 0]
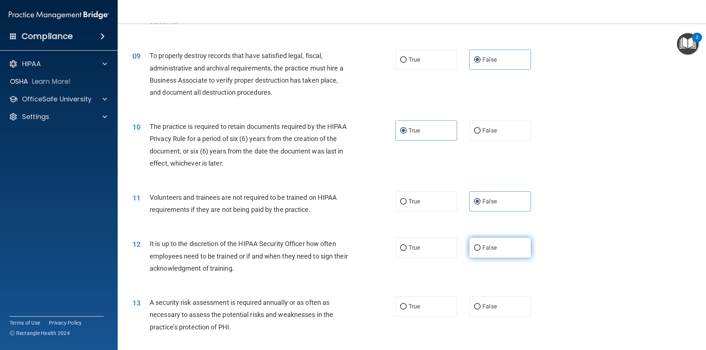
click at [485, 255] on label "False" at bounding box center [500, 248] width 62 height 20
click at [481, 251] on input "False" at bounding box center [477, 249] width 7 height 6
radio input "true"
click at [434, 304] on label "True" at bounding box center [426, 307] width 62 height 20
click at [407, 304] on input "True" at bounding box center [403, 307] width 7 height 6
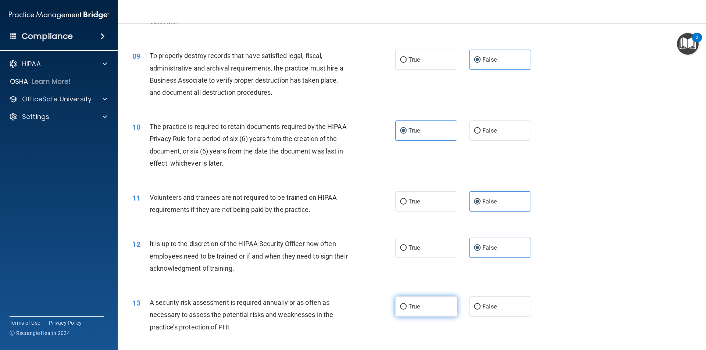
radio input "true"
click at [494, 310] on label "False" at bounding box center [500, 307] width 62 height 20
click at [481, 310] on input "False" at bounding box center [477, 307] width 7 height 6
radio input "true"
click at [423, 310] on label "True" at bounding box center [426, 307] width 62 height 20
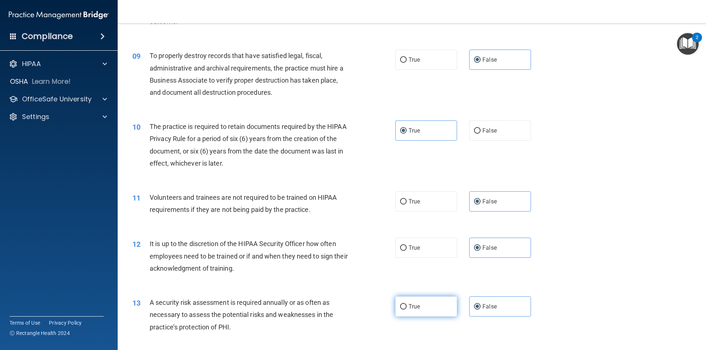
click at [407, 310] on input "True" at bounding box center [403, 307] width 7 height 6
radio input "true"
radio input "false"
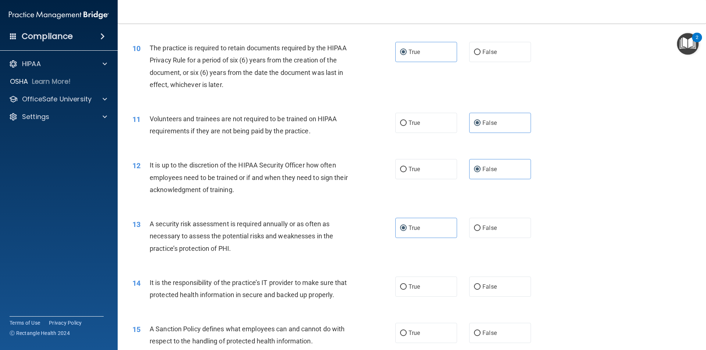
scroll to position [625, 0]
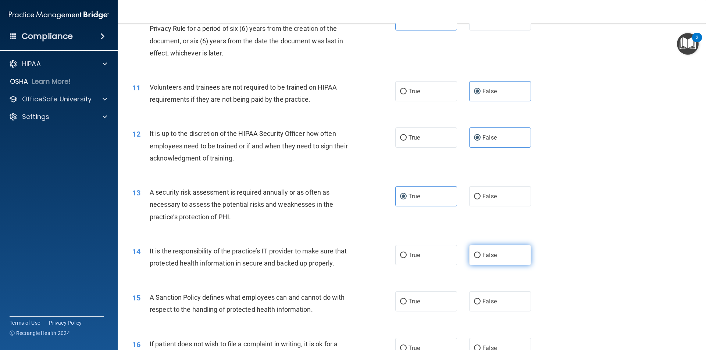
click at [478, 256] on label "False" at bounding box center [500, 255] width 62 height 20
click at [478, 256] on input "False" at bounding box center [477, 256] width 7 height 6
radio input "true"
click at [482, 305] on span "False" at bounding box center [489, 301] width 14 height 7
click at [481, 305] on input "False" at bounding box center [477, 302] width 7 height 6
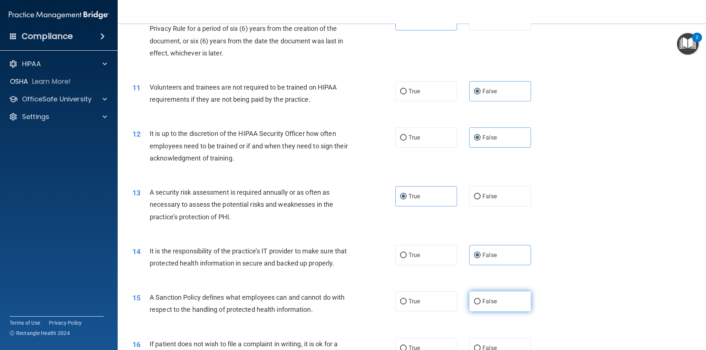
radio input "true"
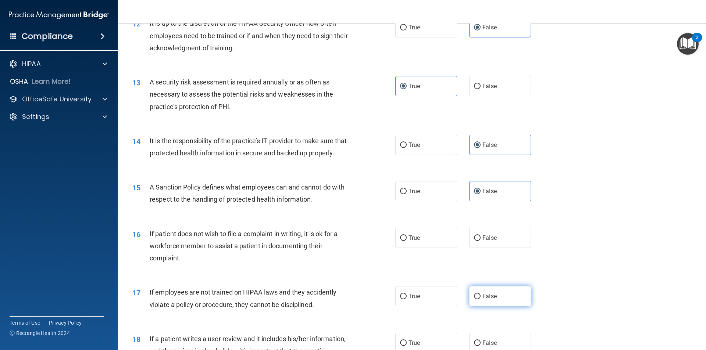
scroll to position [809, 0]
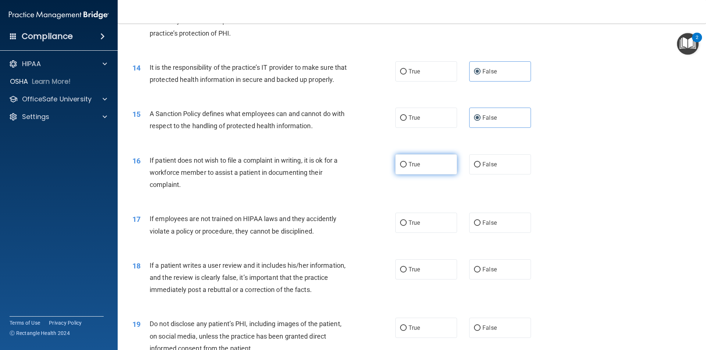
click at [424, 175] on label "True" at bounding box center [426, 164] width 62 height 20
click at [407, 168] on input "True" at bounding box center [403, 165] width 7 height 6
radio input "true"
click at [497, 249] on div "17 If employees are not trained on HIPAA laws and they accidently violate a pol…" at bounding box center [412, 227] width 570 height 46
click at [491, 233] on label "False" at bounding box center [500, 223] width 62 height 20
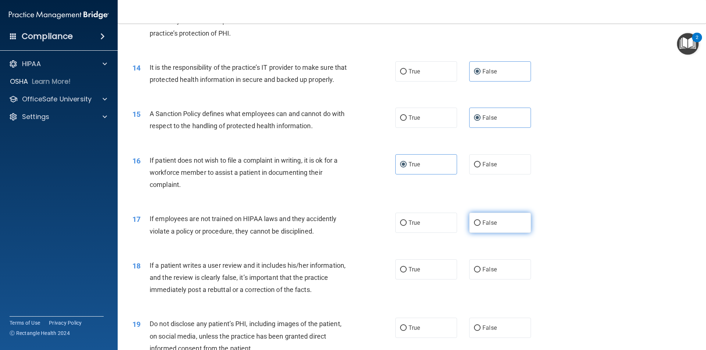
click at [481, 226] on input "False" at bounding box center [477, 224] width 7 height 6
radio input "true"
click at [486, 278] on label "False" at bounding box center [500, 270] width 62 height 20
click at [481, 273] on input "False" at bounding box center [477, 270] width 7 height 6
radio input "true"
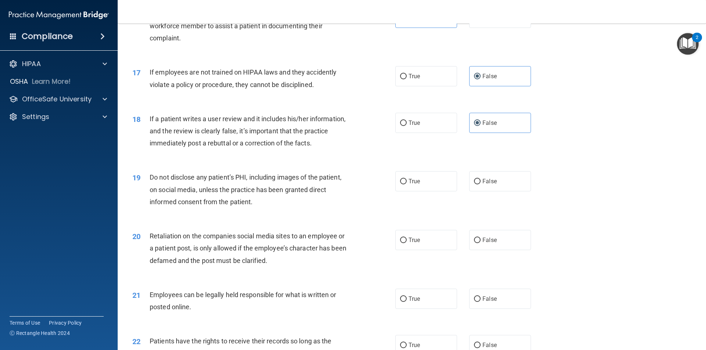
scroll to position [956, 0]
click at [417, 185] on span "True" at bounding box center [414, 181] width 11 height 7
click at [407, 184] on input "True" at bounding box center [403, 182] width 7 height 6
radio input "true"
click at [482, 243] on span "False" at bounding box center [489, 239] width 14 height 7
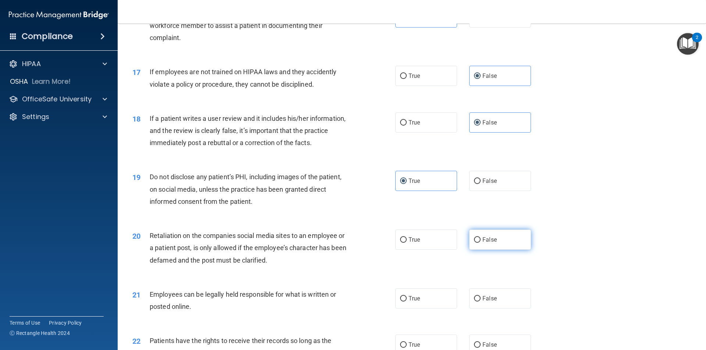
click at [480, 243] on input "False" at bounding box center [477, 241] width 7 height 6
radio input "true"
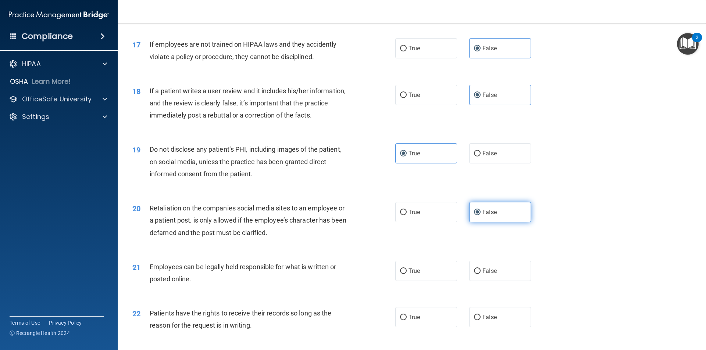
scroll to position [1030, 0]
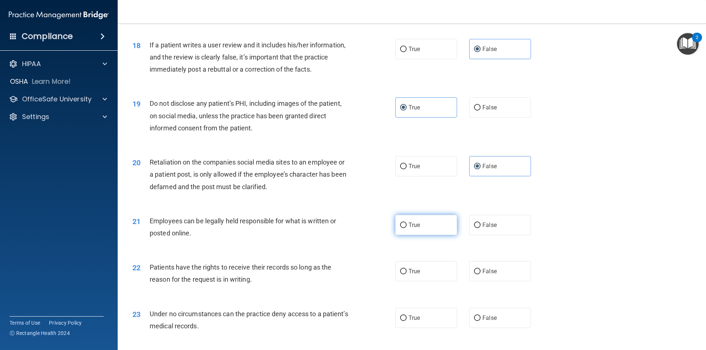
click at [439, 235] on label "True" at bounding box center [426, 225] width 62 height 20
click at [407, 228] on input "True" at bounding box center [403, 226] width 7 height 6
radio input "true"
click at [495, 282] on label "False" at bounding box center [500, 271] width 62 height 20
click at [481, 275] on input "False" at bounding box center [477, 272] width 7 height 6
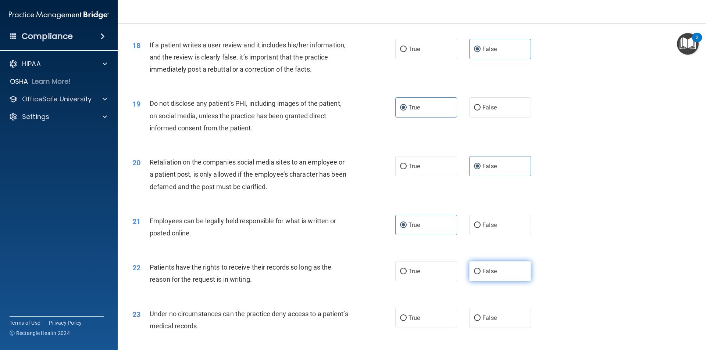
radio input "true"
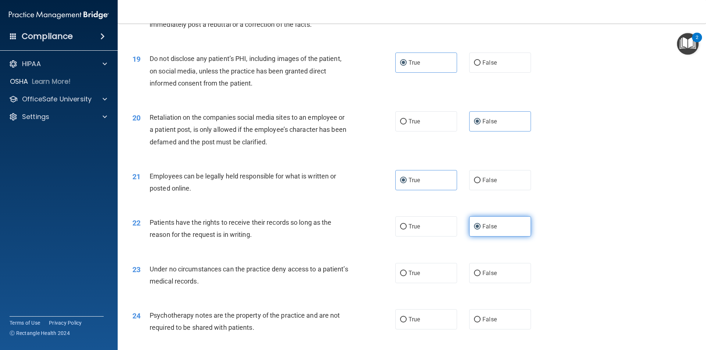
scroll to position [1103, 0]
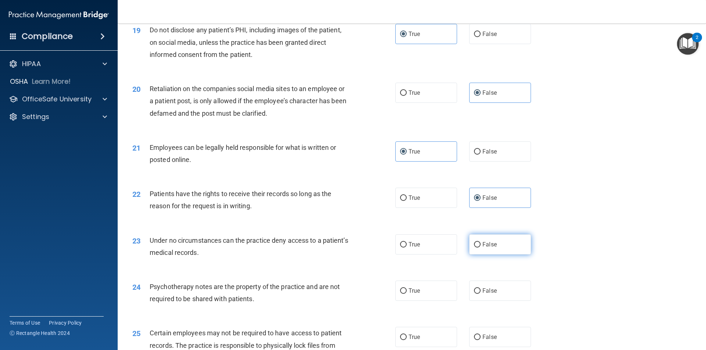
click at [493, 255] on label "False" at bounding box center [500, 245] width 62 height 20
click at [481, 248] on input "False" at bounding box center [477, 245] width 7 height 6
radio input "true"
click at [426, 301] on label "True" at bounding box center [426, 291] width 62 height 20
click at [407, 294] on input "True" at bounding box center [403, 292] width 7 height 6
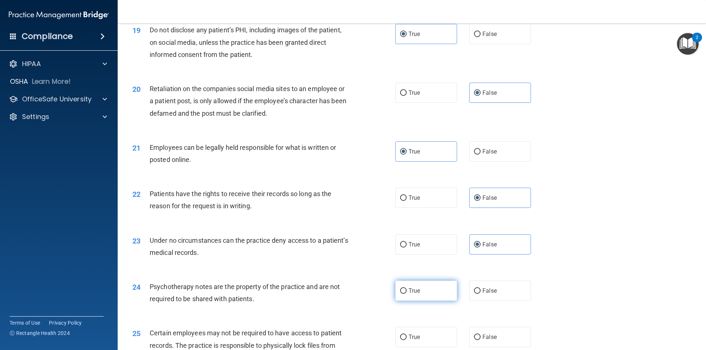
radio input "true"
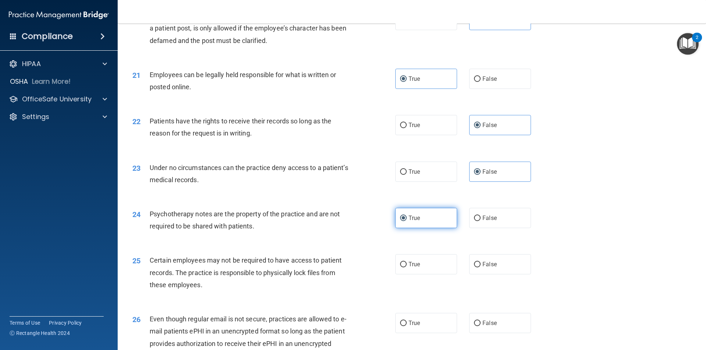
scroll to position [1177, 0]
click at [421, 274] on label "True" at bounding box center [426, 264] width 62 height 20
click at [407, 267] on input "True" at bounding box center [403, 264] width 7 height 6
radio input "true"
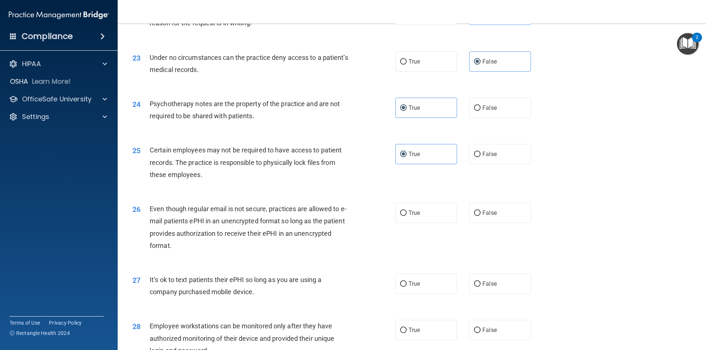
scroll to position [1287, 0]
click at [413, 222] on label "True" at bounding box center [426, 212] width 62 height 20
click at [407, 216] on input "True" at bounding box center [403, 213] width 7 height 6
radio input "true"
click at [481, 285] on div "27 It’s ok to text patients their ePHI so long as you are using a company purch…" at bounding box center [412, 287] width 570 height 46
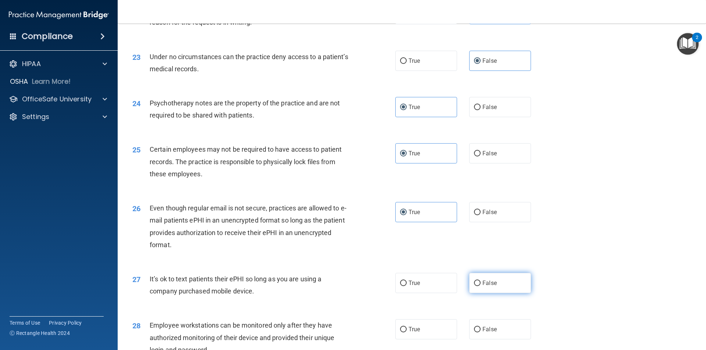
click at [484, 287] on span "False" at bounding box center [489, 283] width 14 height 7
click at [481, 286] on input "False" at bounding box center [477, 284] width 7 height 6
radio input "true"
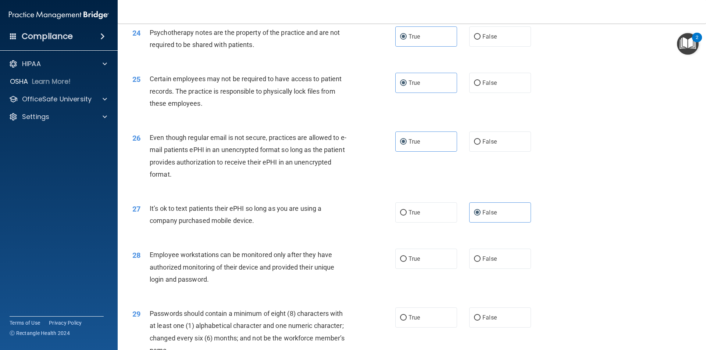
scroll to position [1361, 0]
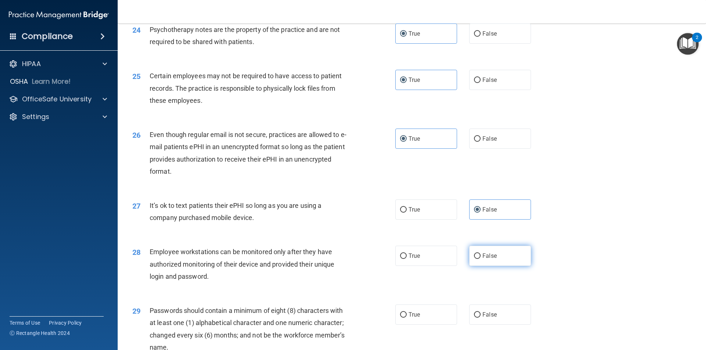
click at [482, 260] on span "False" at bounding box center [489, 256] width 14 height 7
click at [481, 259] on input "False" at bounding box center [477, 257] width 7 height 6
radio input "true"
click at [423, 322] on label "True" at bounding box center [426, 315] width 62 height 20
click at [407, 318] on input "True" at bounding box center [403, 316] width 7 height 6
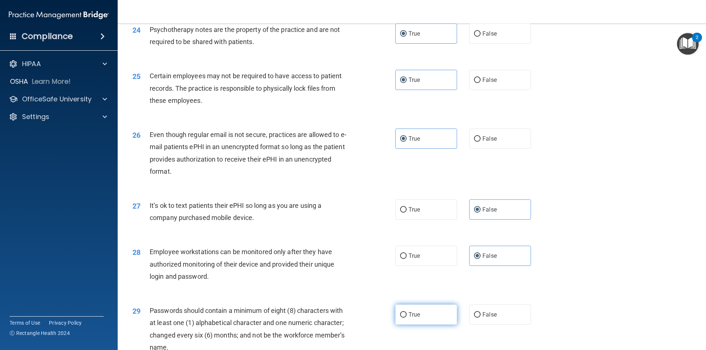
radio input "true"
click at [412, 213] on span "True" at bounding box center [414, 209] width 11 height 7
click at [407, 213] on input "True" at bounding box center [403, 210] width 7 height 6
radio input "true"
radio input "false"
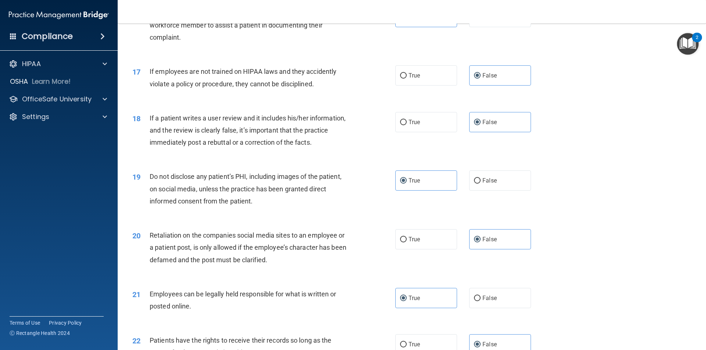
scroll to position [956, 0]
click at [436, 133] on label "True" at bounding box center [426, 123] width 62 height 20
click at [407, 126] on input "True" at bounding box center [403, 123] width 7 height 6
radio input "true"
radio input "false"
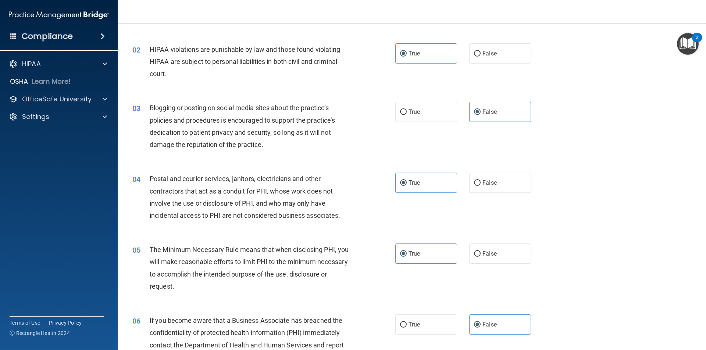
scroll to position [0, 0]
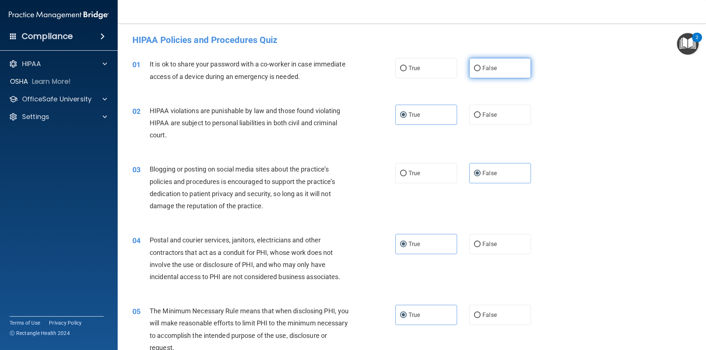
click at [477, 70] on input "False" at bounding box center [477, 69] width 7 height 6
radio input "true"
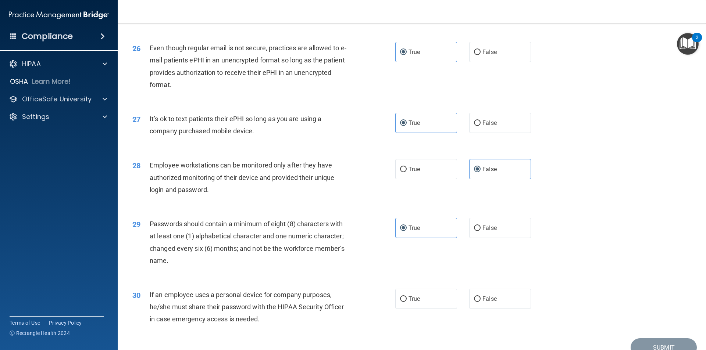
scroll to position [1496, 0]
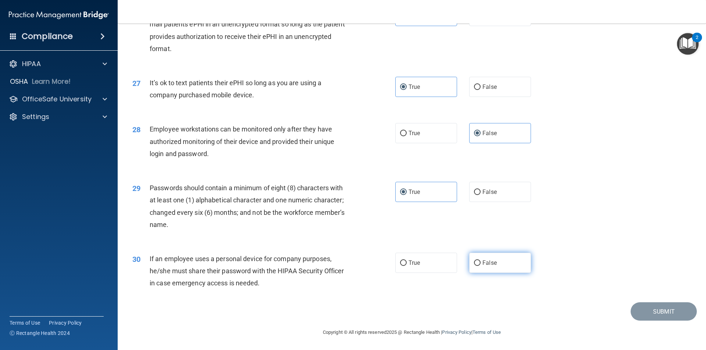
click at [485, 267] on label "False" at bounding box center [500, 263] width 62 height 20
click at [481, 266] on input "False" at bounding box center [477, 264] width 7 height 6
radio input "true"
click at [636, 308] on button "Submit" at bounding box center [664, 312] width 66 height 19
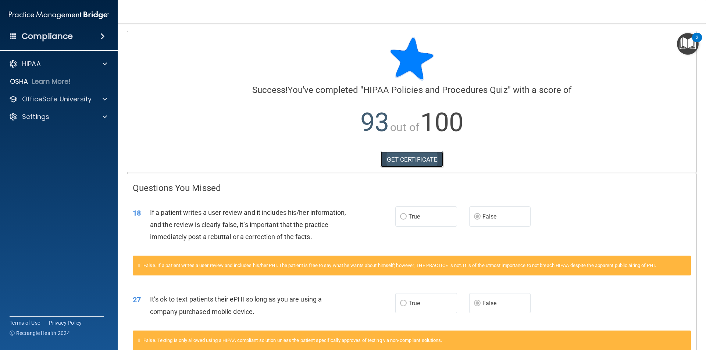
click at [402, 160] on link "GET CERTIFICATE" at bounding box center [412, 160] width 63 height 16
click at [97, 100] on div at bounding box center [104, 99] width 18 height 9
click at [64, 121] on p "HIPAA Training" at bounding box center [35, 116] width 61 height 7
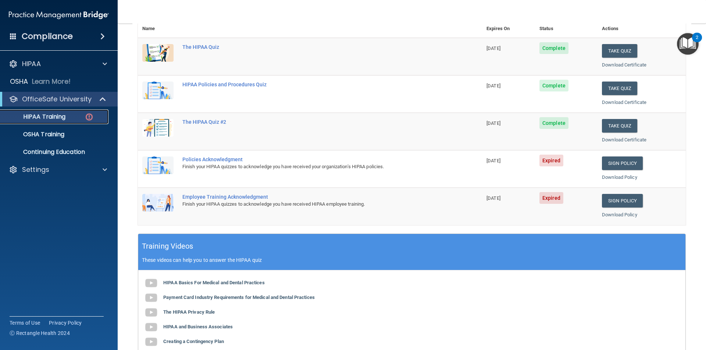
scroll to position [110, 0]
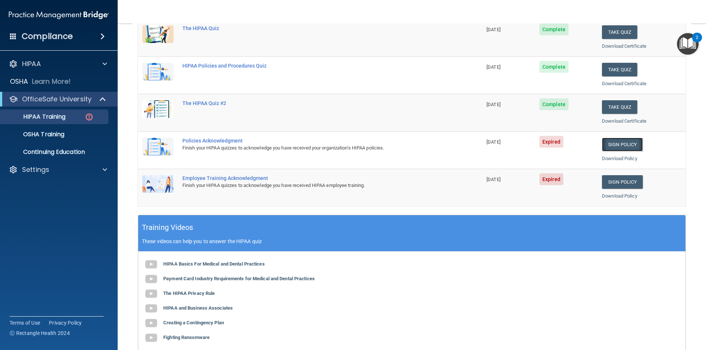
click at [618, 145] on link "Sign Policy" at bounding box center [622, 145] width 41 height 14
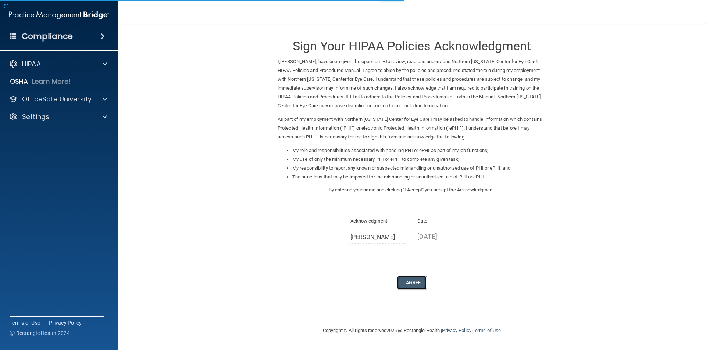
click at [409, 283] on button "I Agree" at bounding box center [411, 283] width 29 height 14
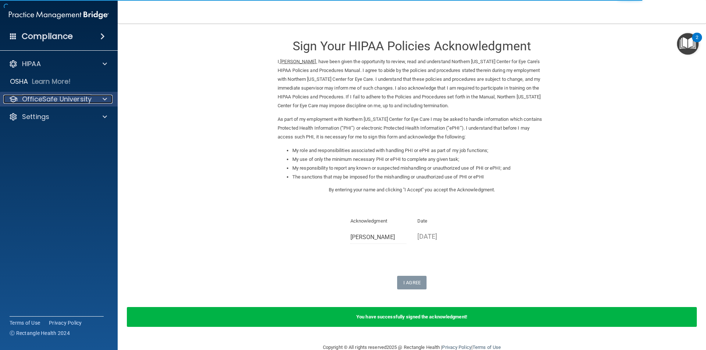
click at [88, 103] on p "OfficeSafe University" at bounding box center [57, 99] width 70 height 9
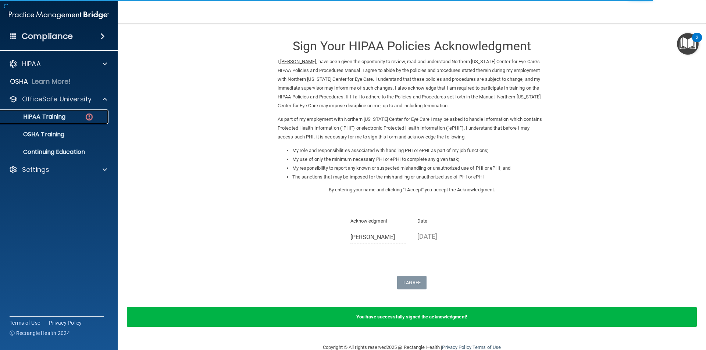
click at [58, 116] on p "HIPAA Training" at bounding box center [35, 116] width 61 height 7
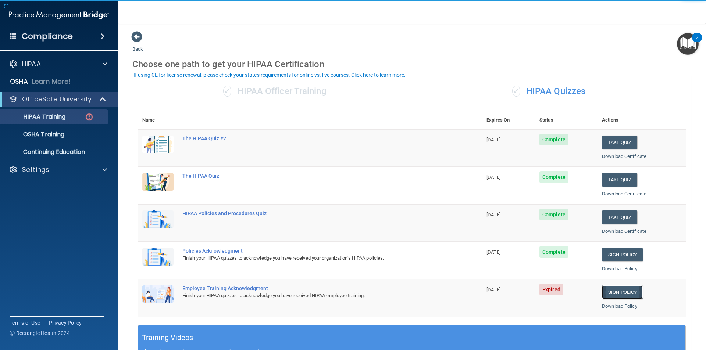
click at [616, 286] on link "Sign Policy" at bounding box center [622, 293] width 41 height 14
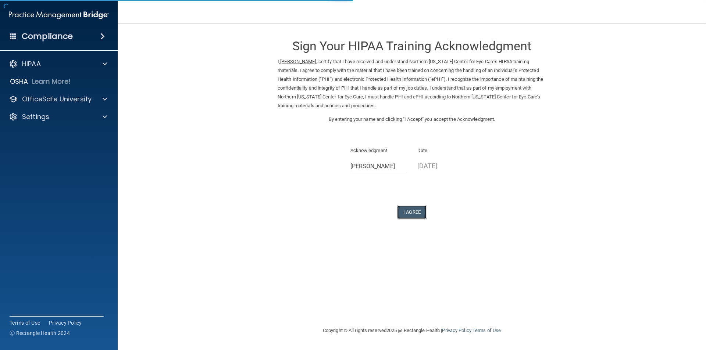
click at [416, 213] on button "I Agree" at bounding box center [411, 213] width 29 height 14
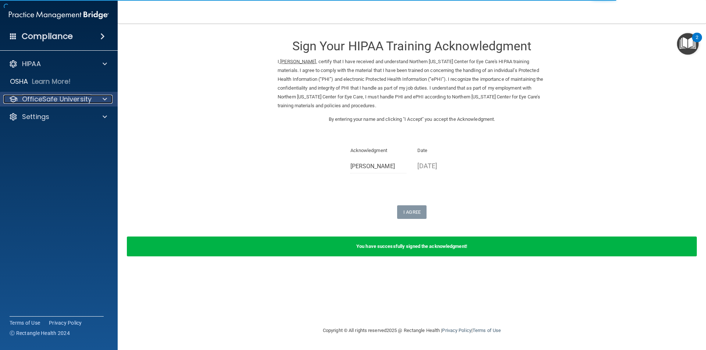
click at [97, 99] on div at bounding box center [104, 99] width 18 height 9
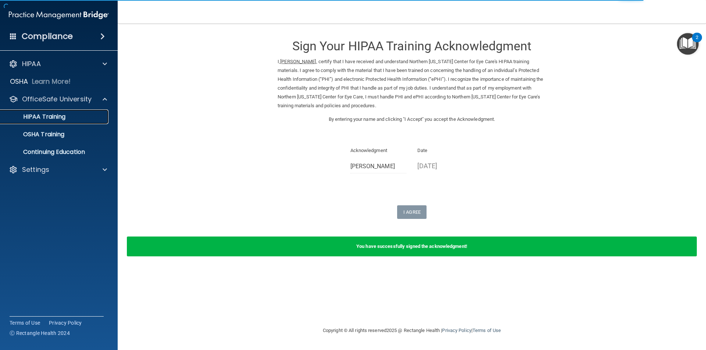
click at [39, 120] on p "HIPAA Training" at bounding box center [35, 116] width 61 height 7
